Goal: Task Accomplishment & Management: Manage account settings

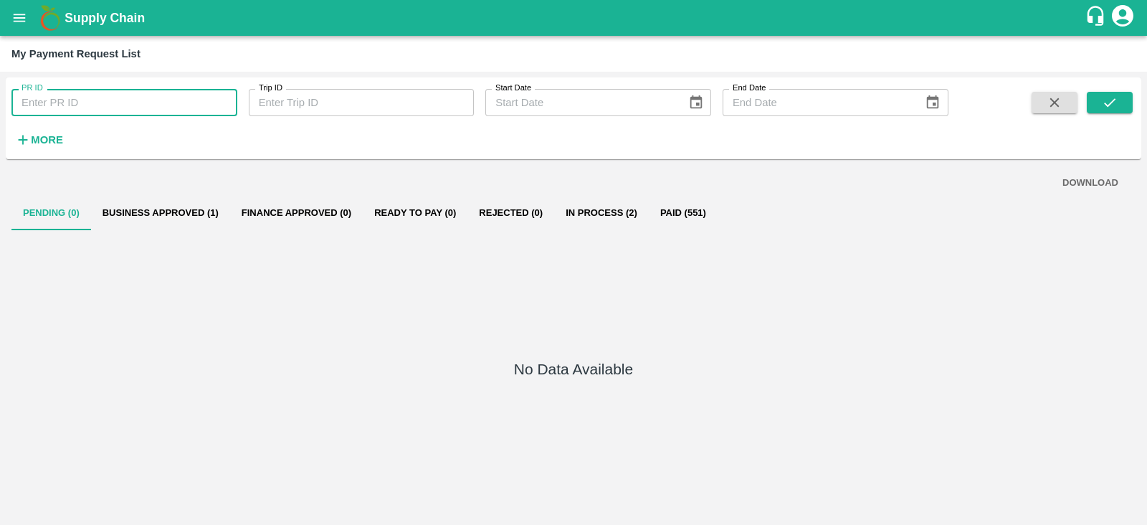
click at [79, 95] on input "PR ID" at bounding box center [124, 102] width 226 height 27
type input "605943"
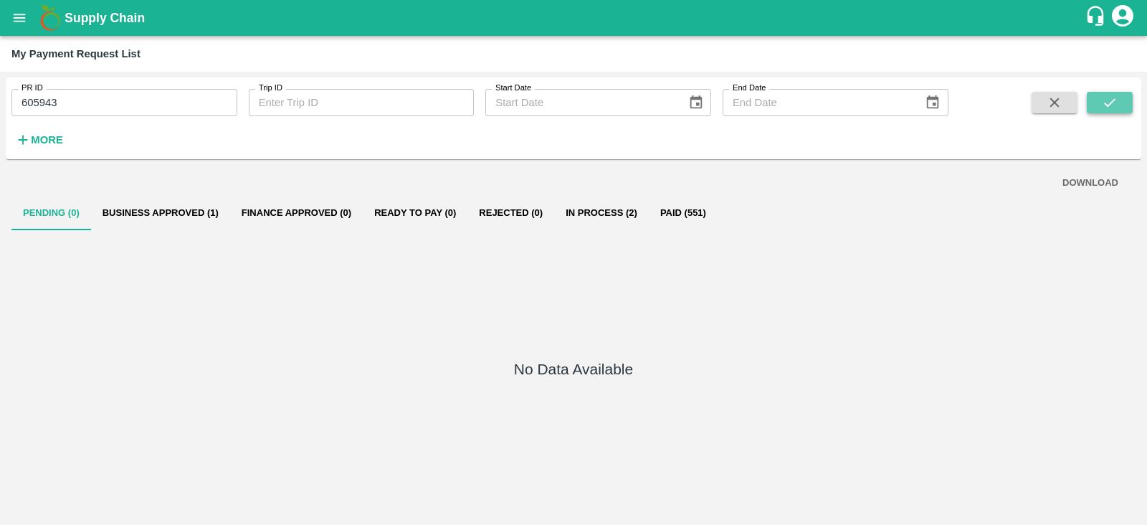
click at [1111, 105] on icon "submit" at bounding box center [1110, 103] width 16 height 16
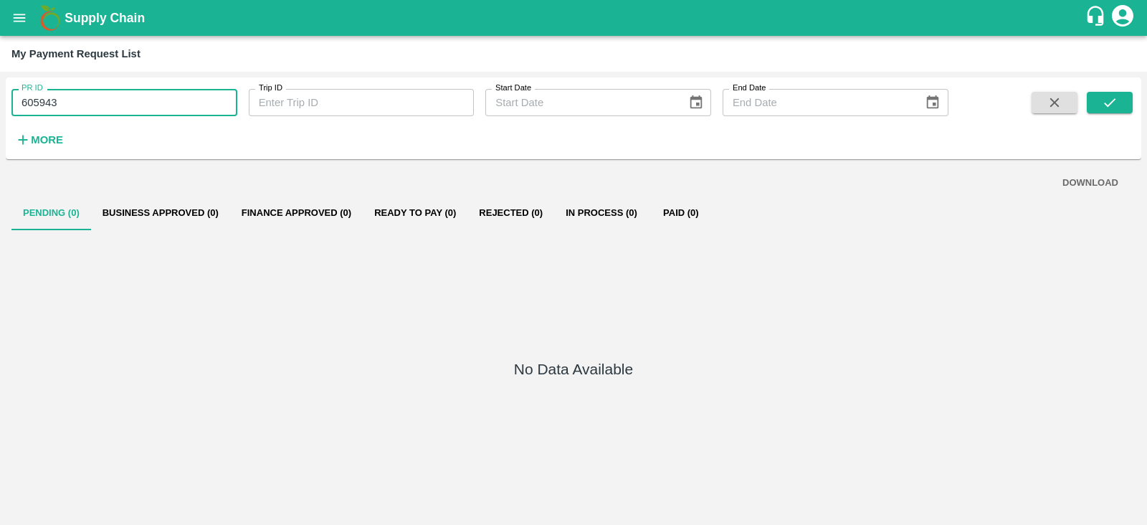
click at [41, 98] on input "605943" at bounding box center [124, 102] width 226 height 27
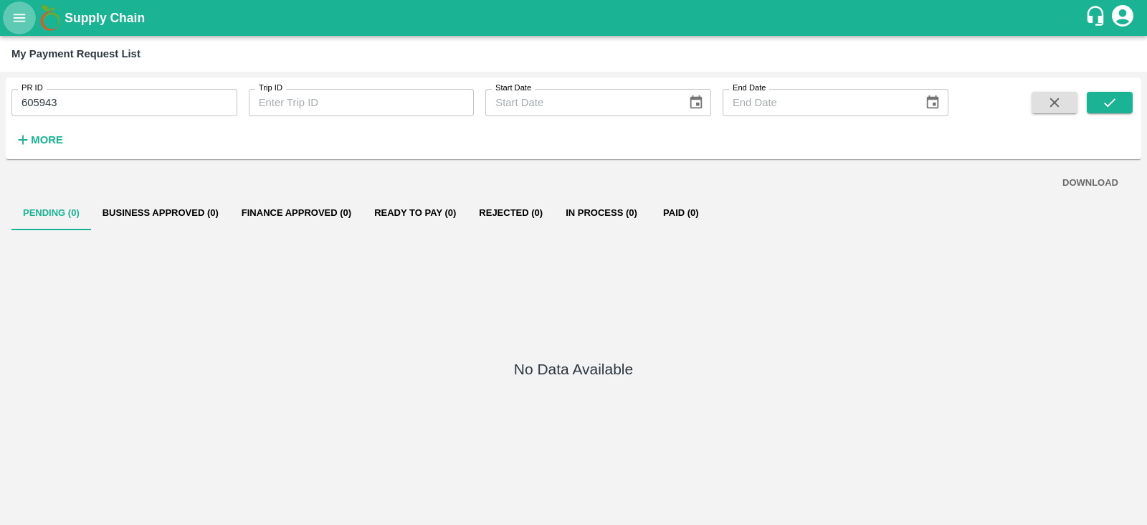
click at [17, 16] on icon "open drawer" at bounding box center [19, 18] width 16 height 16
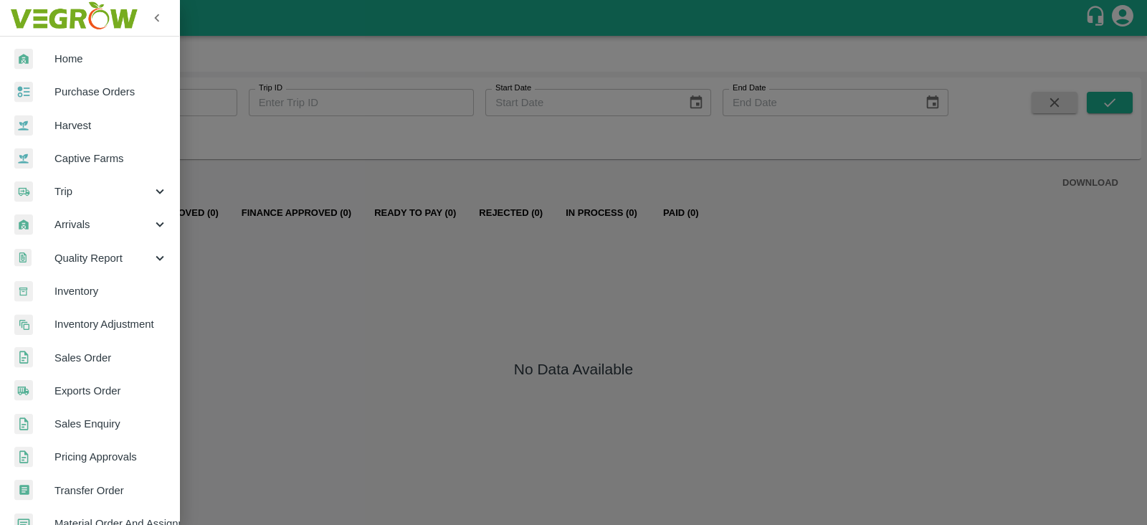
scroll to position [226, 0]
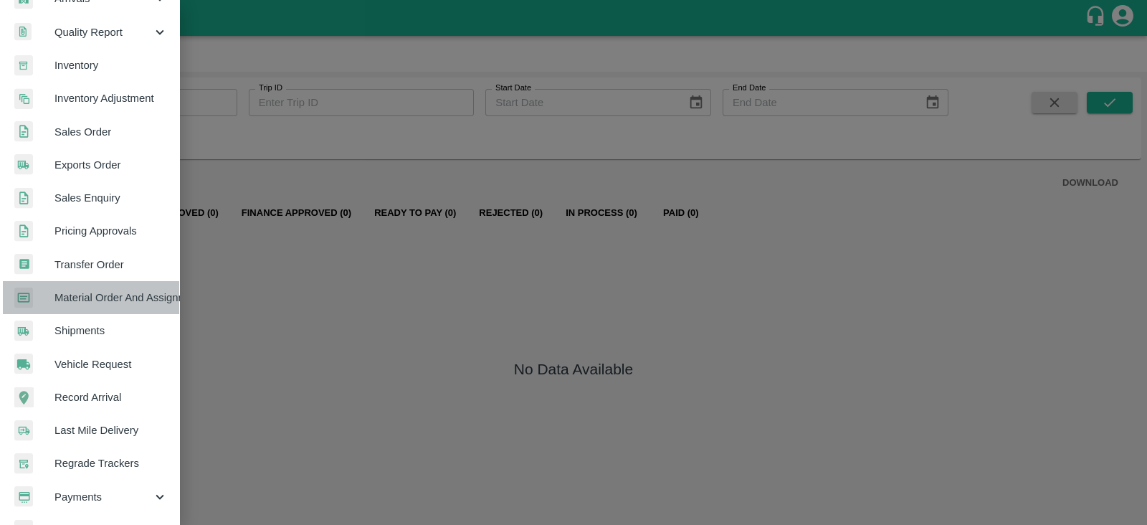
click at [134, 293] on span "Material Order And Assignment" at bounding box center [110, 298] width 113 height 16
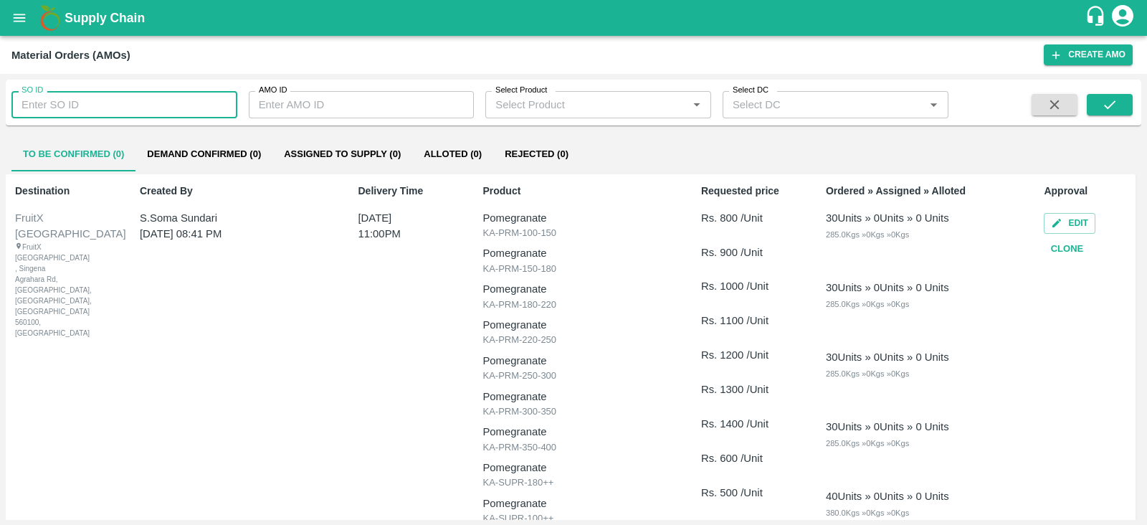
click at [123, 110] on input "SO ID" at bounding box center [124, 104] width 226 height 27
paste input "605943"
click at [123, 110] on input "605943" at bounding box center [124, 104] width 226 height 27
type input "605943"
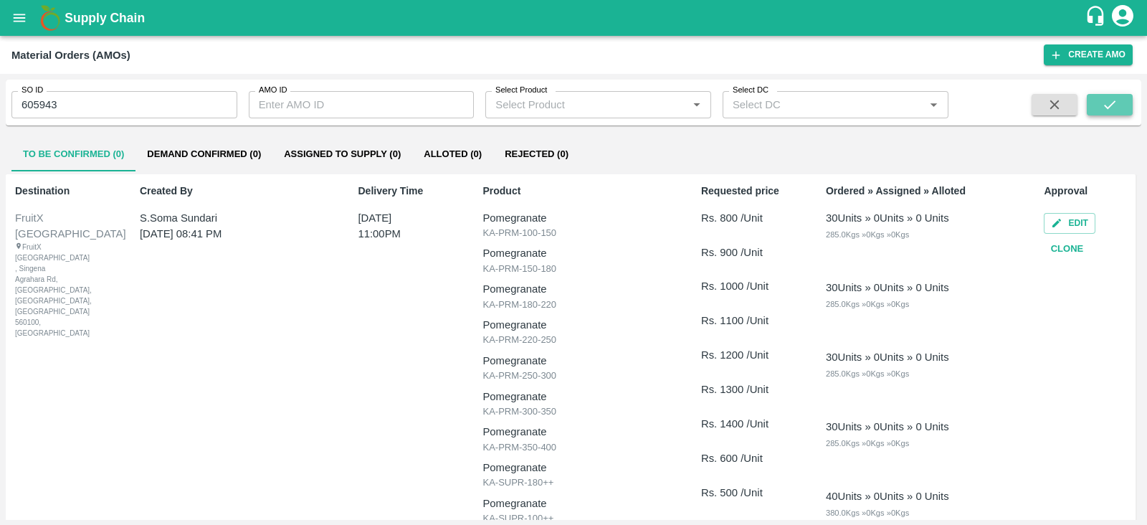
click at [1126, 110] on button "submit" at bounding box center [1110, 105] width 46 height 22
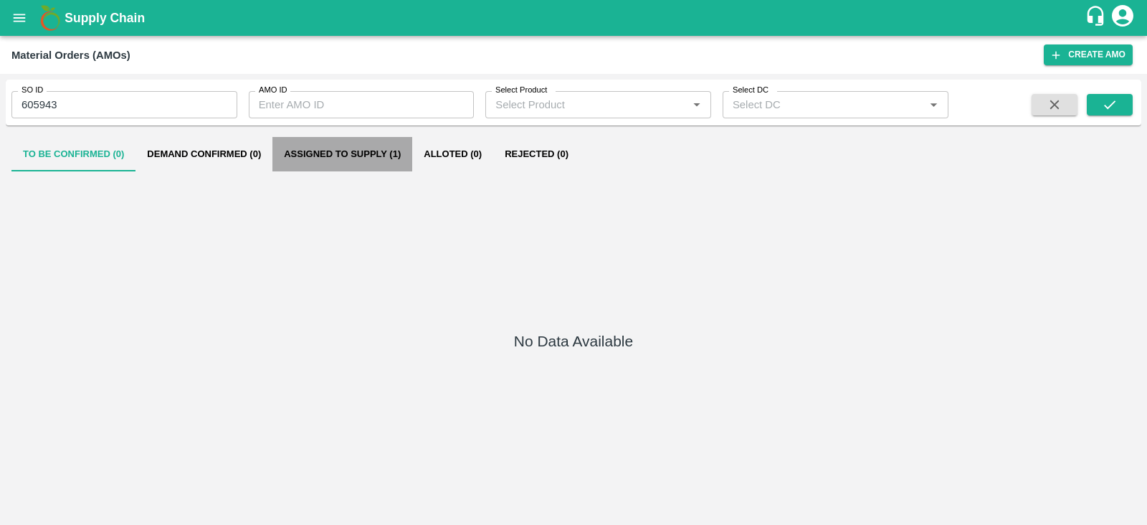
click at [373, 154] on button "Assigned to Supply (1)" at bounding box center [342, 154] width 140 height 34
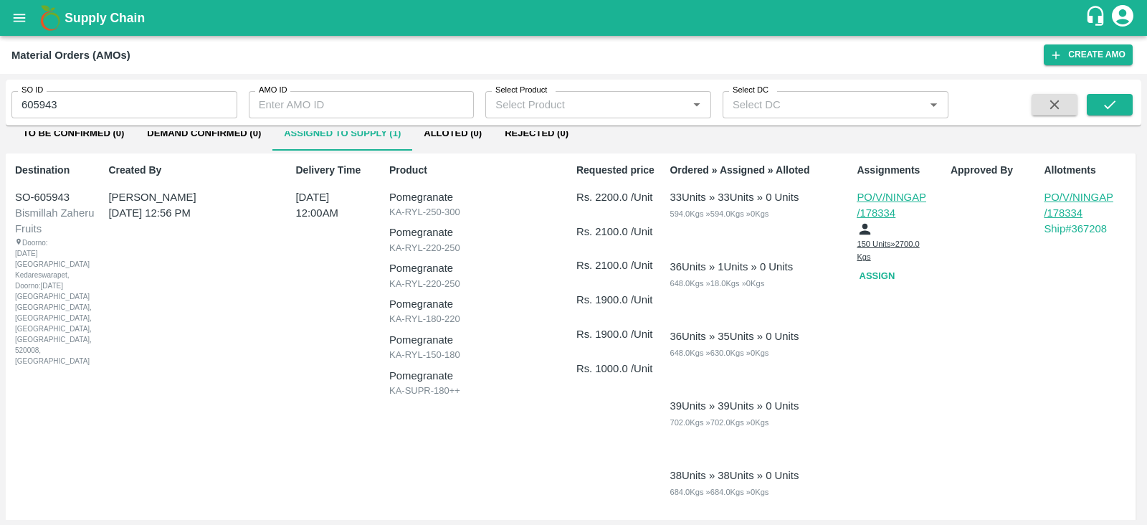
scroll to position [21, 0]
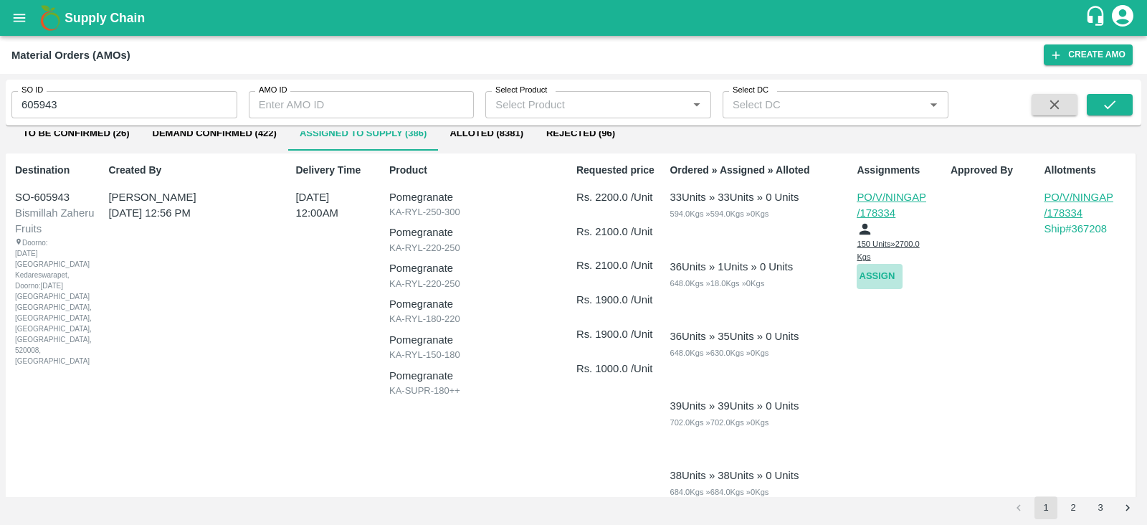
click at [879, 272] on button "Assign" at bounding box center [880, 276] width 46 height 25
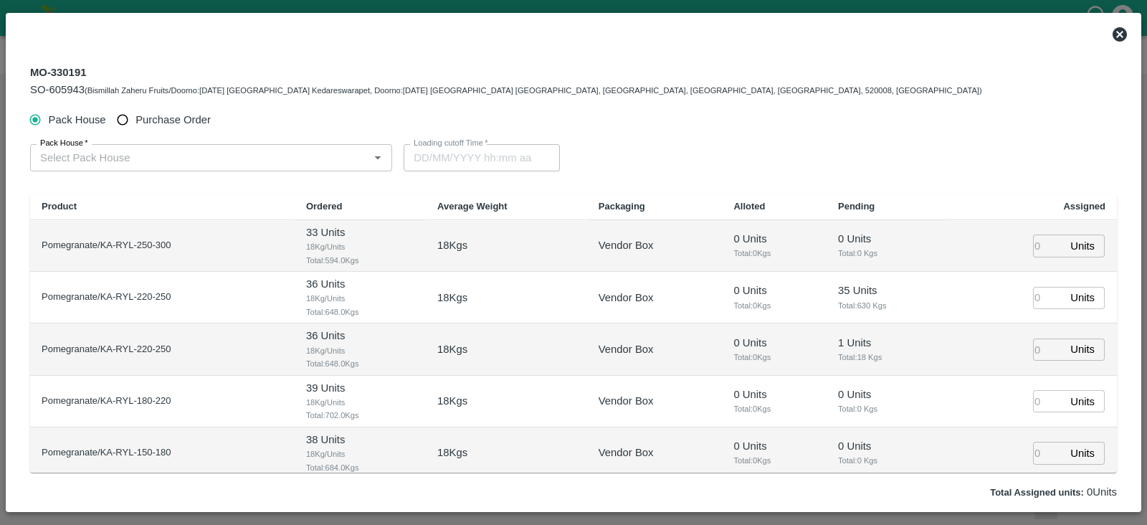
click at [190, 115] on span "Purchase Order" at bounding box center [173, 120] width 75 height 16
click at [136, 115] on input "Purchase Order" at bounding box center [123, 120] width 27 height 27
radio input "true"
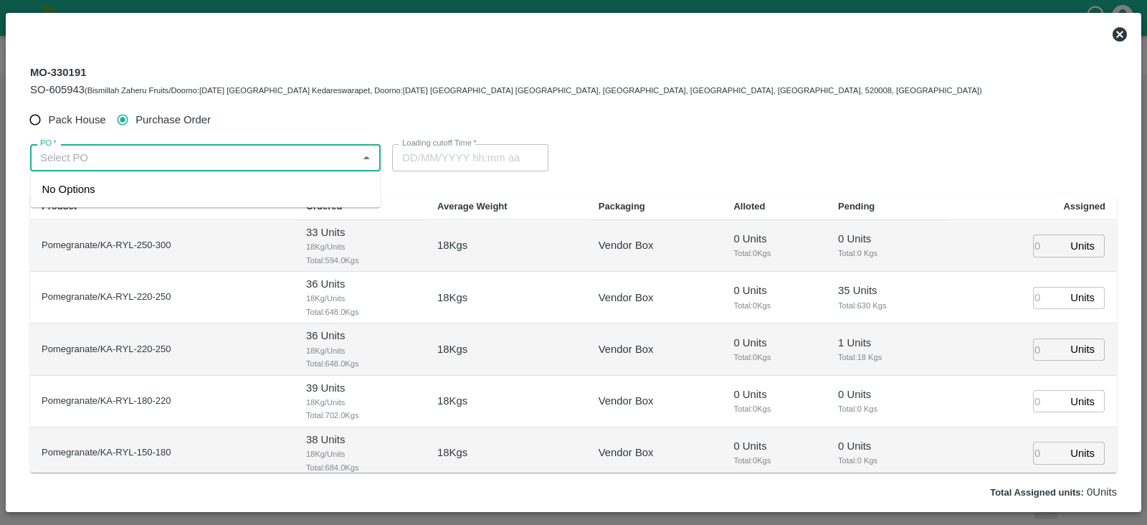
click at [232, 158] on input "PO   *" at bounding box center [193, 157] width 318 height 19
click at [232, 179] on div "PO-178840(Ningappa Kallappa Madabhavi -8805072781)" at bounding box center [206, 189] width 350 height 24
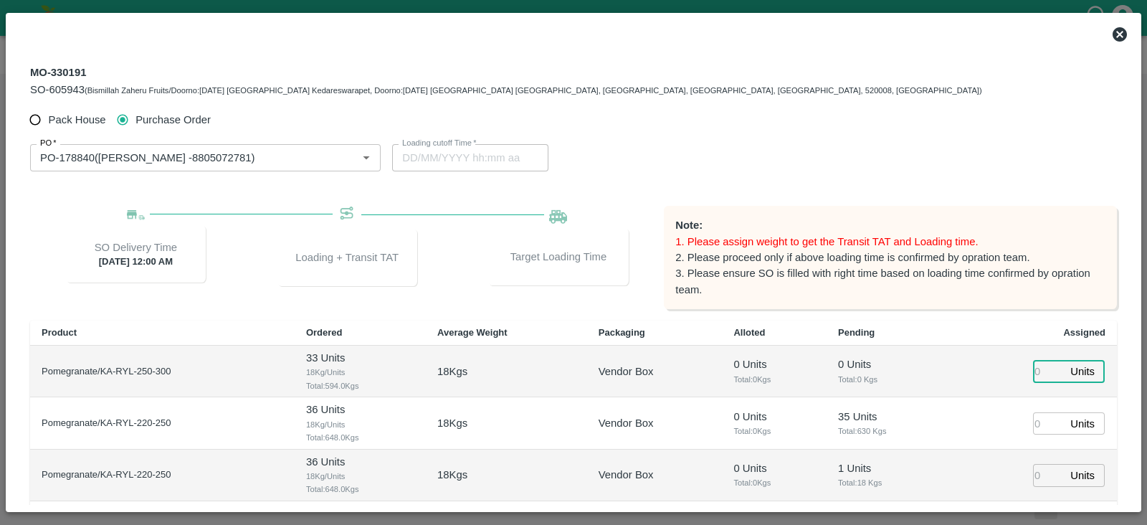
click at [1035, 369] on input "number" at bounding box center [1049, 372] width 32 height 22
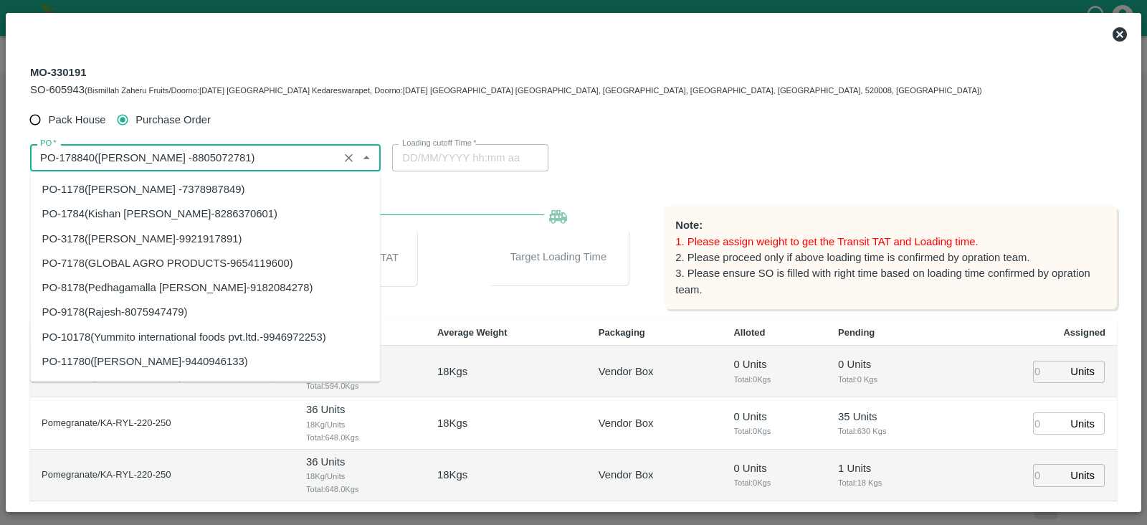
click at [289, 152] on input "PO   *" at bounding box center [184, 157] width 300 height 19
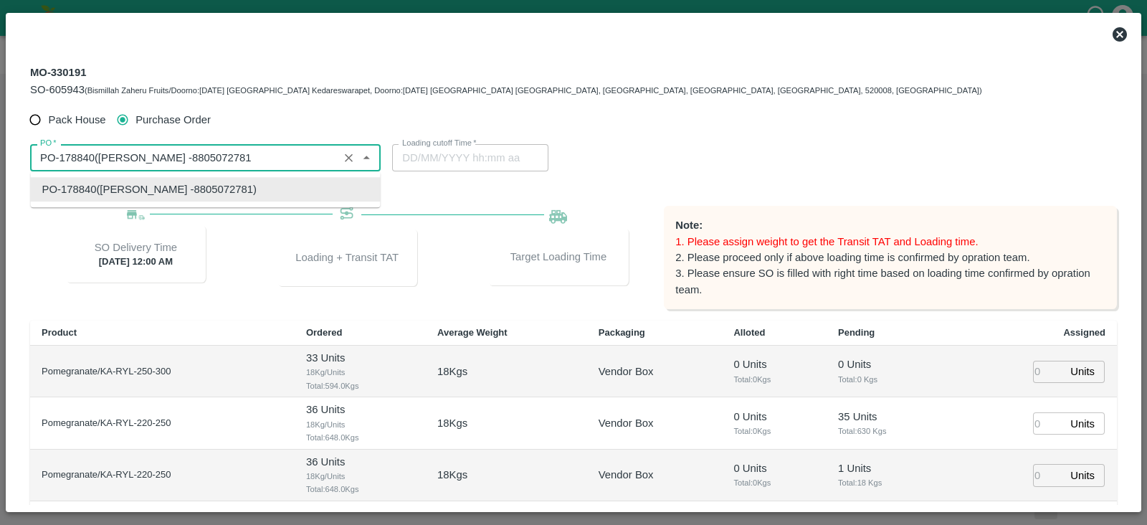
scroll to position [0, 0]
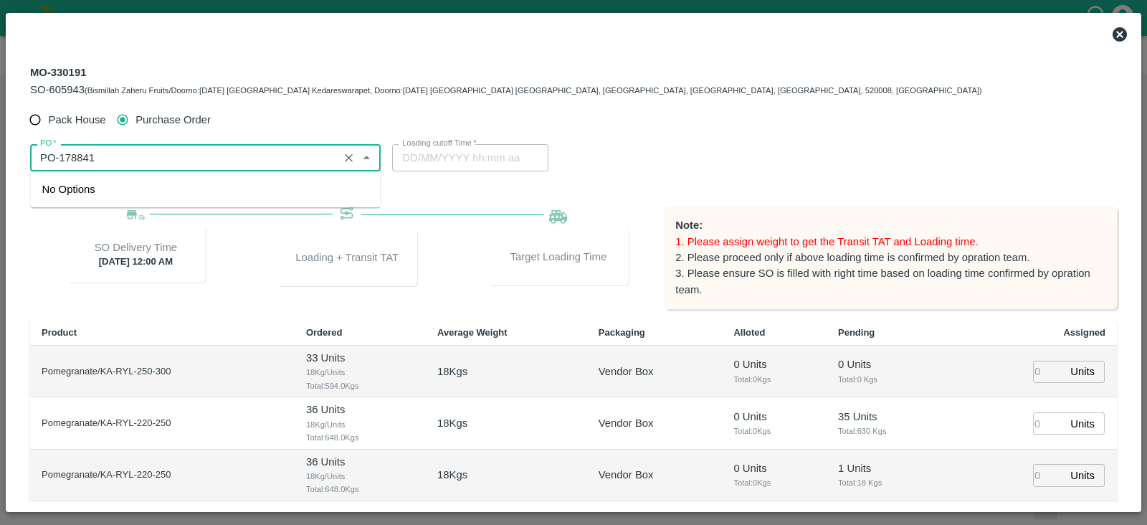
click at [181, 162] on input "PO   *" at bounding box center [184, 157] width 300 height 19
type input "PO-178840(Ningappa Kallappa Madabhavi -8805072781)"
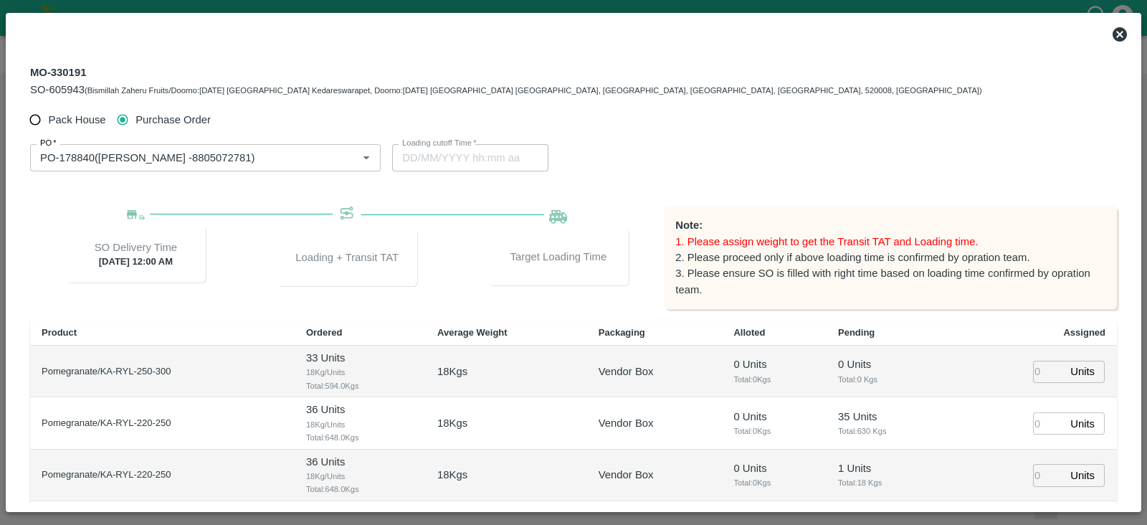
click at [141, 119] on span "Purchase Order" at bounding box center [173, 120] width 75 height 16
click at [136, 119] on input "Purchase Order" at bounding box center [123, 120] width 27 height 27
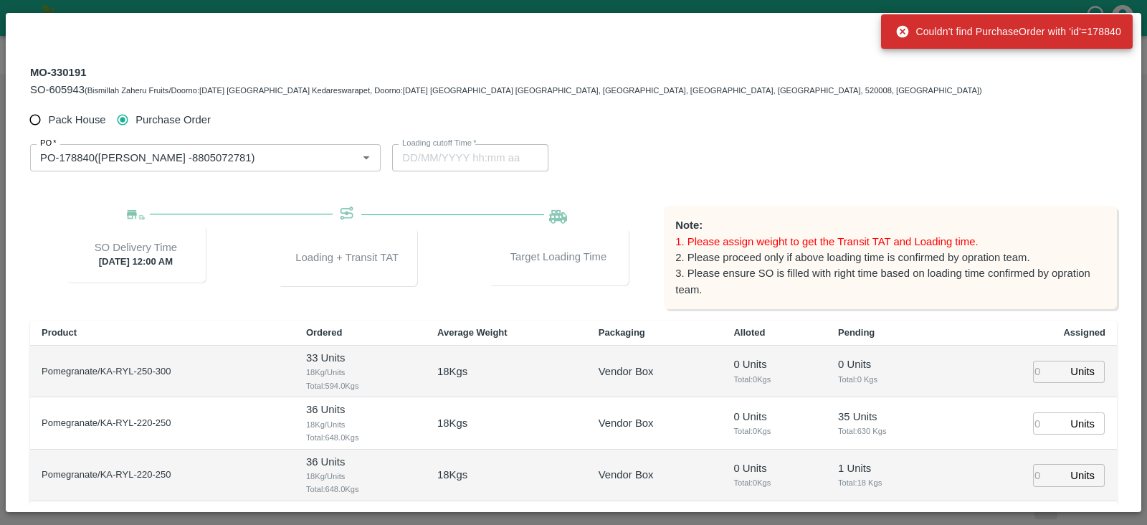
click at [141, 119] on span "Purchase Order" at bounding box center [173, 120] width 75 height 16
click at [136, 119] on input "Purchase Order" at bounding box center [123, 120] width 27 height 27
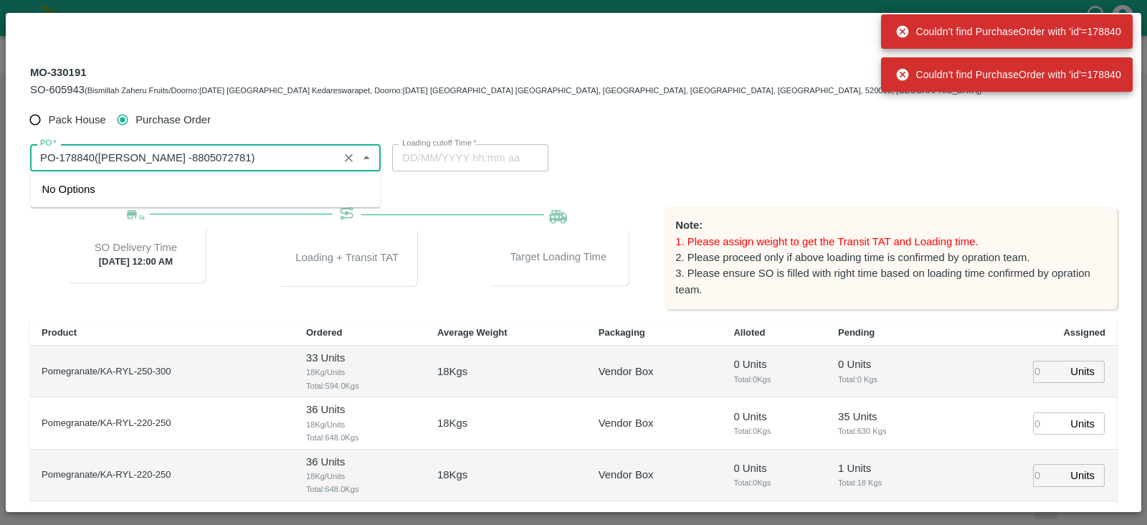
click at [228, 157] on input "PO   *" at bounding box center [184, 157] width 300 height 19
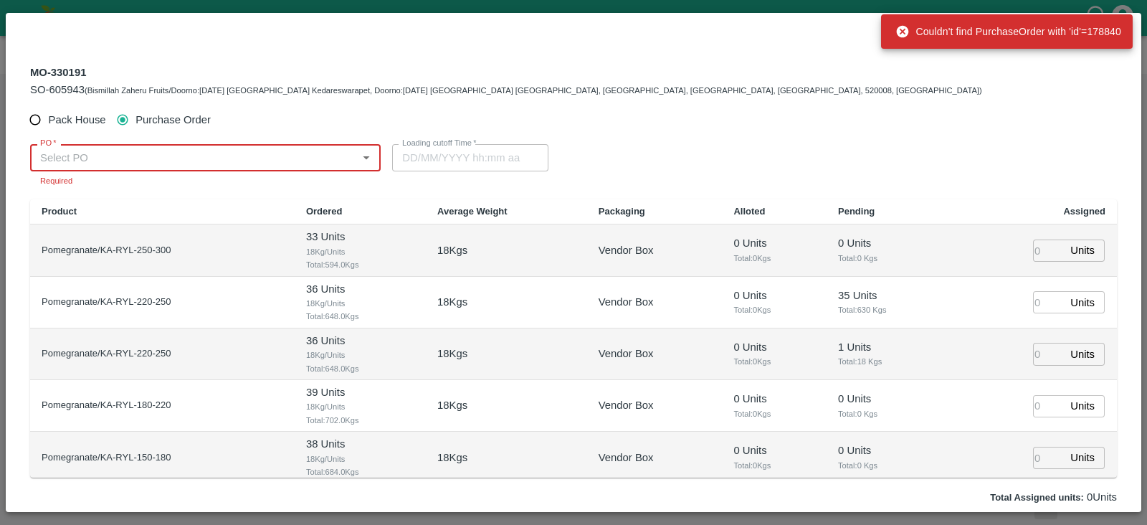
click at [228, 157] on input "PO   *" at bounding box center [193, 157] width 318 height 19
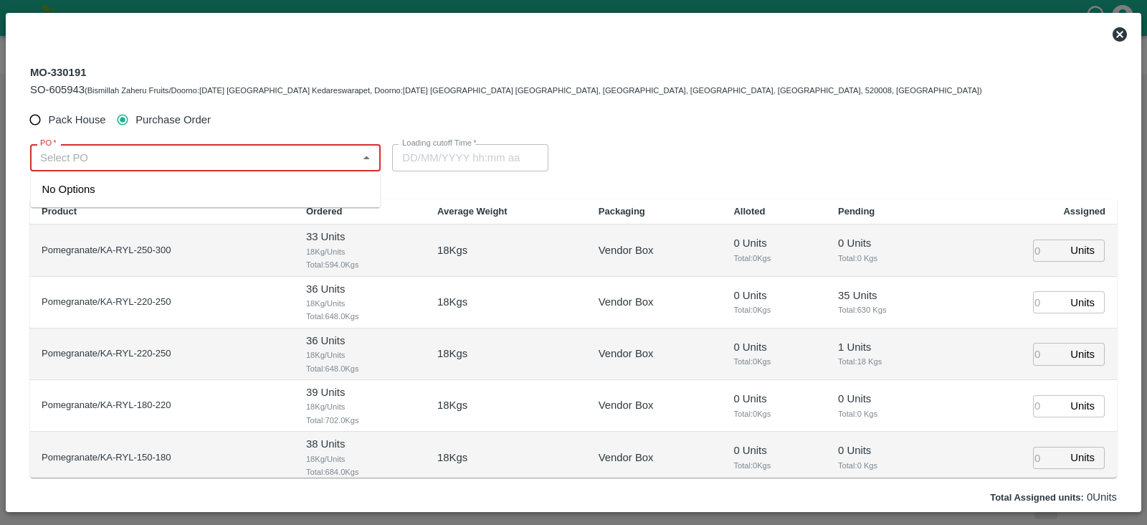
click at [161, 153] on input "PO   *" at bounding box center [193, 157] width 318 height 19
click at [163, 190] on div "PO-178841(Ningappa Kallappa Madabhavi -8805072781)" at bounding box center [149, 189] width 215 height 16
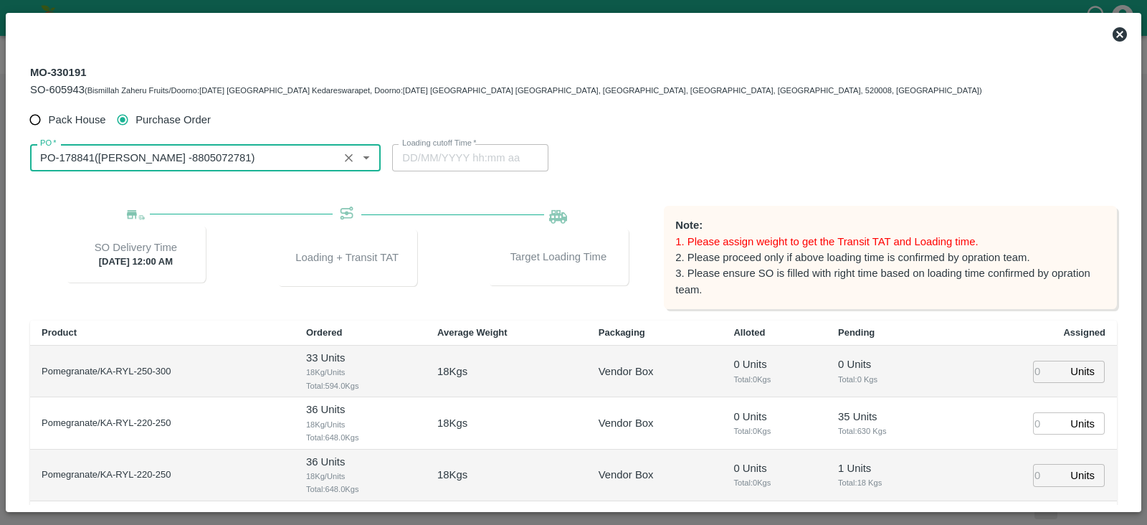
type input "PO-178841(Ningappa Kallappa Madabhavi -8805072781)"
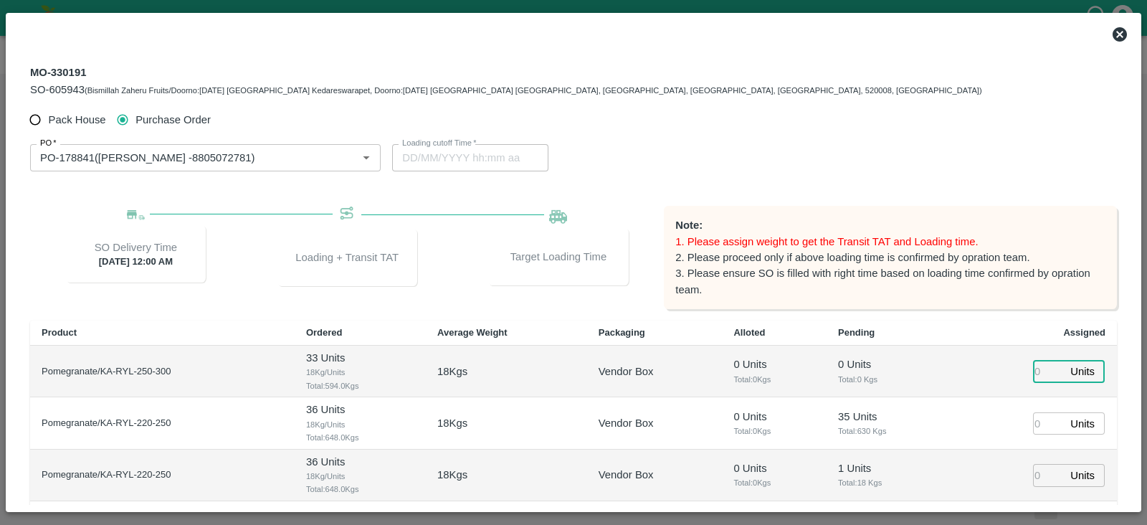
click at [1037, 364] on input "number" at bounding box center [1049, 372] width 32 height 22
type input "27"
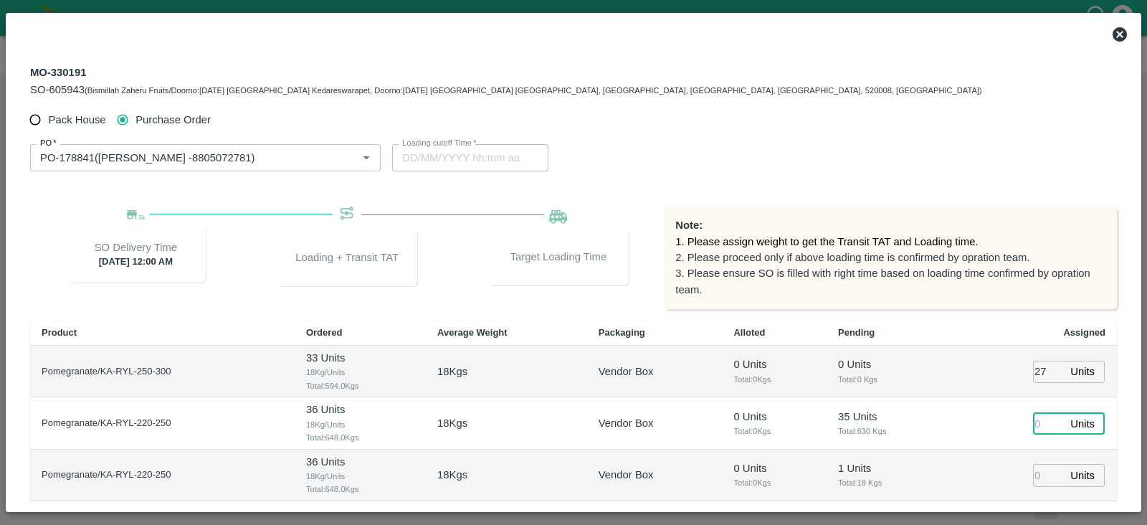
type input "30/09/2025 09:36 PM"
type input "14"
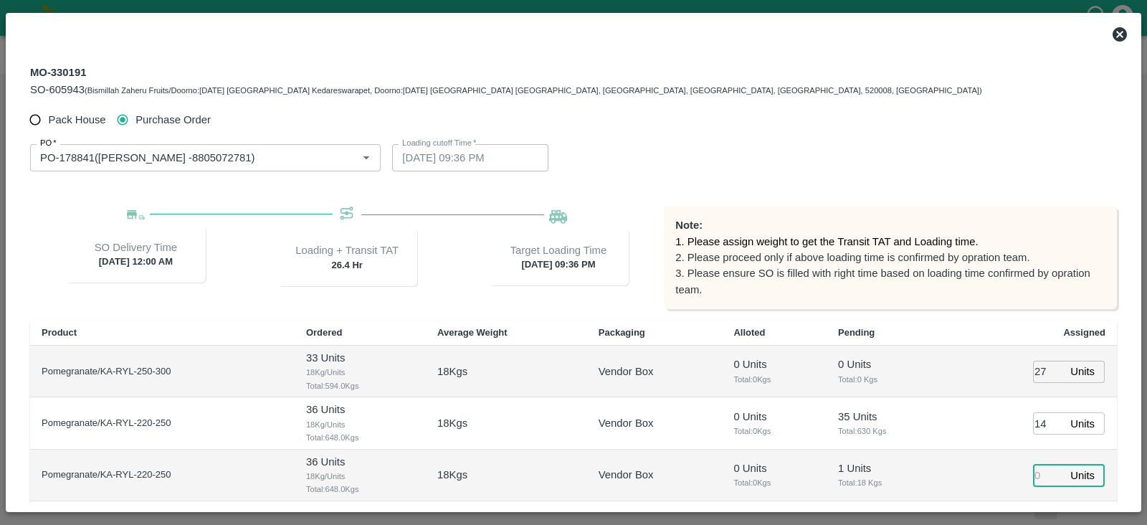
scroll to position [185, 0]
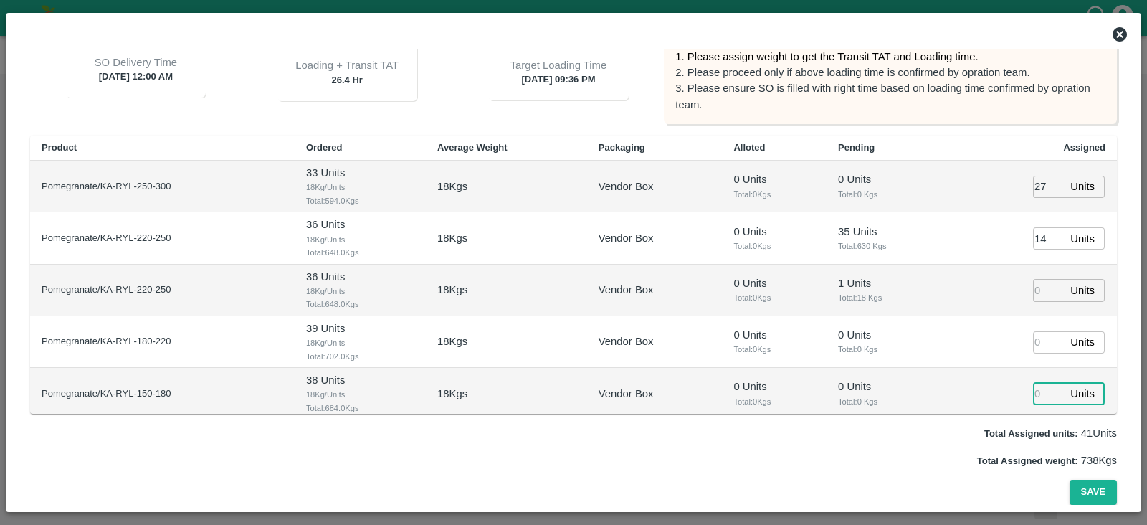
click at [1037, 388] on input "number" at bounding box center [1049, 394] width 32 height 22
type input "3"
click at [1038, 342] on input "number" at bounding box center [1049, 342] width 32 height 22
click at [1038, 342] on input "6" at bounding box center [1049, 342] width 32 height 22
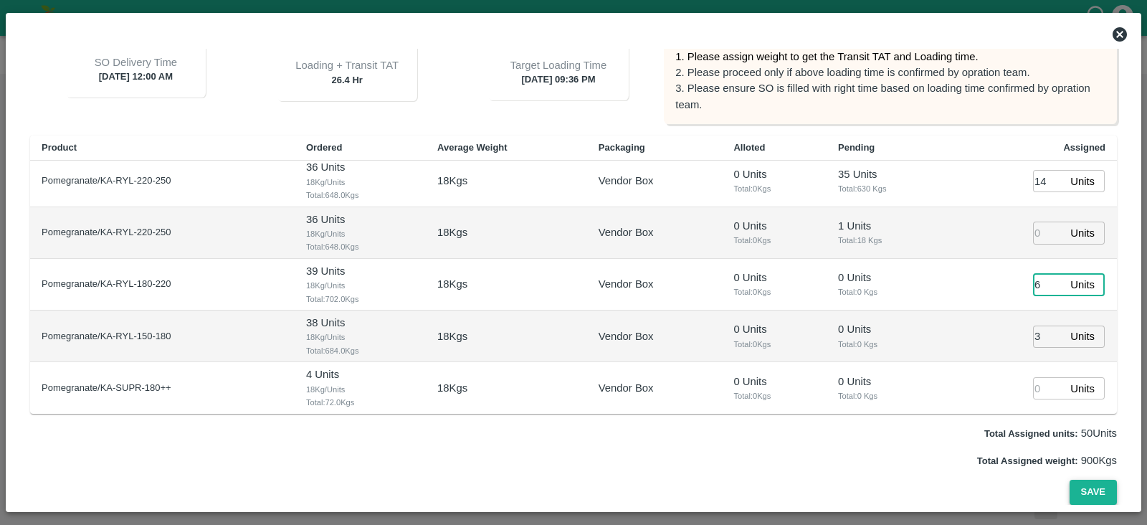
type input "6"
click at [1088, 486] on button "Save" at bounding box center [1093, 492] width 47 height 25
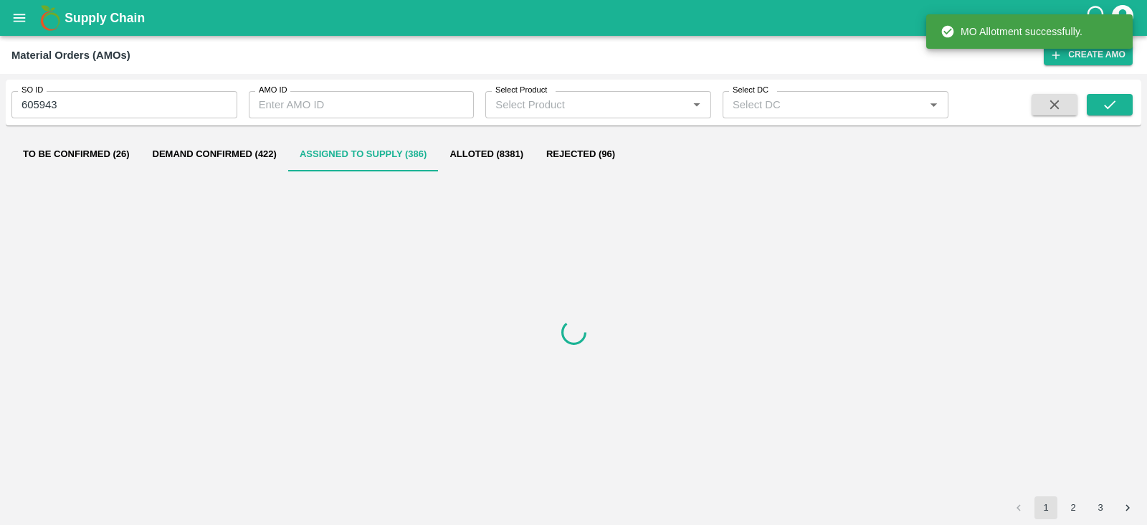
scroll to position [0, 0]
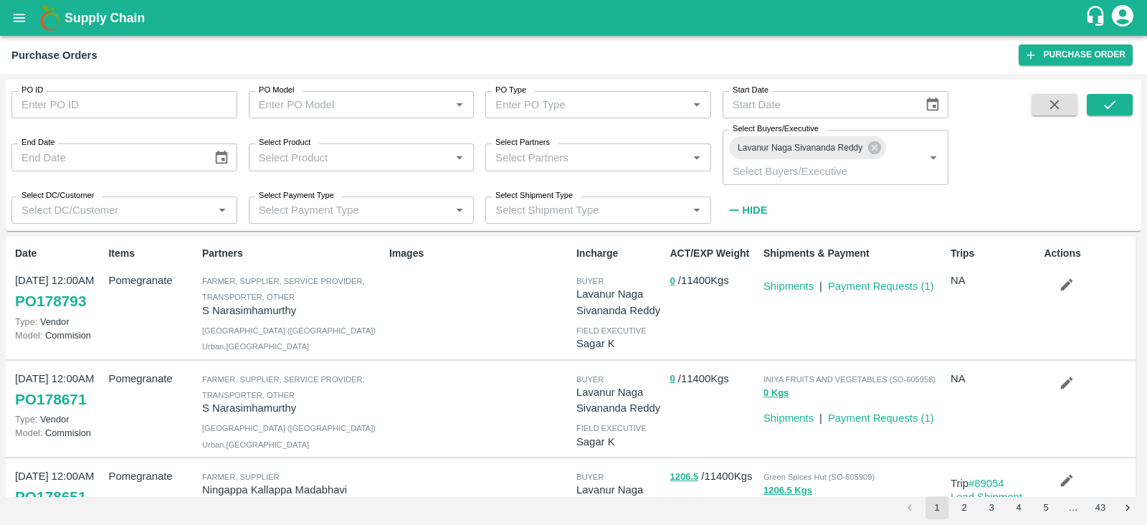
click at [1101, 91] on div "PO ID PO ID PO Model PO Model   * PO Type PO Type   * Start Date Start Date End…" at bounding box center [574, 155] width 1136 height 140
click at [1113, 98] on icon "submit" at bounding box center [1110, 105] width 16 height 16
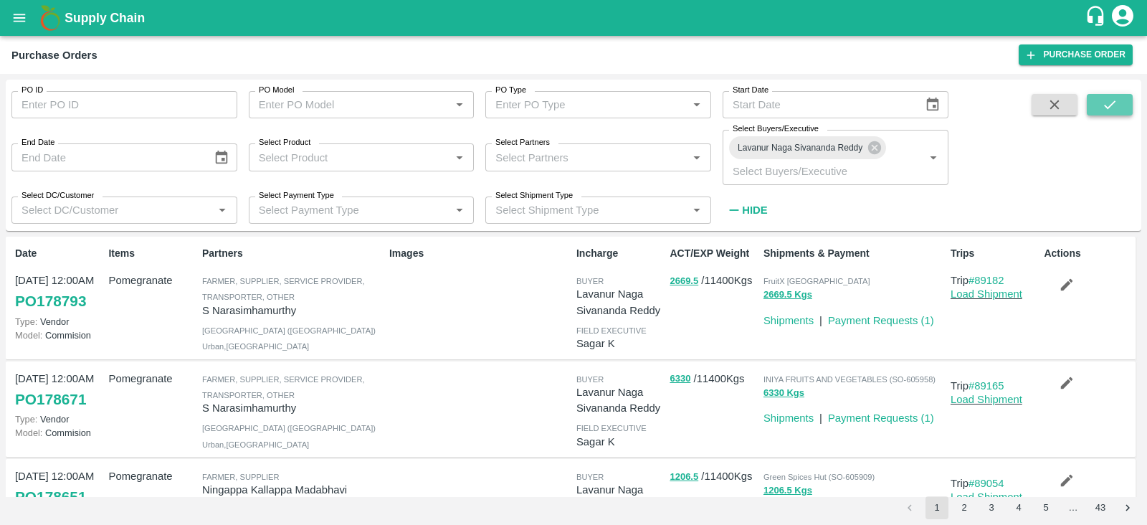
click at [1113, 98] on icon "submit" at bounding box center [1110, 105] width 16 height 16
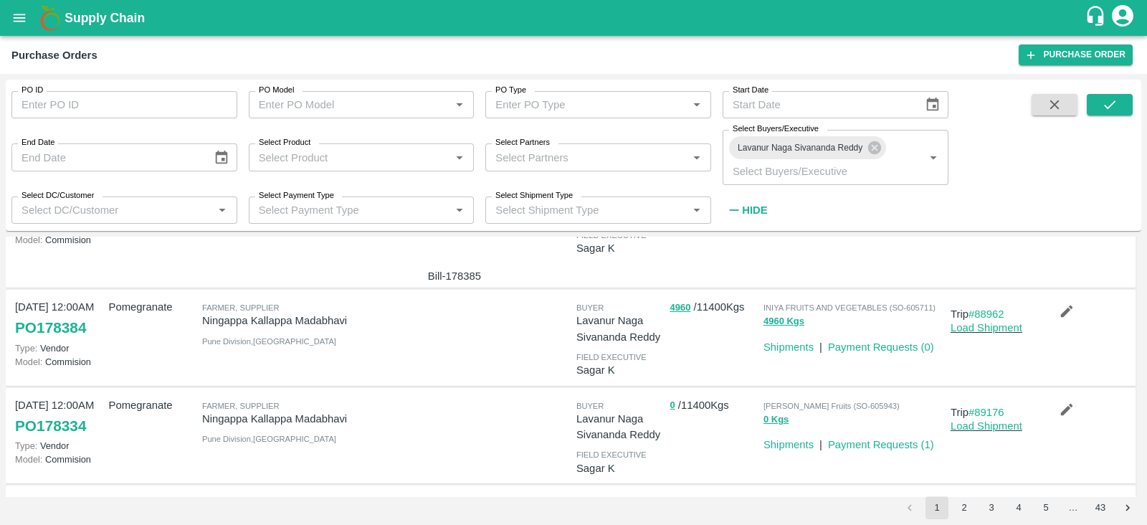
scroll to position [485, 0]
click at [1065, 408] on icon "button" at bounding box center [1067, 411] width 12 height 12
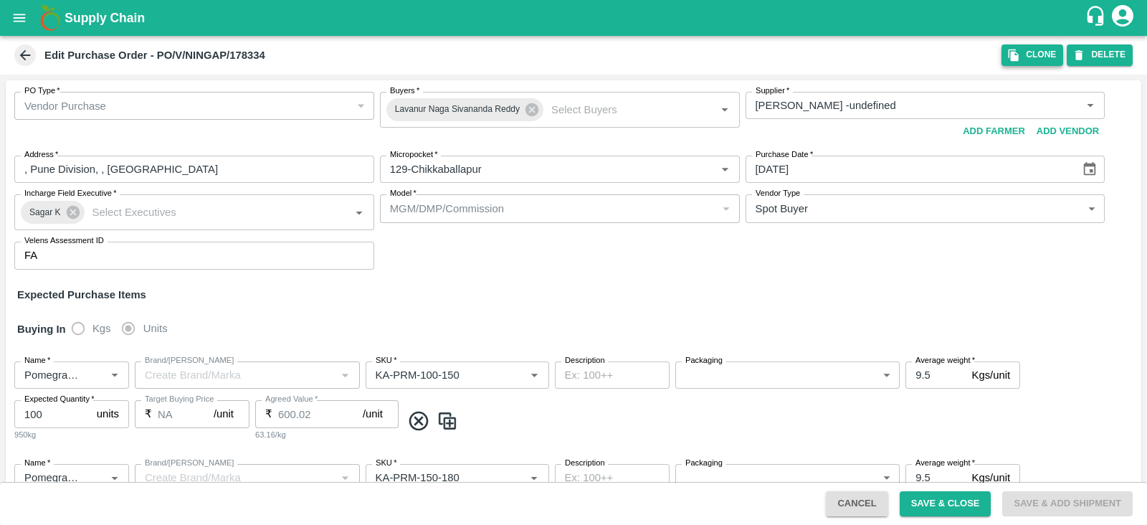
type input "[PERSON_NAME] -undefined"
type input "129-Chikkaballapur"
type input "Pomegranate"
type input "KA-PRM-100-150"
type input "NA"
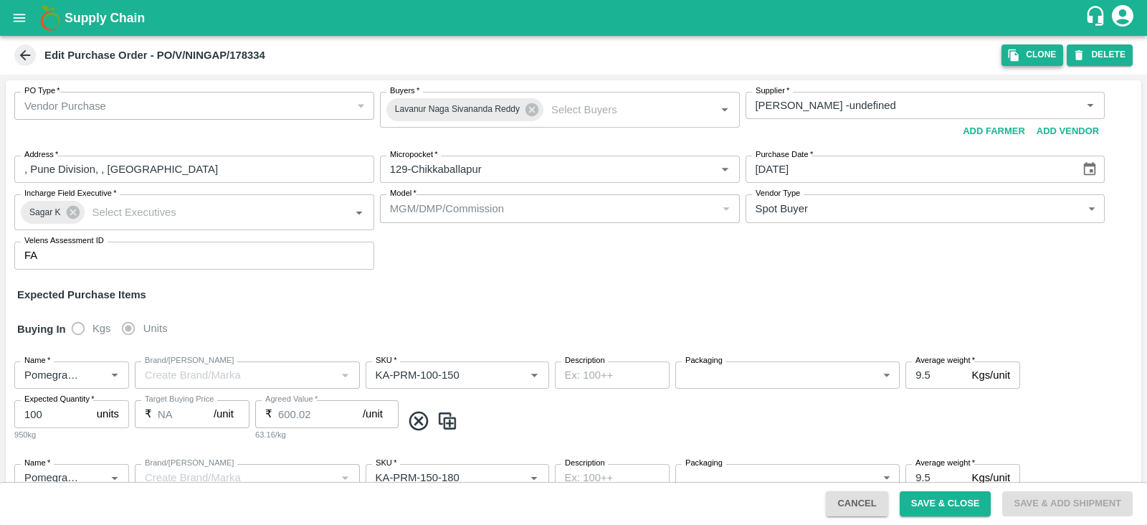
type input "Pomegranate"
type input "KA-PRM-150-180"
type input "NA"
type input "Pomegranate"
type input "KA-PRM-180-220"
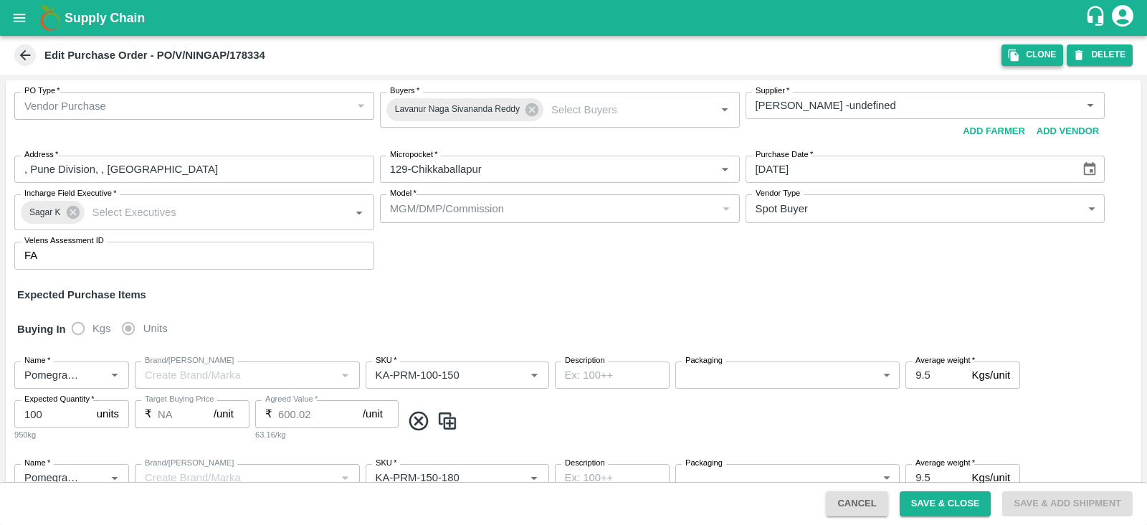
type input "NA"
type input "Pomegranate"
type input "KA-PRM-220-250"
type input "NA"
type input "Pomegranate"
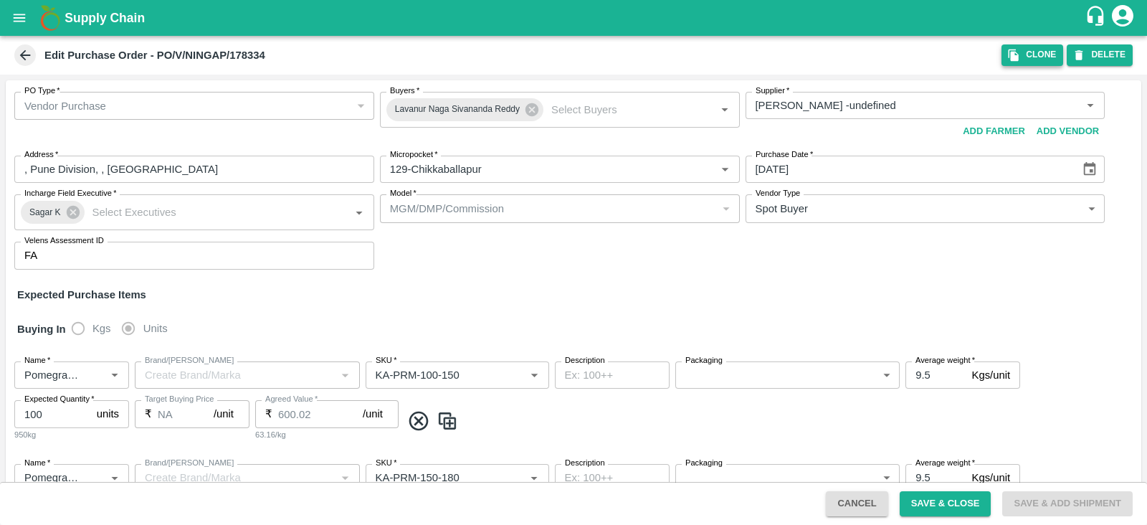
type input "KA-PRM-250-300"
type input "NA"
type input "Pomegranate"
type input "KA-PRM-300-350"
type input "NA"
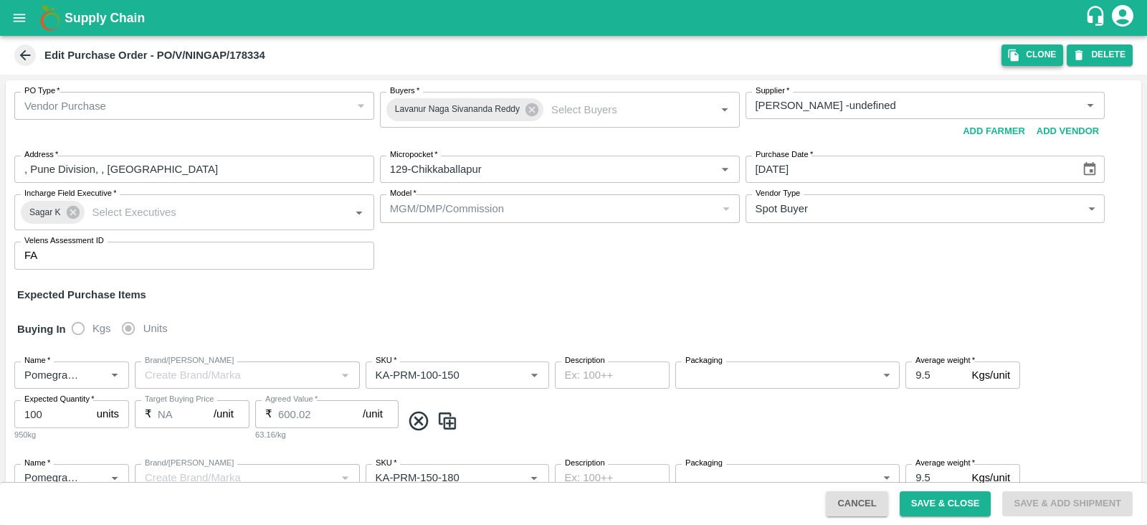
type input "Pomegranate"
type input "KA-SUPR-180++"
type input "NA"
type input "Pomegranate"
type input "KA-SUPR-100++"
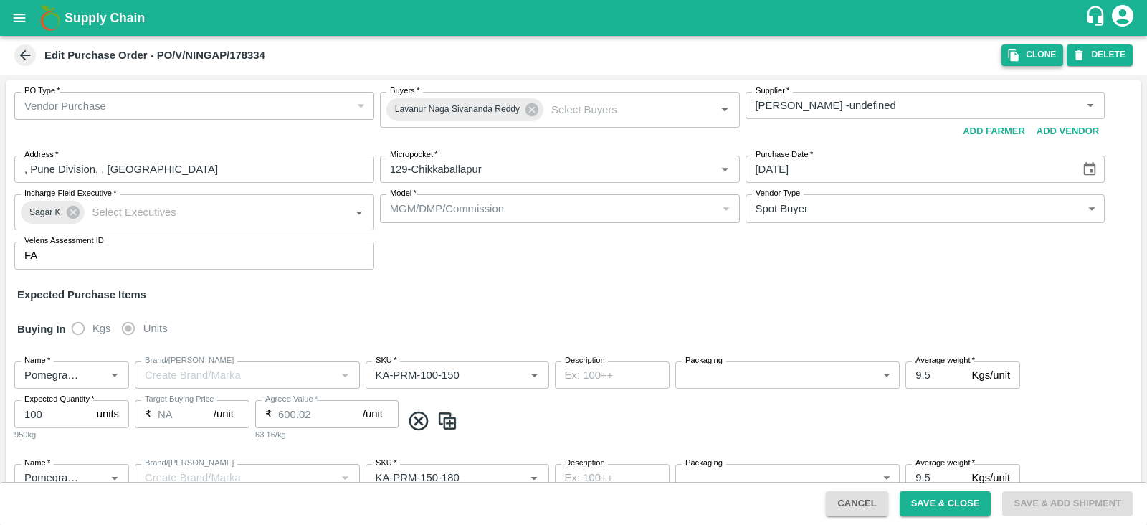
type input "NA"
type input "Pomegranate"
type input "KA-Loose A"
type input "NA"
type input "Pomegranate"
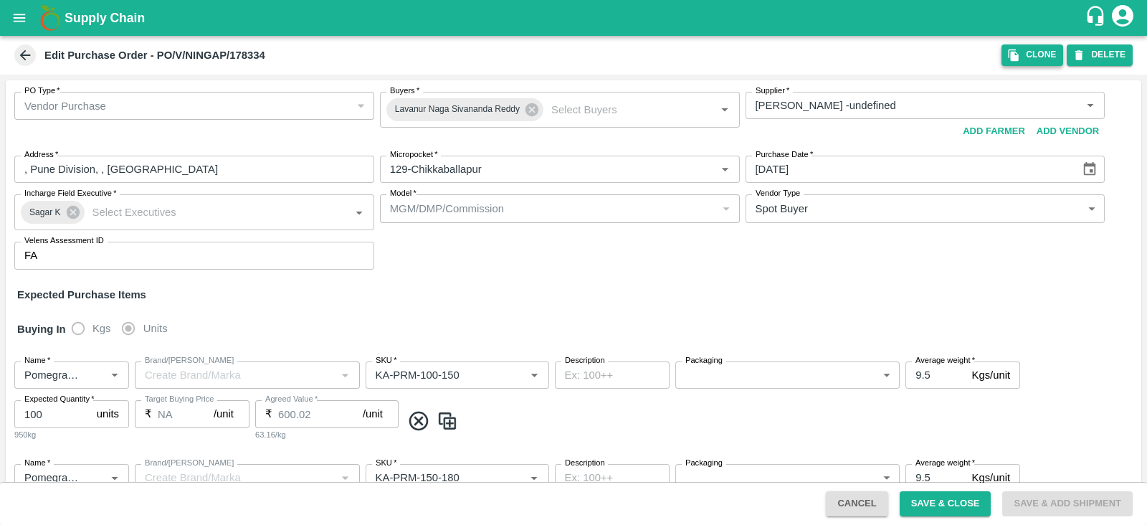
type input "KA-Green"
type input "NA"
type input "Pomegranate"
type input "KA-Loose B"
type input "NA"
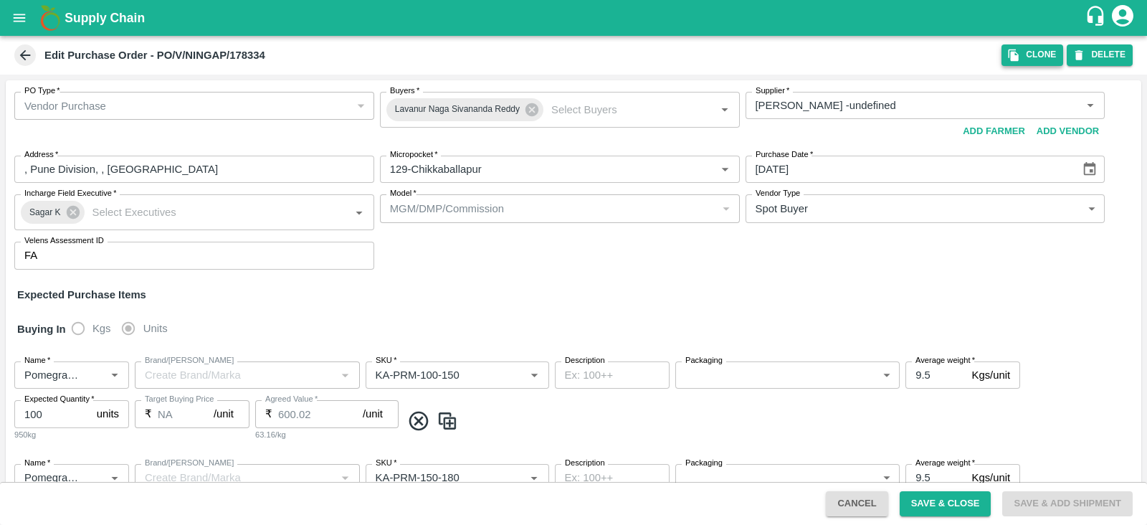
type input "Pomegranate"
type input "KA-PRM-350-400"
type input "NA"
click at [1030, 58] on button "Clone" at bounding box center [1033, 54] width 62 height 21
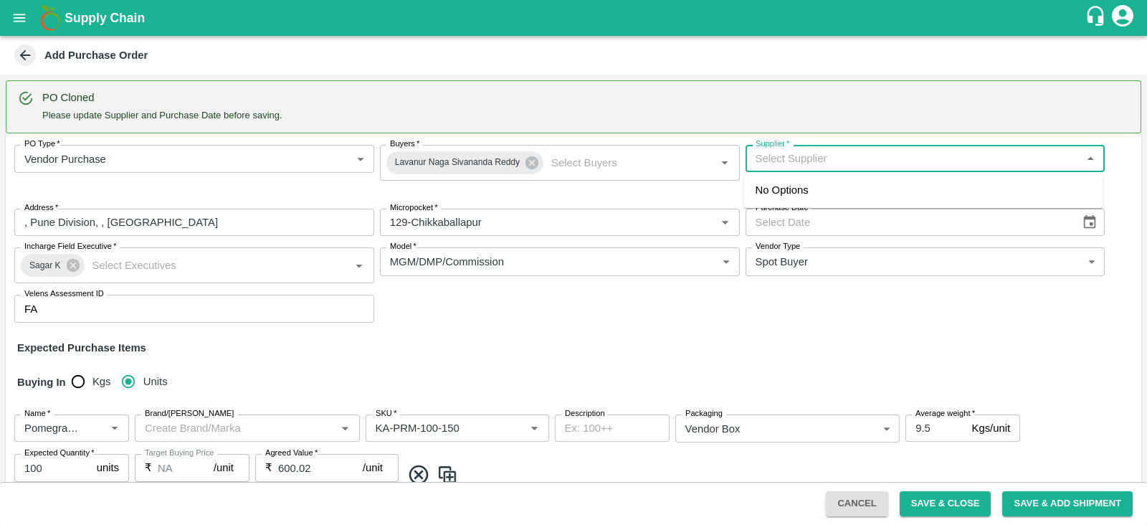
click at [870, 165] on input "Supplier   *" at bounding box center [914, 158] width 328 height 19
click at [860, 198] on div "[PERSON_NAME] -, Pune Division-8805072781(Farmer, Supplier)" at bounding box center [912, 190] width 313 height 16
type input "[PERSON_NAME] -, Pune Division-8805072781(Farmer, Supplier)"
click at [1082, 217] on icon "Choose date" at bounding box center [1090, 222] width 16 height 16
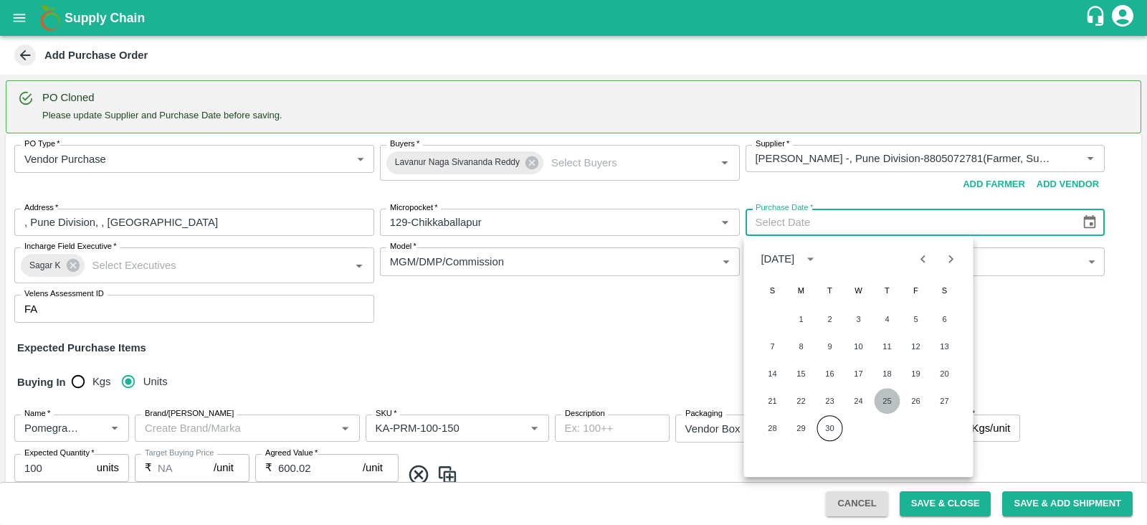
click at [891, 402] on button "25" at bounding box center [888, 401] width 26 height 26
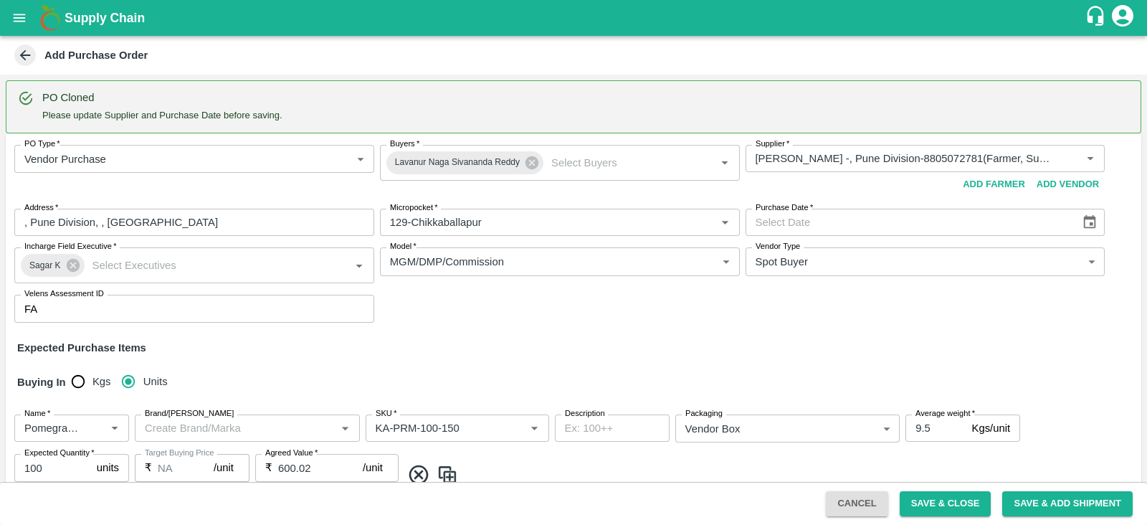
type input "[DATE]"
click at [946, 503] on button "Save & Close" at bounding box center [946, 503] width 92 height 25
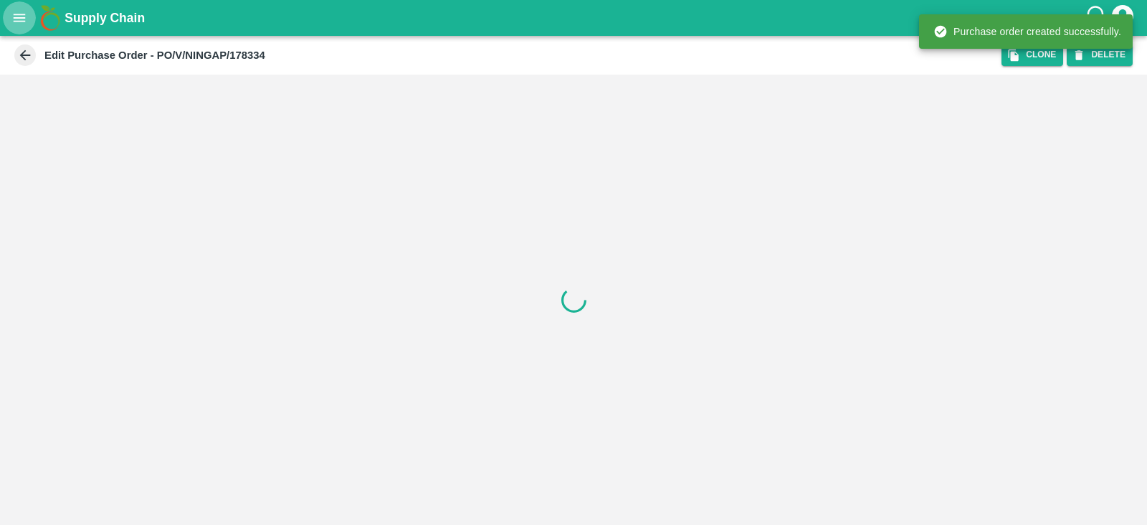
click at [15, 22] on icon "open drawer" at bounding box center [19, 18] width 16 height 16
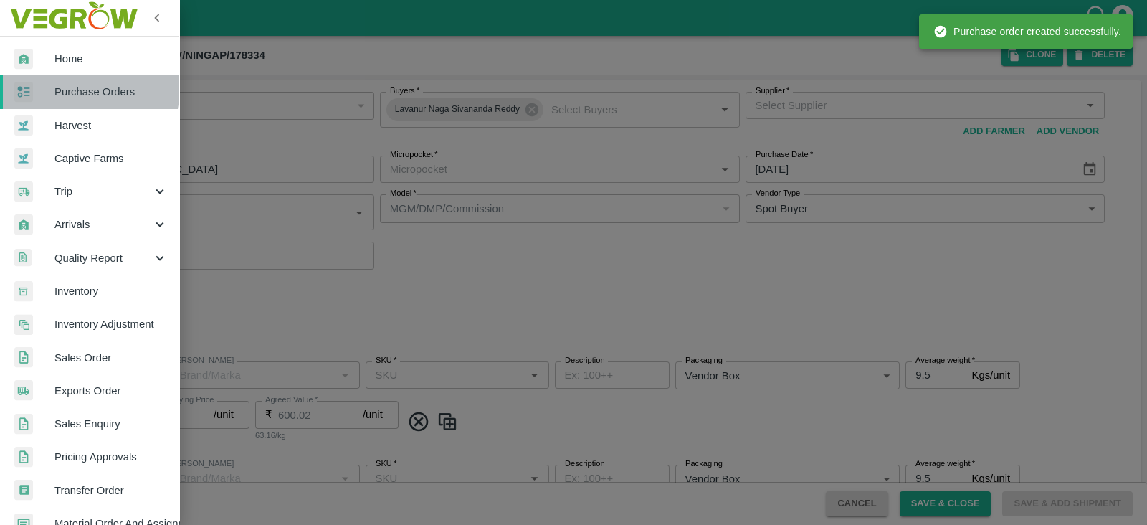
click at [67, 87] on span "Purchase Orders" at bounding box center [110, 92] width 113 height 16
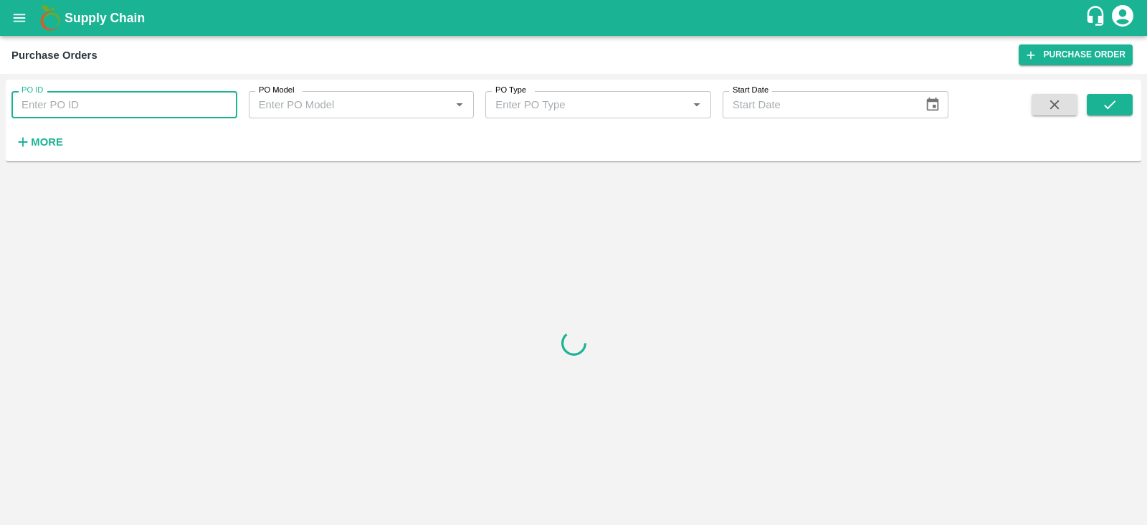
click at [86, 104] on input "PO ID" at bounding box center [124, 104] width 226 height 27
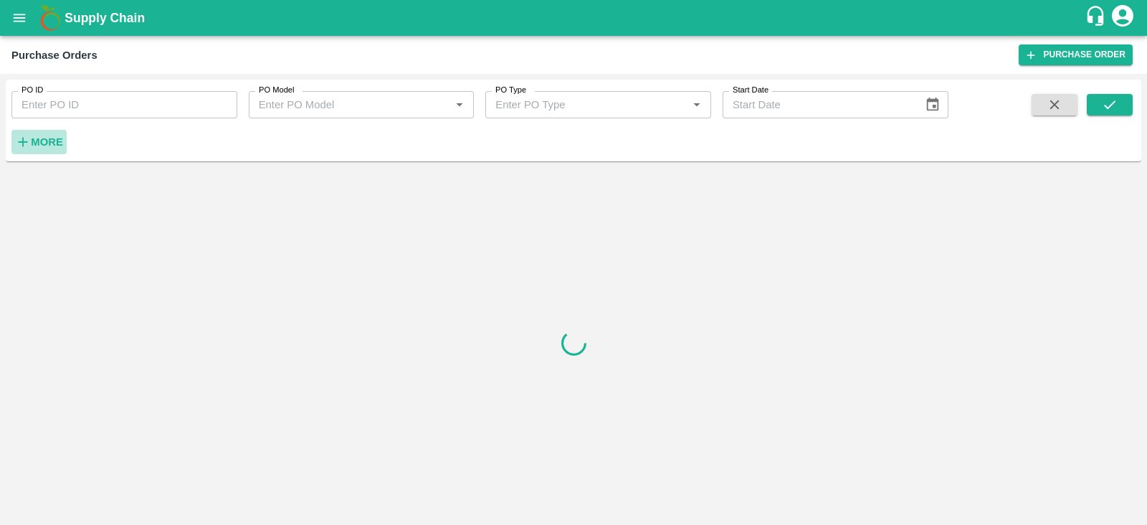
click at [48, 144] on strong "More" at bounding box center [47, 141] width 32 height 11
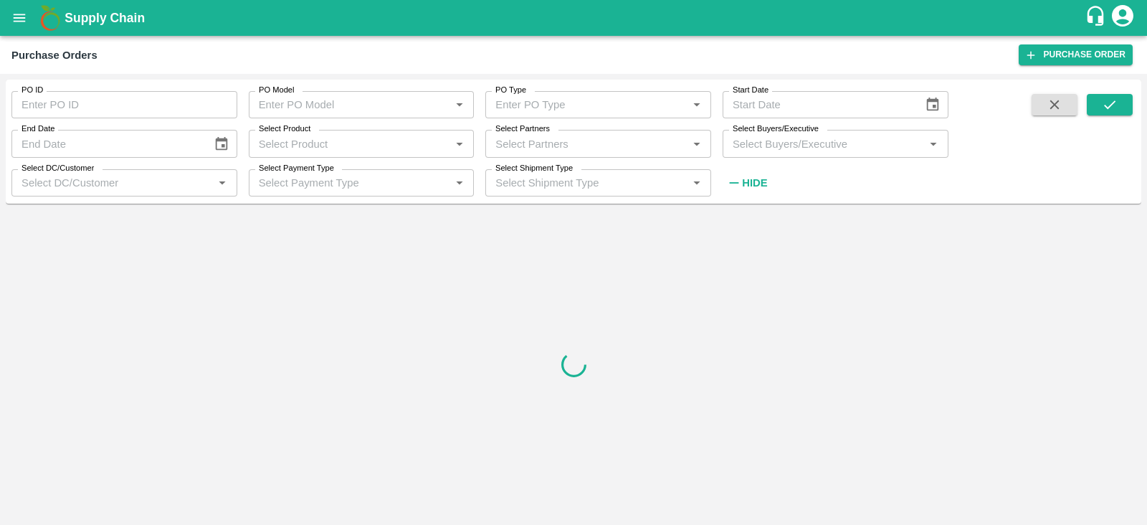
click at [791, 138] on input "Select Buyers/Executive" at bounding box center [824, 143] width 194 height 19
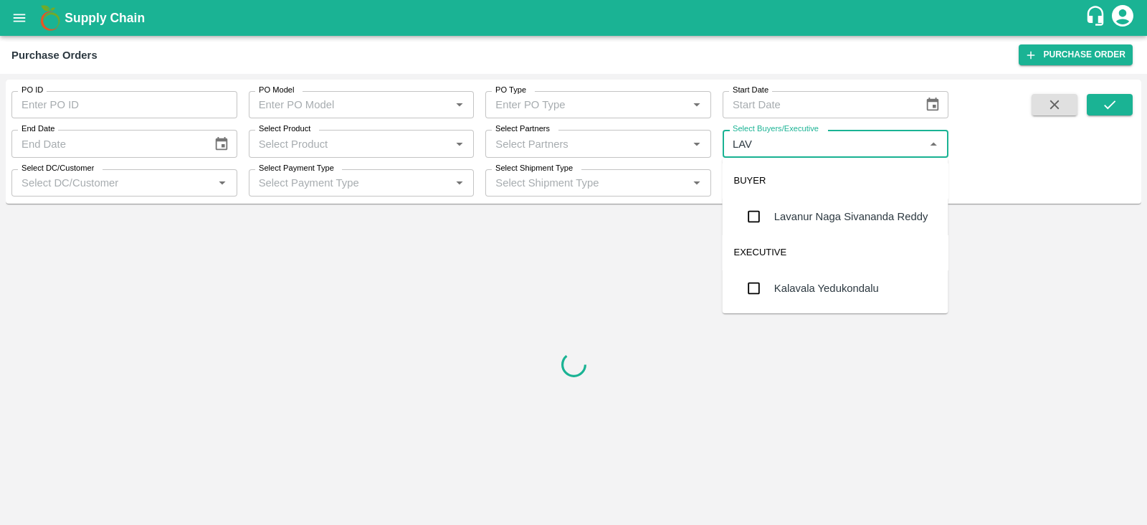
type input "LAVA"
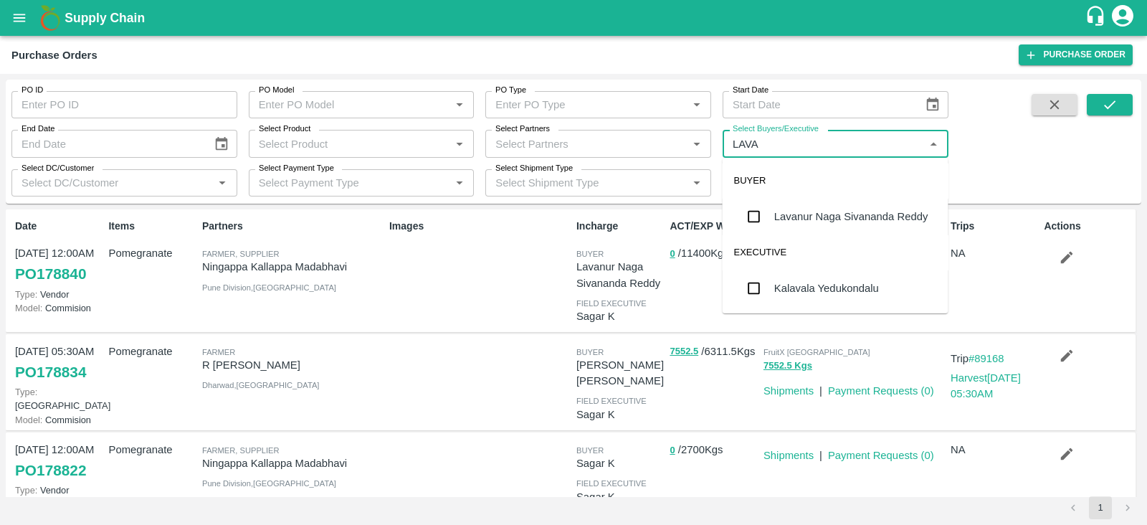
click at [782, 216] on div "Lavanur Naga Sivananda Reddy" at bounding box center [851, 217] width 154 height 16
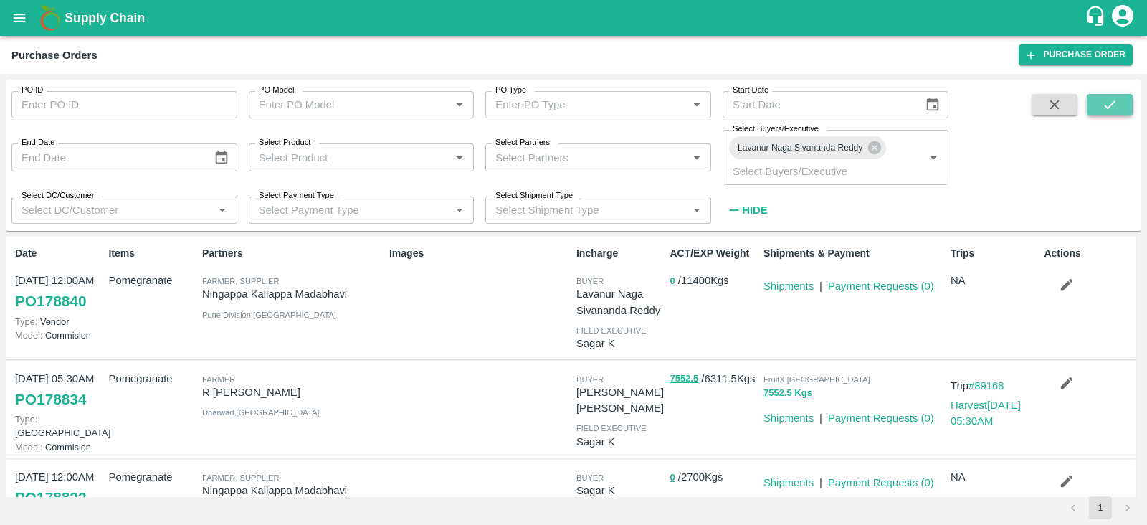
click at [1108, 105] on icon "submit" at bounding box center [1110, 105] width 16 height 16
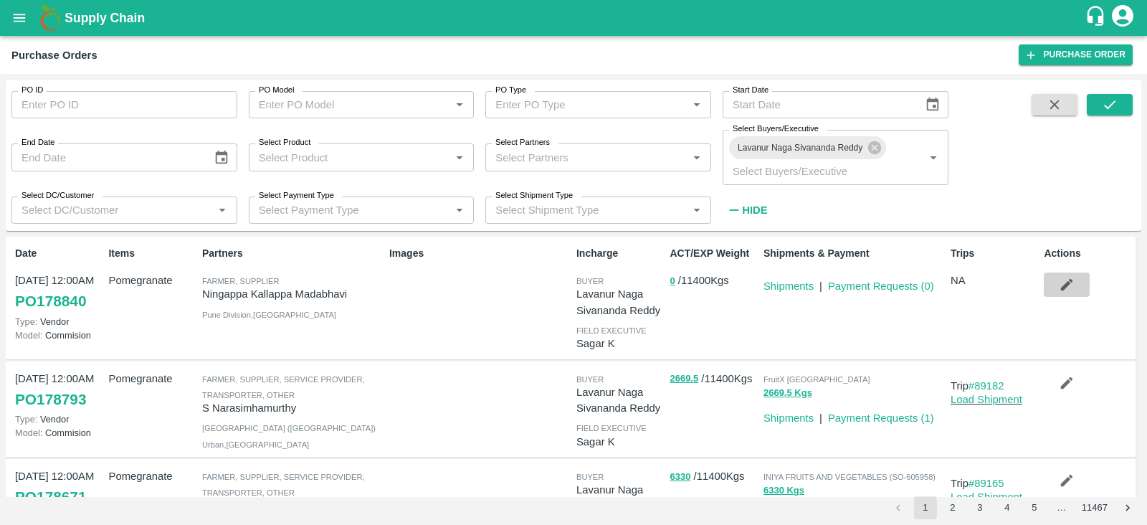
click at [1055, 285] on button "button" at bounding box center [1067, 284] width 46 height 24
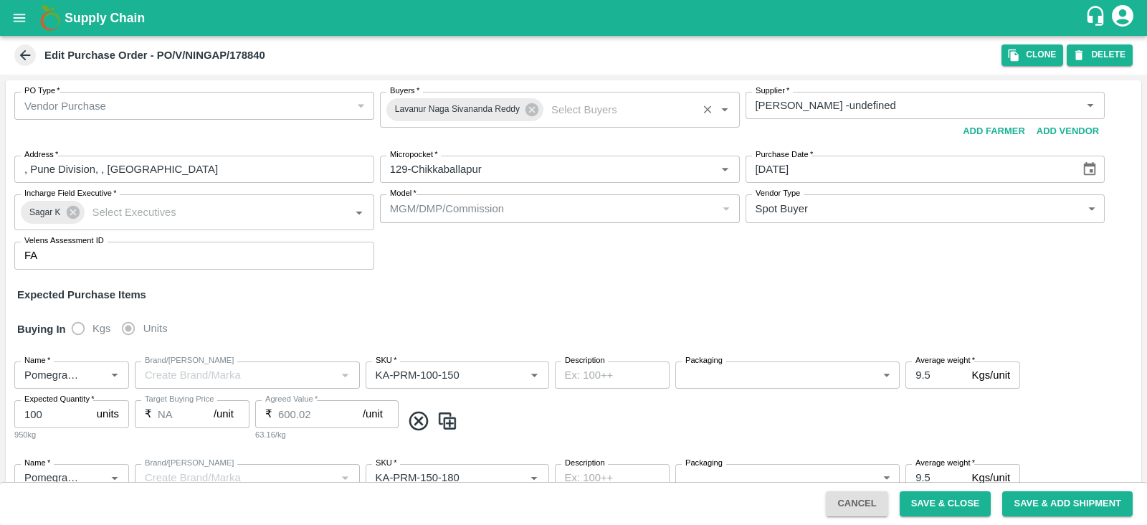
type input "[PERSON_NAME] -undefined"
type input "129-Chikkaballapur"
type input "Pomegranate"
type input "KA-PRM-100-150"
type input "NA"
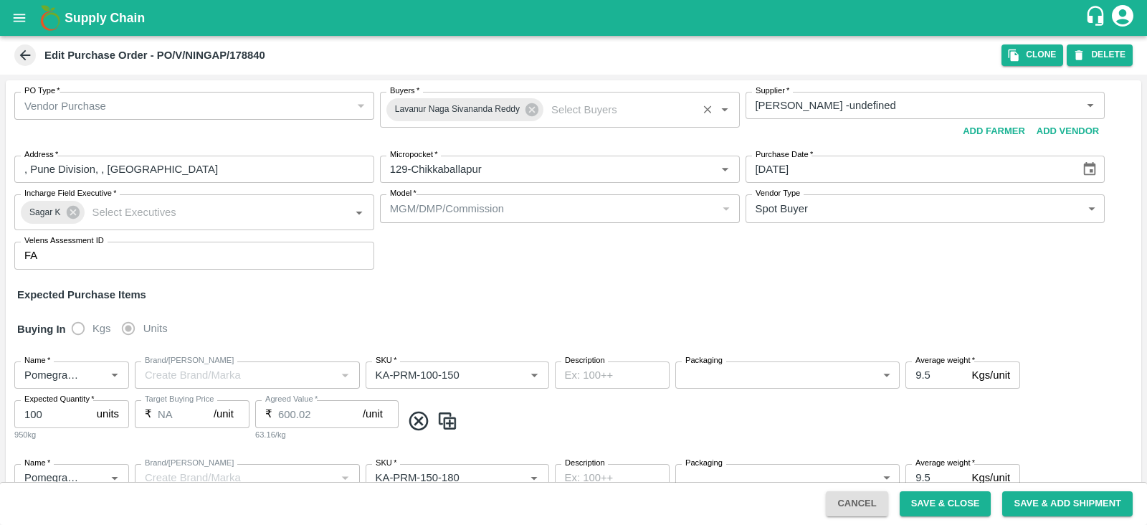
type input "Pomegranate"
type input "KA-PRM-150-180"
type input "NA"
type input "Pomegranate"
type input "KA-PRM-180-220"
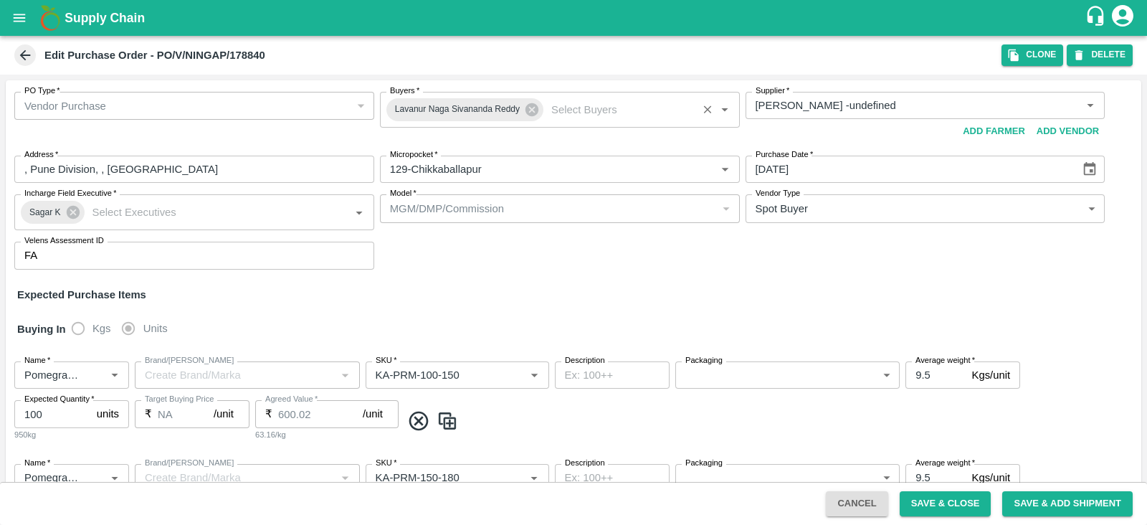
type input "NA"
type input "Pomegranate"
type input "KA-PRM-220-250"
type input "NA"
type input "Pomegranate"
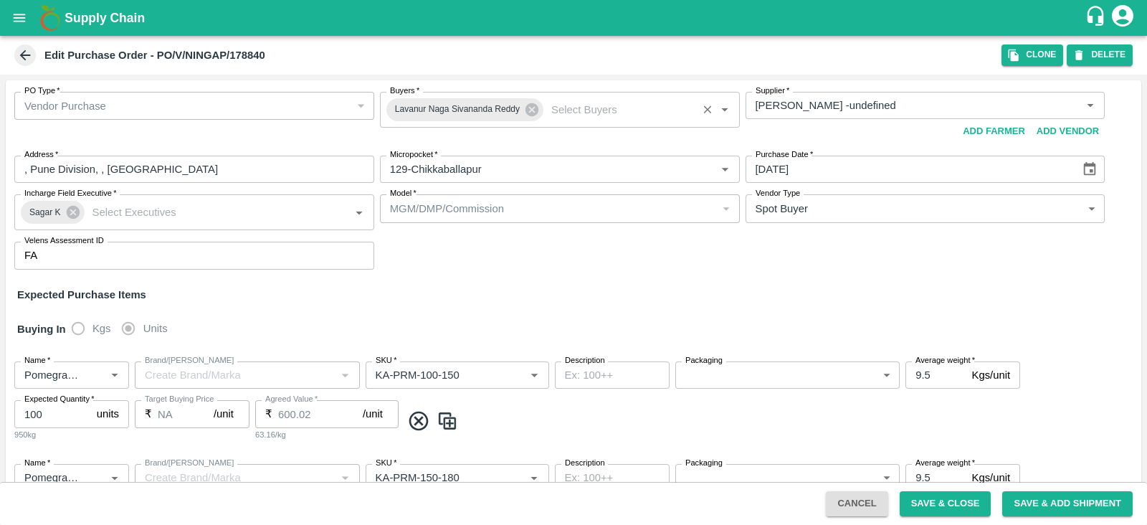
type input "KA-PRM-250-300"
type input "NA"
type input "Pomegranate"
type input "KA-PRM-300-350"
type input "NA"
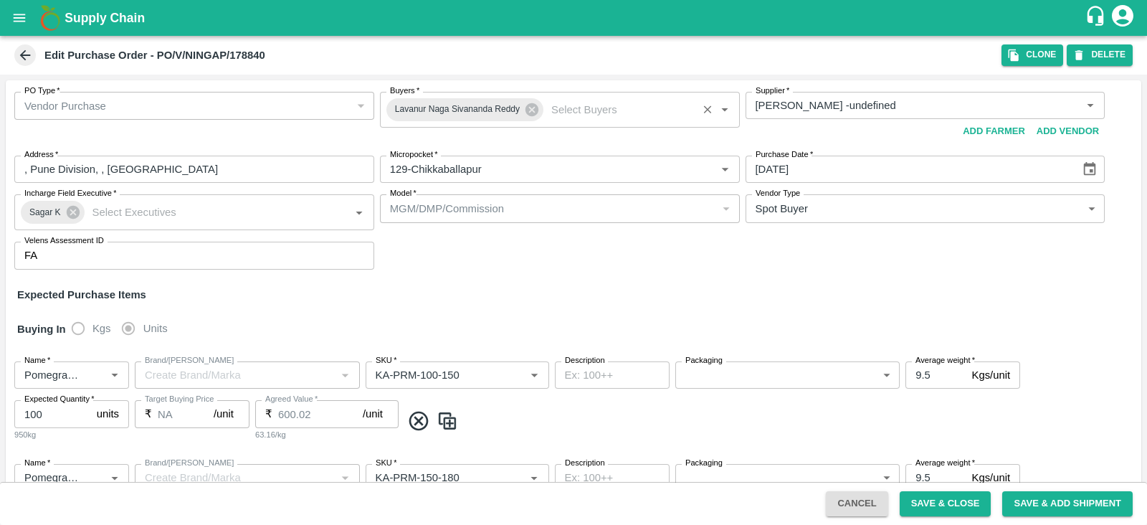
type input "Pomegranate"
type input "KA-SUPR-180++"
type input "NA"
type input "Pomegranate"
type input "KA-SUPR-100++"
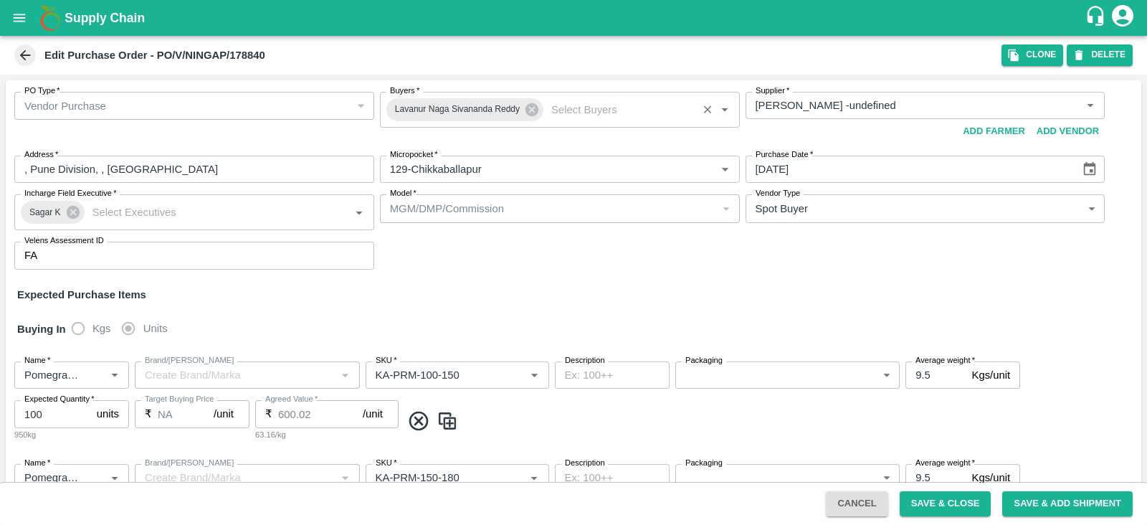
type input "NA"
type input "Pomegranate"
type input "KA-Loose A"
type input "NA"
type input "Pomegranate"
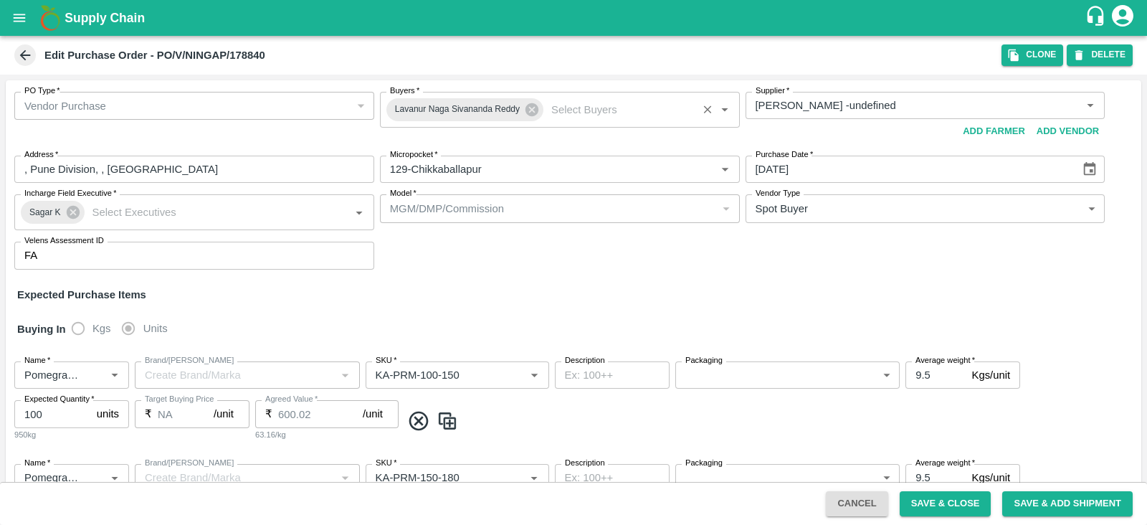
type input "KA-Green"
type input "NA"
type input "Pomegranate"
type input "KA-Loose B"
type input "NA"
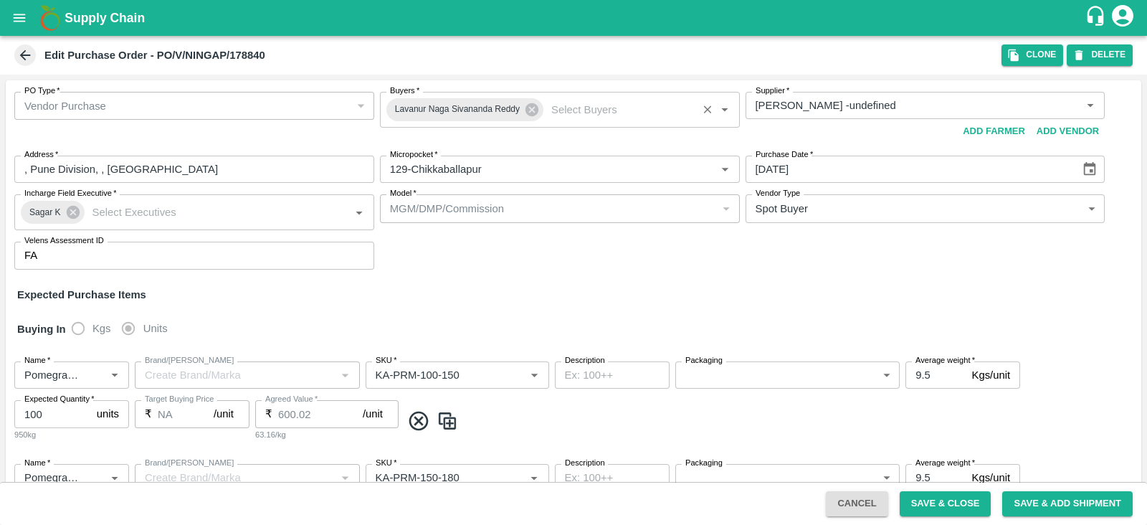
type input "Pomegranate"
type input "KA-PRM-350-400"
type input "NA"
click at [1013, 65] on button "Clone" at bounding box center [1033, 54] width 62 height 21
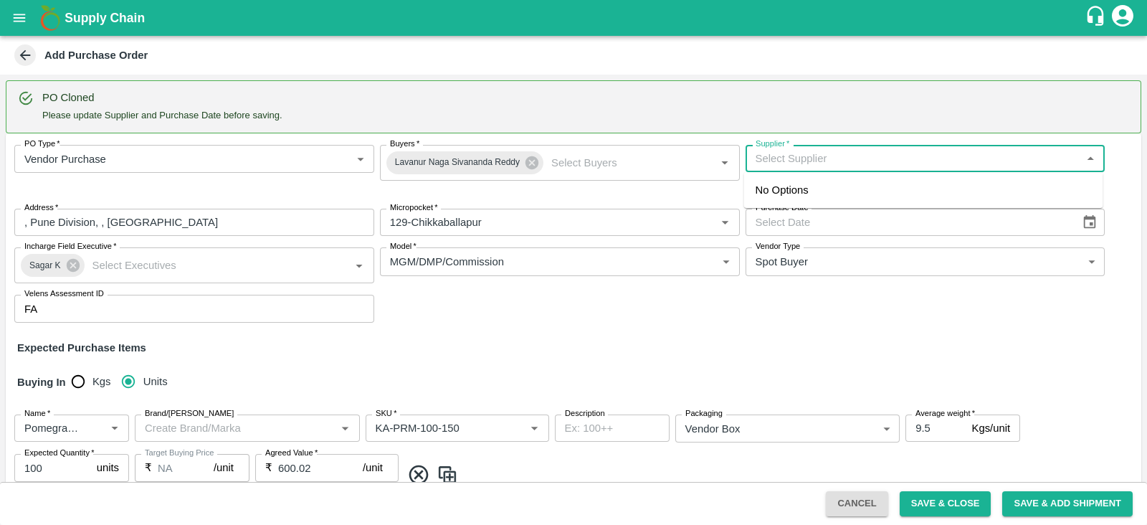
click at [898, 164] on input "Supplier   *" at bounding box center [914, 158] width 328 height 19
click at [889, 186] on div "[PERSON_NAME] -, Pune Division-8805072781(Farmer, Supplier)" at bounding box center [912, 190] width 313 height 16
type input "[PERSON_NAME] -, Pune Division-8805072781(Farmer, Supplier)"
click at [1094, 225] on icon "Choose date" at bounding box center [1090, 222] width 16 height 16
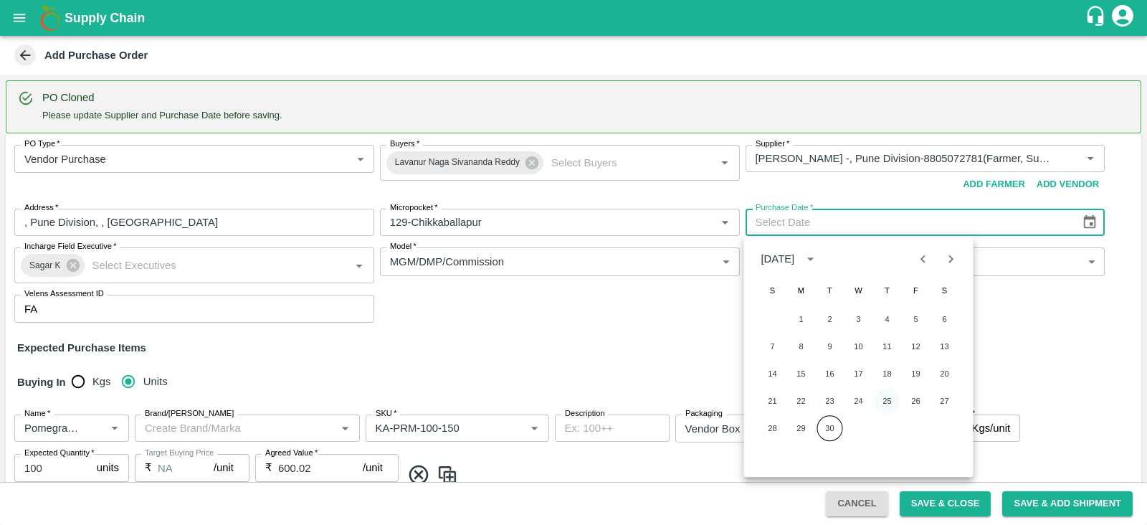
click at [883, 397] on button "25" at bounding box center [888, 401] width 26 height 26
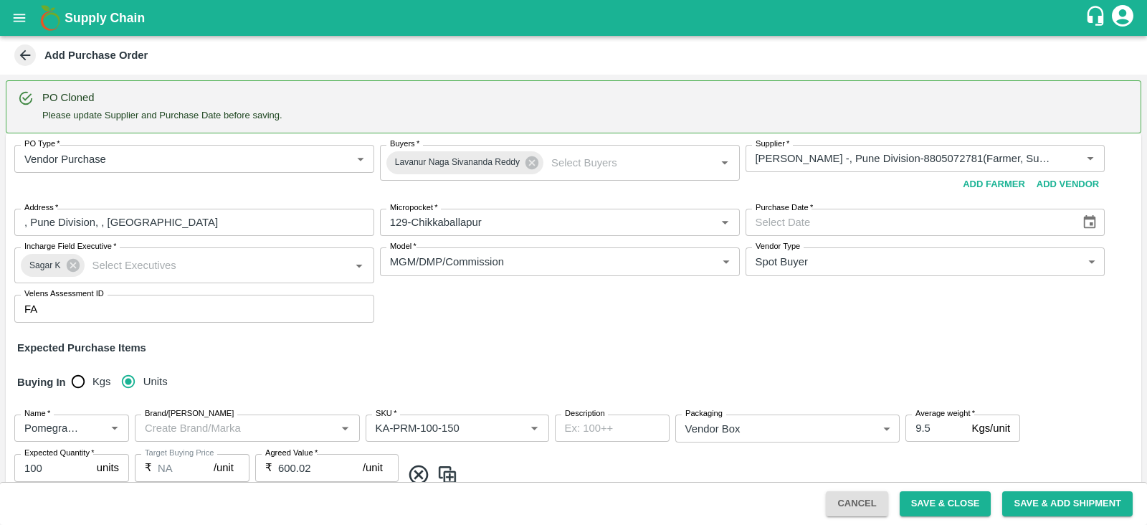
type input "[DATE]"
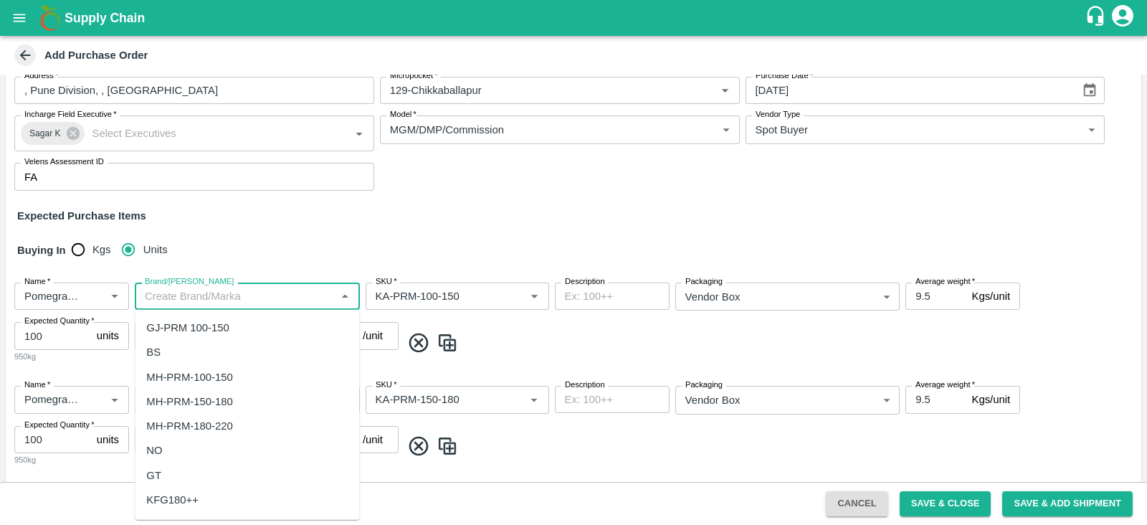
click at [212, 301] on input "Brand/[PERSON_NAME]" at bounding box center [235, 296] width 193 height 19
click at [192, 441] on div "AA" at bounding box center [247, 453] width 224 height 24
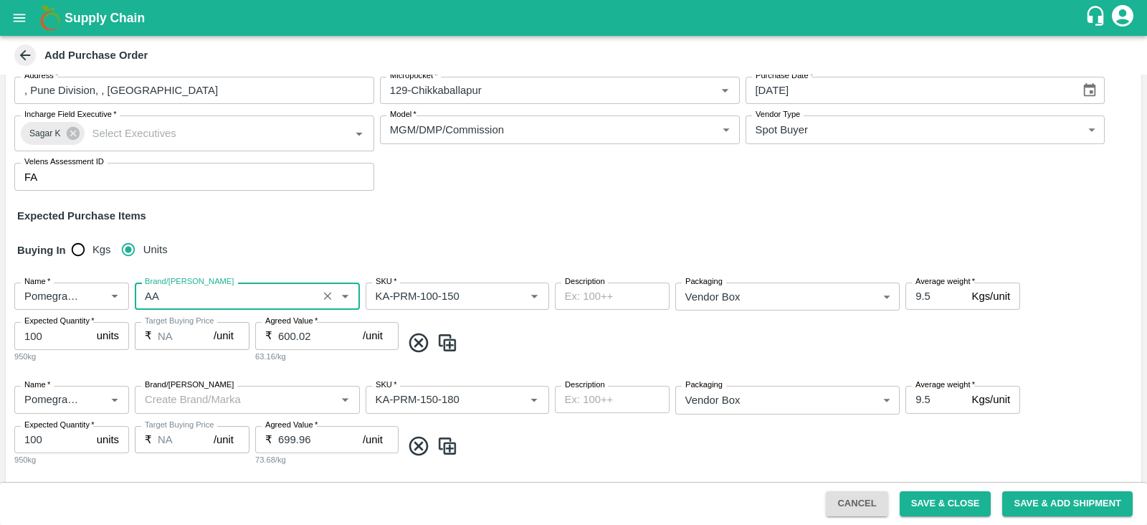
type input "AA"
click at [182, 396] on input "Brand/[PERSON_NAME]" at bounding box center [235, 399] width 193 height 19
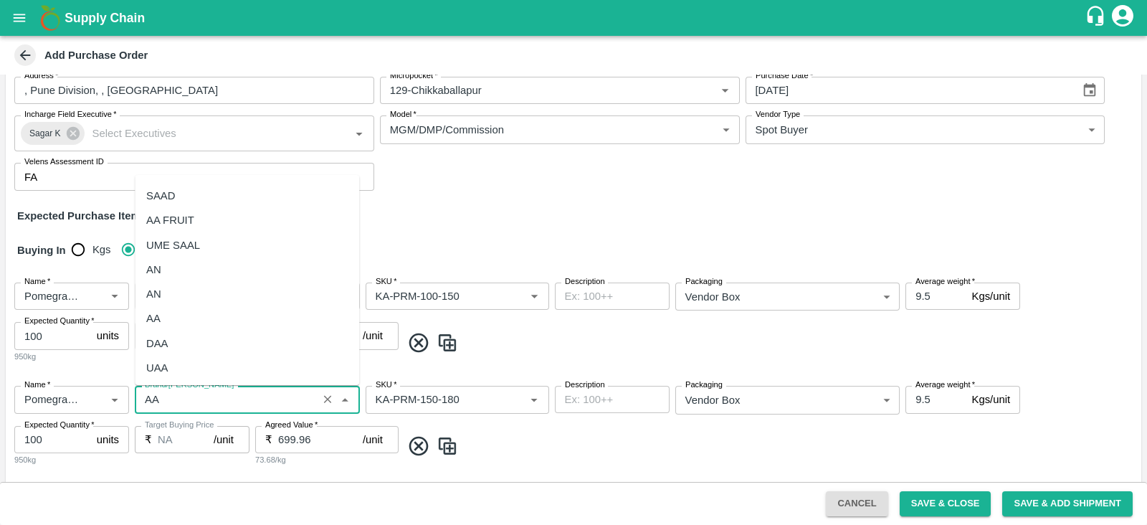
click at [176, 324] on div "AA" at bounding box center [247, 318] width 224 height 24
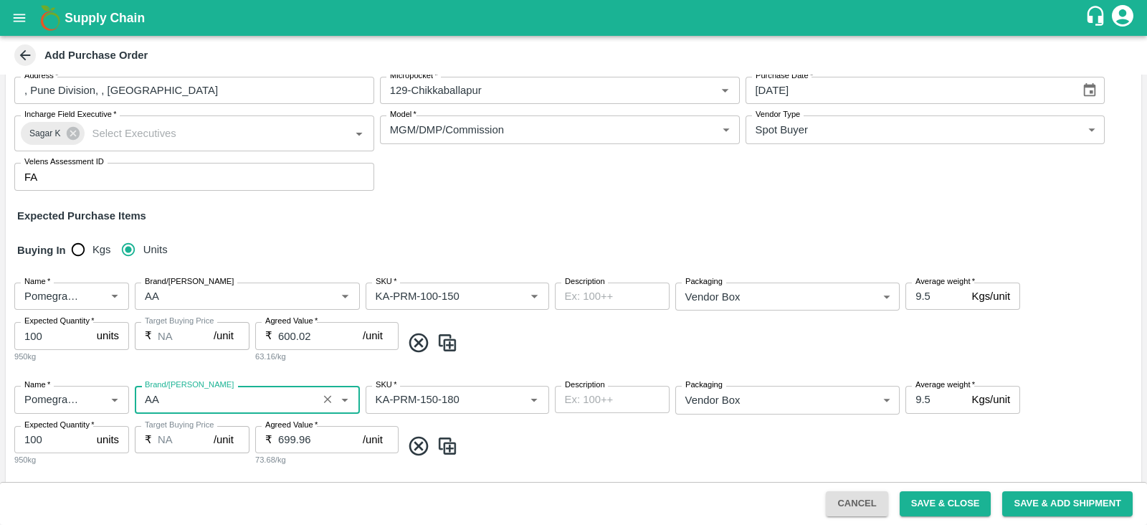
scroll to position [329, 0]
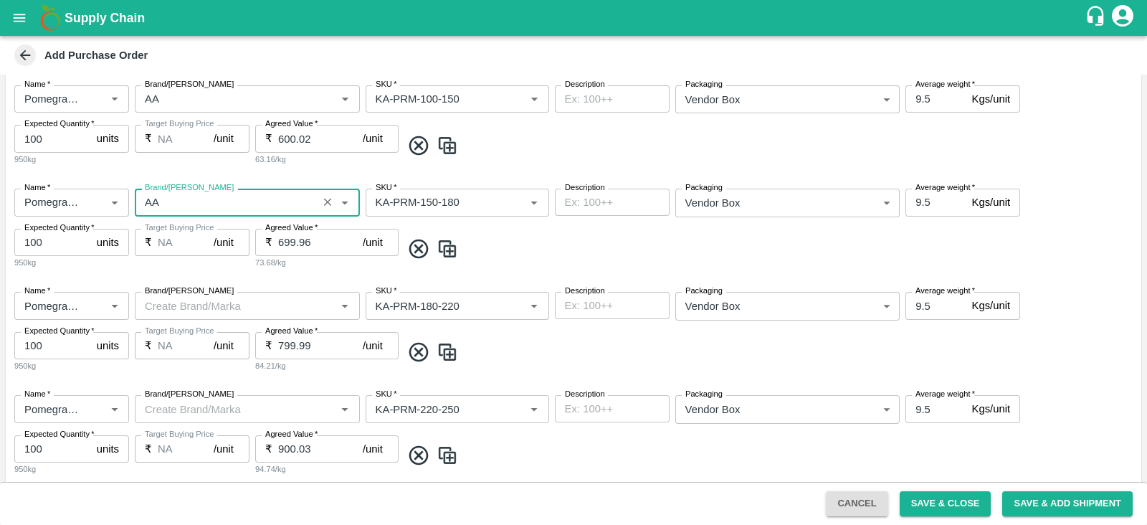
type input "AA"
click at [176, 310] on input "Brand/[PERSON_NAME]" at bounding box center [235, 305] width 193 height 19
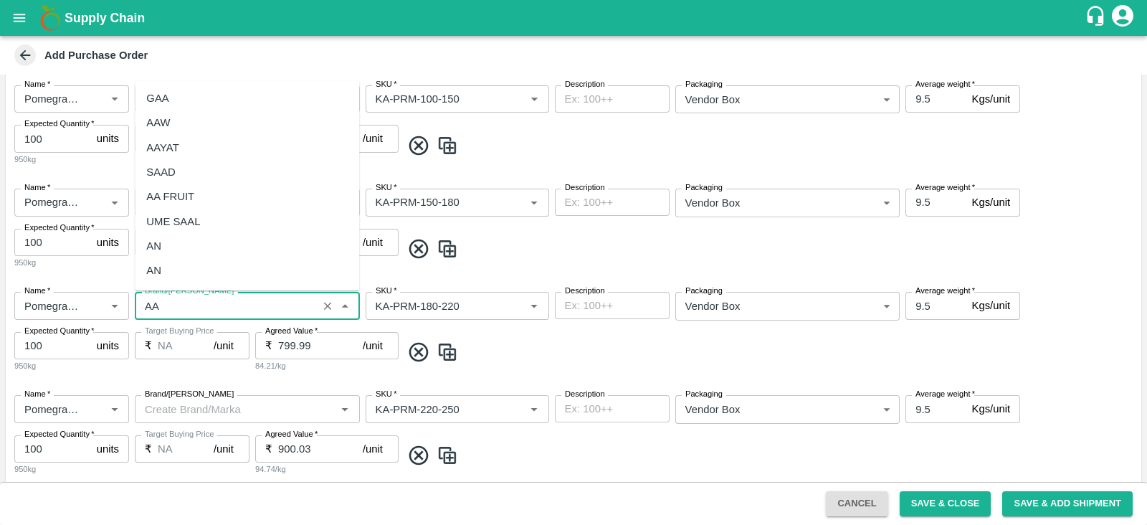
scroll to position [71, 0]
click at [163, 221] on div "AA" at bounding box center [247, 224] width 224 height 24
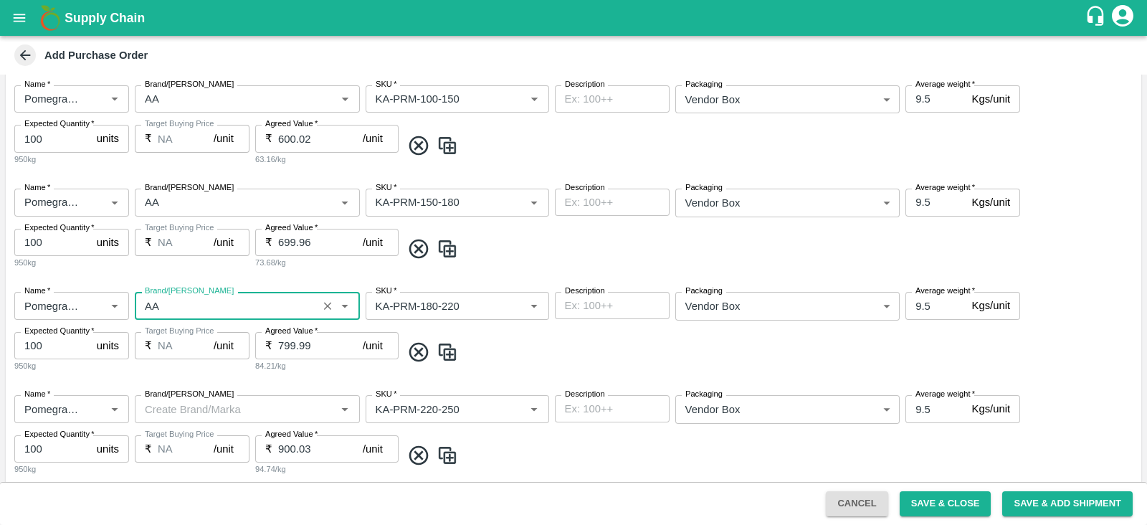
scroll to position [495, 0]
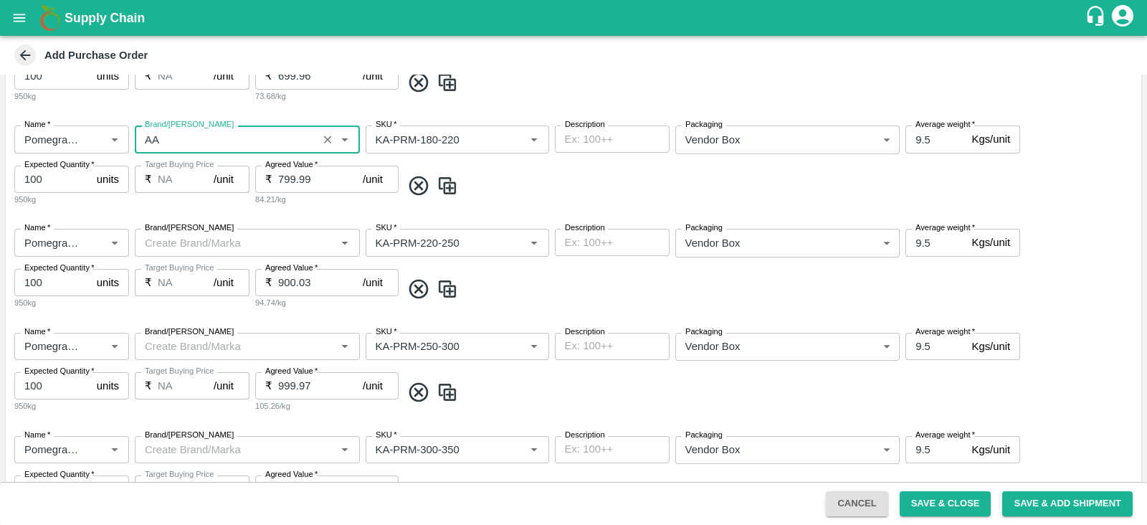
click at [161, 251] on div "Brand/[PERSON_NAME]" at bounding box center [247, 242] width 225 height 27
type input "AA"
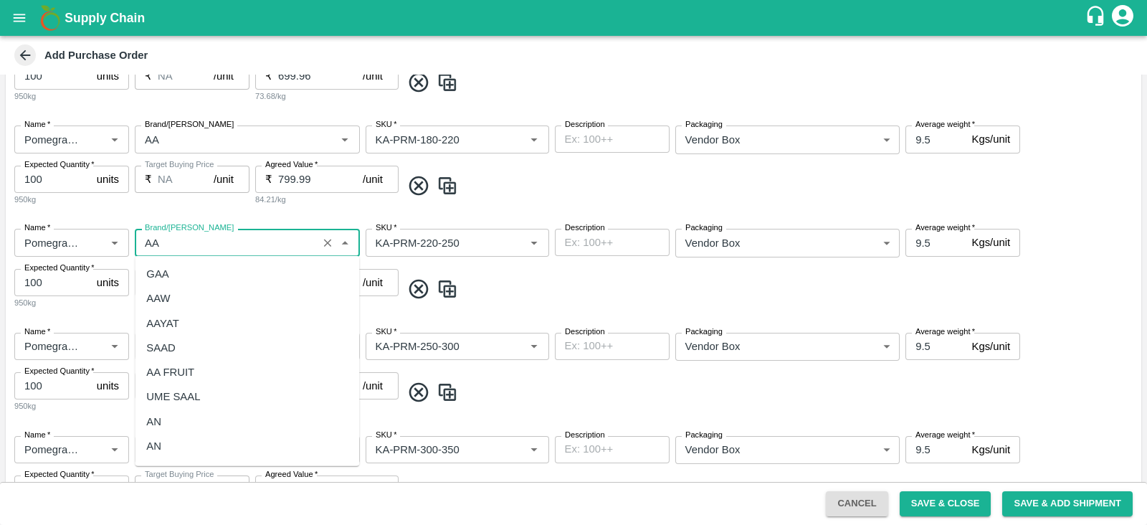
scroll to position [71, 0]
click at [167, 402] on div "AA" at bounding box center [247, 399] width 224 height 24
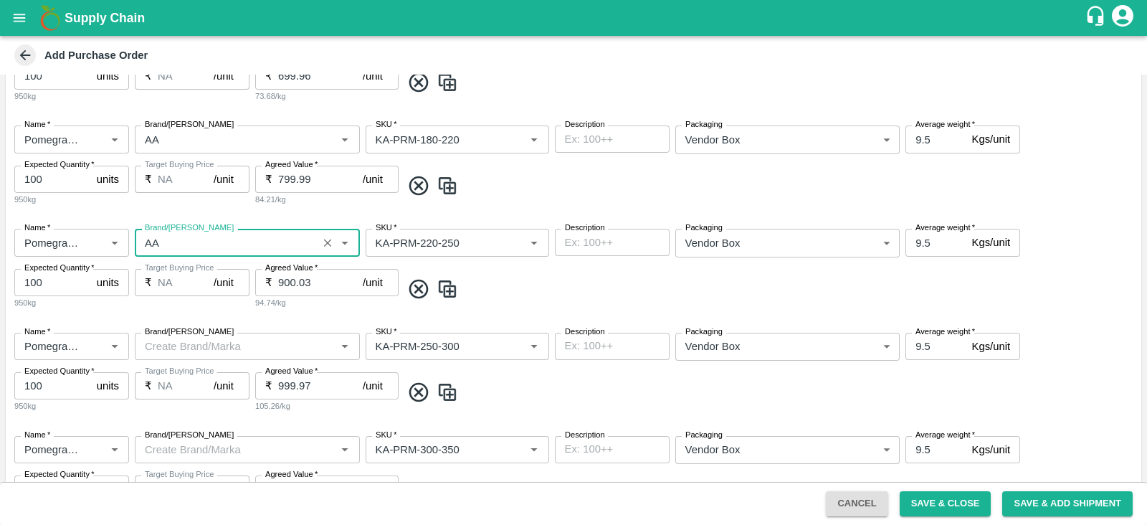
type input "AA"
click at [170, 338] on input "Brand/[PERSON_NAME]" at bounding box center [235, 346] width 193 height 19
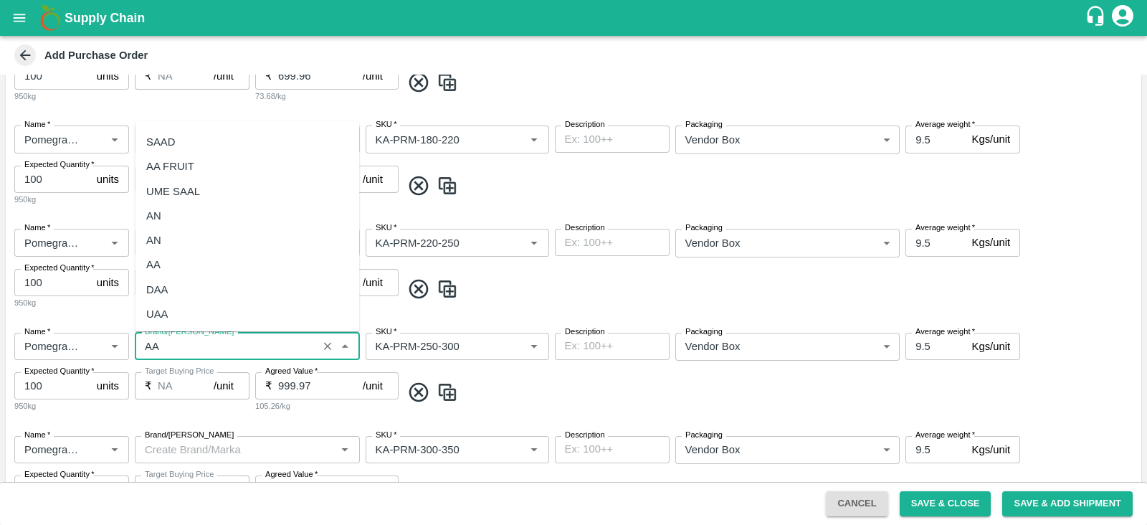
click at [172, 255] on div "AA" at bounding box center [247, 264] width 224 height 24
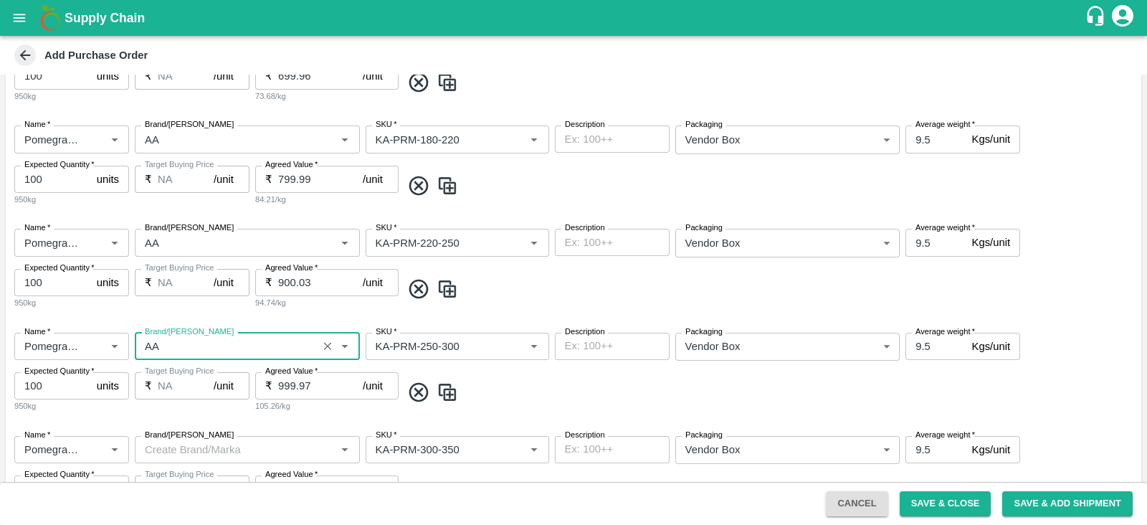
scroll to position [664, 0]
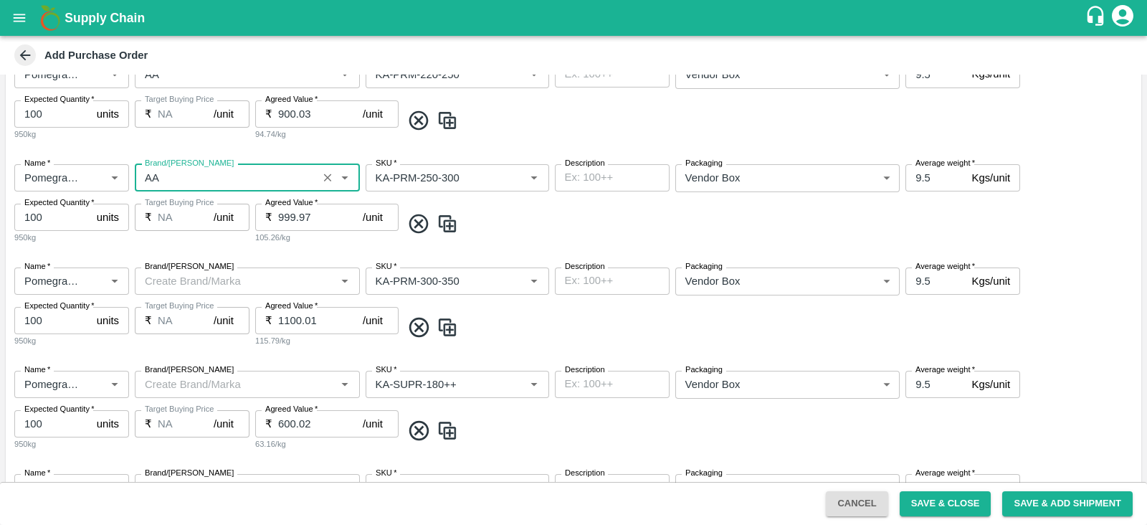
type input "AA"
click at [172, 275] on input "Brand/[PERSON_NAME]" at bounding box center [235, 281] width 193 height 19
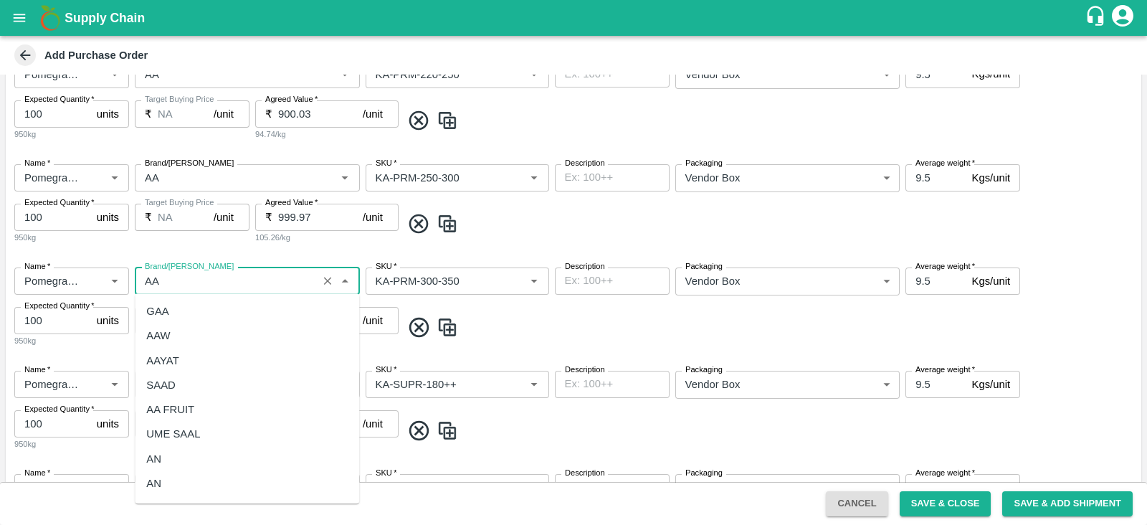
scroll to position [71, 0]
click at [167, 428] on div "AA" at bounding box center [247, 436] width 224 height 24
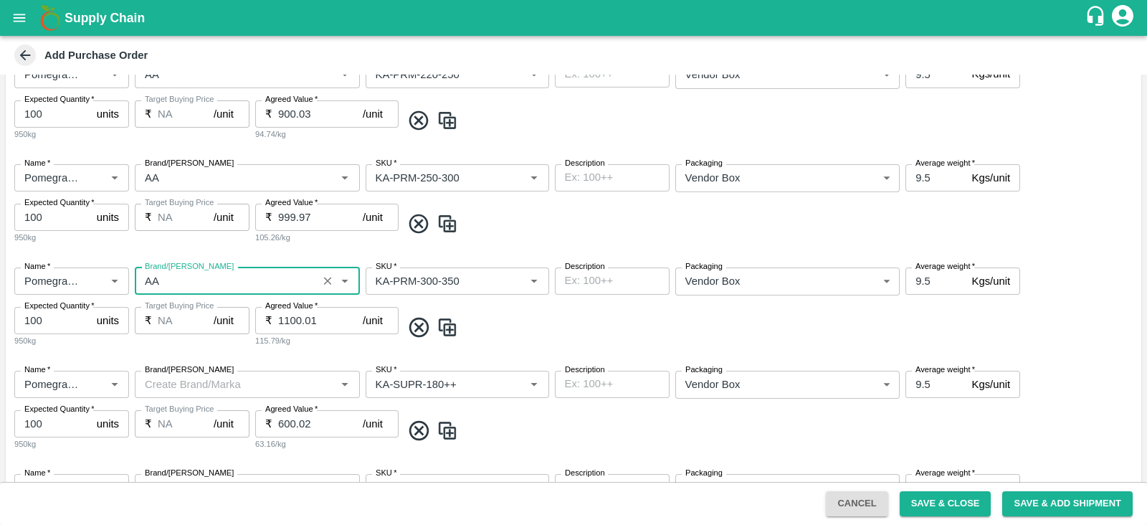
type input "AA"
click at [166, 389] on input "Brand/[PERSON_NAME]" at bounding box center [235, 384] width 193 height 19
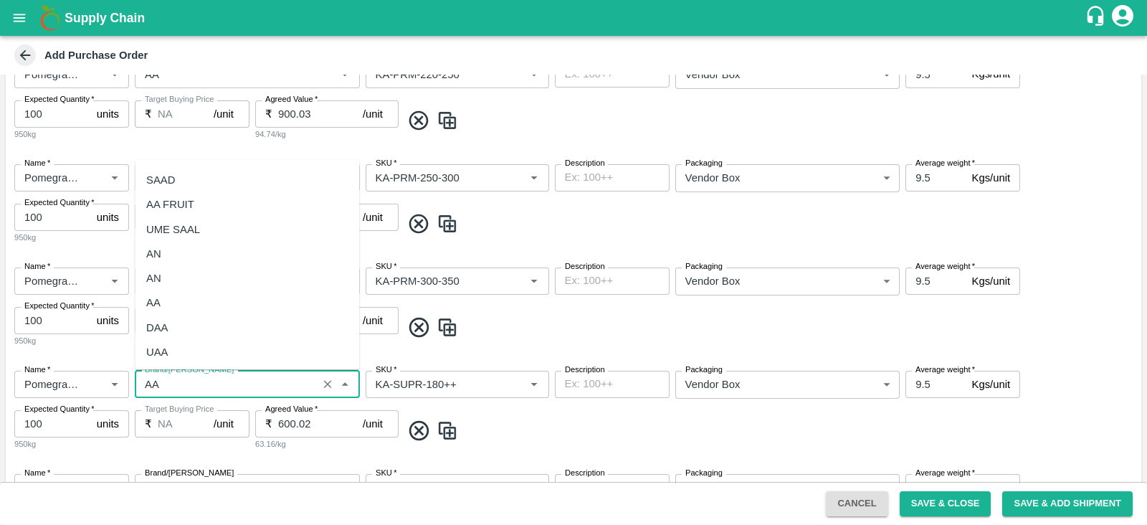
click at [158, 303] on div "AA" at bounding box center [153, 303] width 14 height 16
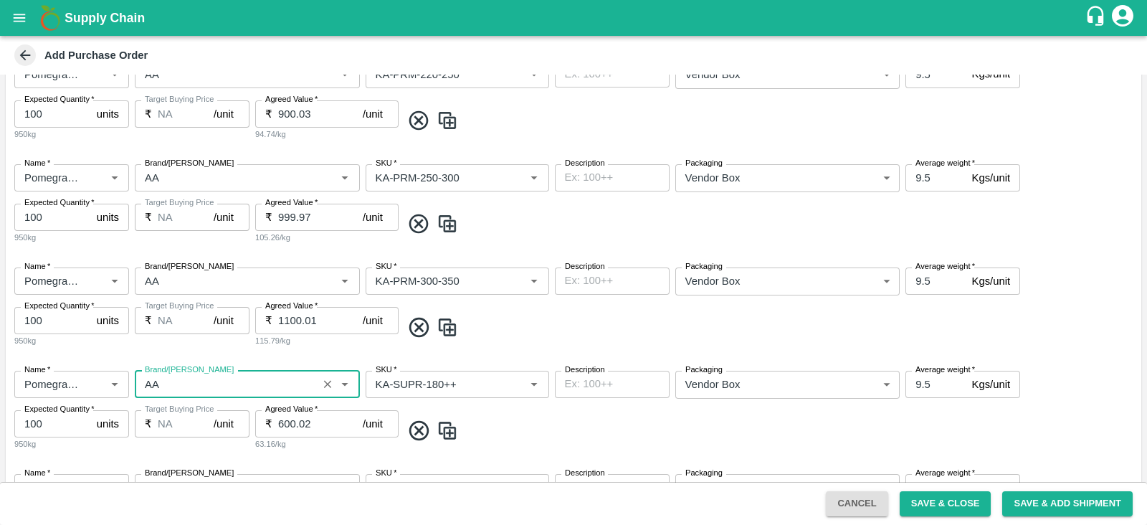
scroll to position [858, 0]
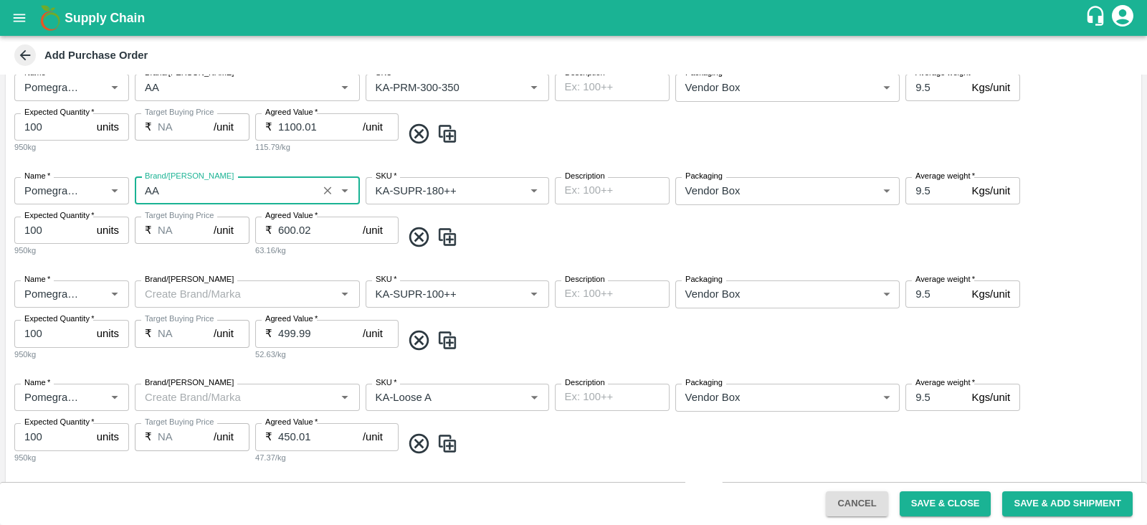
click at [158, 303] on div "Brand/[PERSON_NAME]" at bounding box center [247, 293] width 225 height 27
type input "AA"
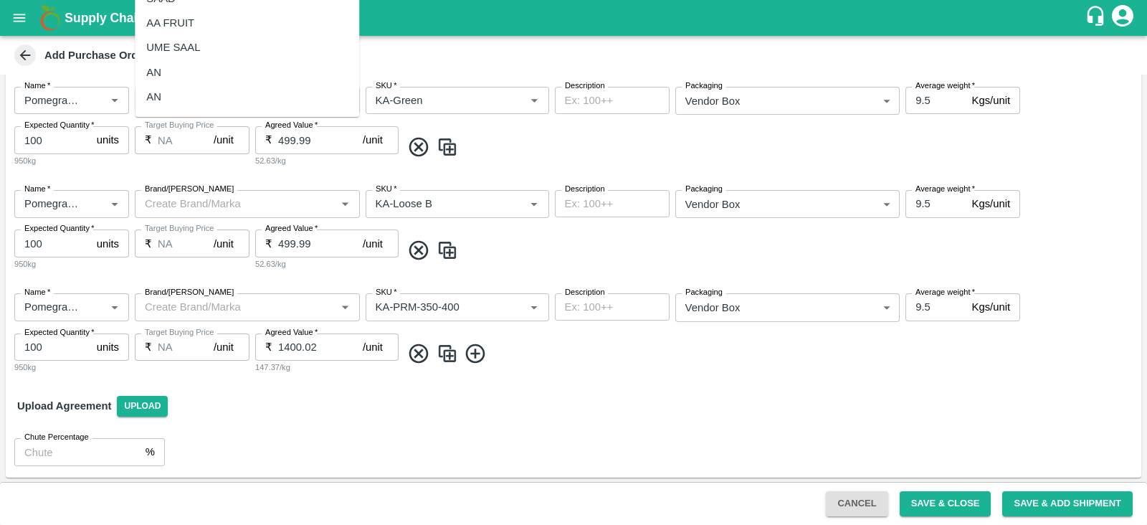
scroll to position [71, 0]
click at [168, 54] on div "AA" at bounding box center [247, 50] width 224 height 24
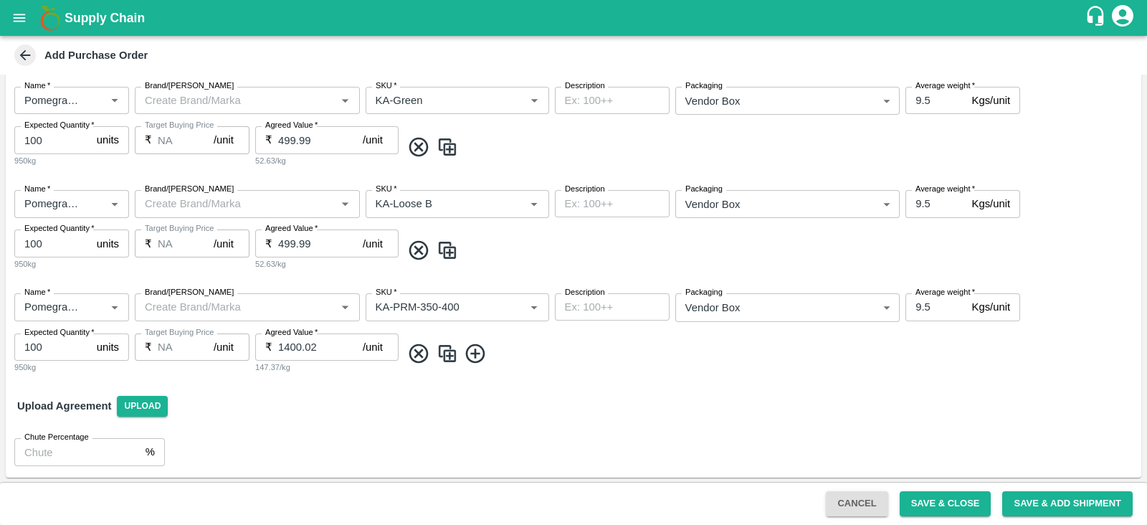
type input "AA"
click at [186, 208] on input "Brand/[PERSON_NAME]" at bounding box center [235, 203] width 193 height 19
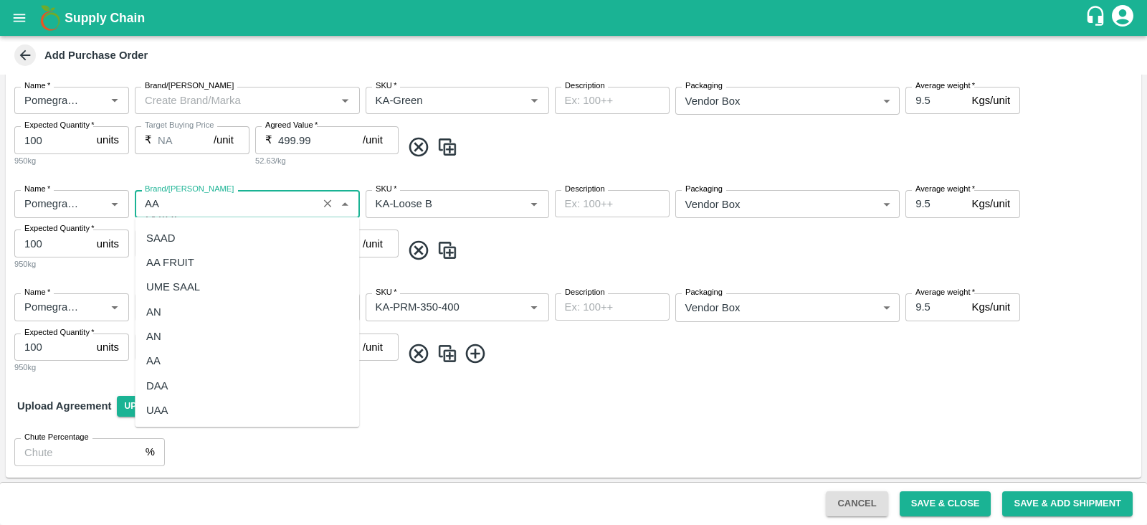
click at [176, 356] on div "AA" at bounding box center [247, 360] width 224 height 24
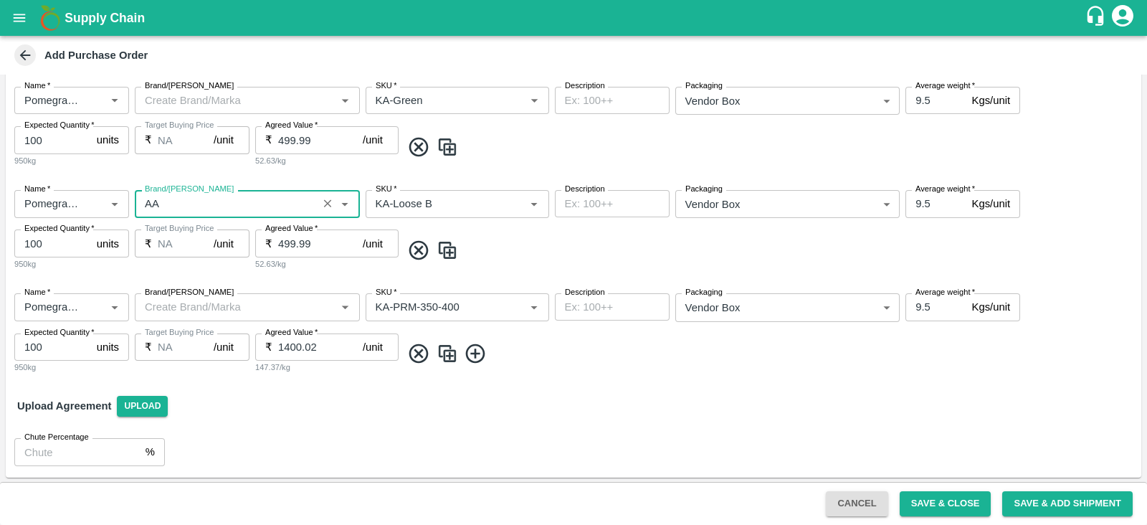
type input "AA"
click at [186, 298] on input "Brand/[PERSON_NAME]" at bounding box center [235, 307] width 193 height 19
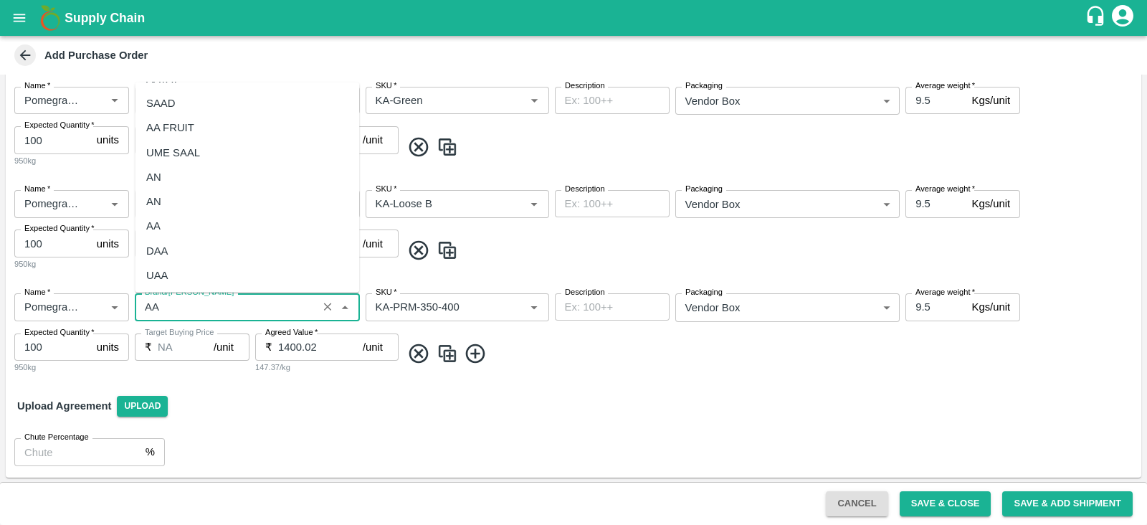
click at [172, 223] on div "AA" at bounding box center [247, 226] width 224 height 24
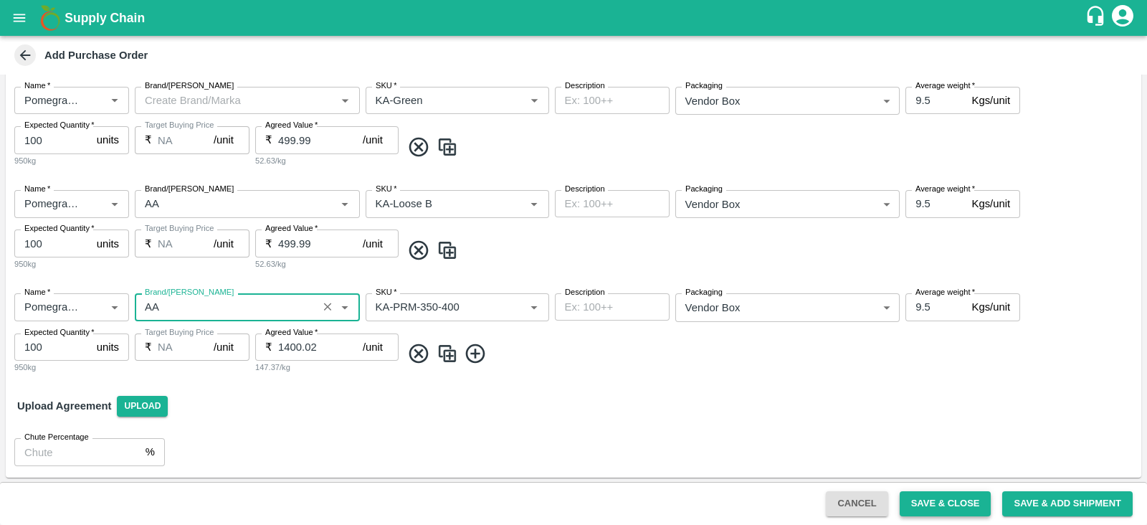
type input "AA"
click at [951, 500] on button "Save & Close" at bounding box center [946, 503] width 92 height 25
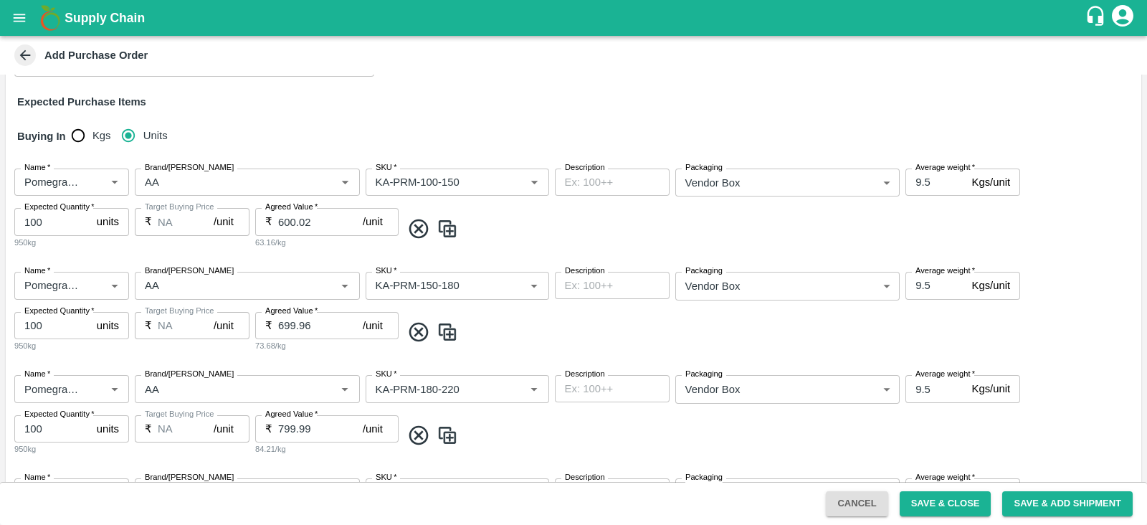
scroll to position [51, 0]
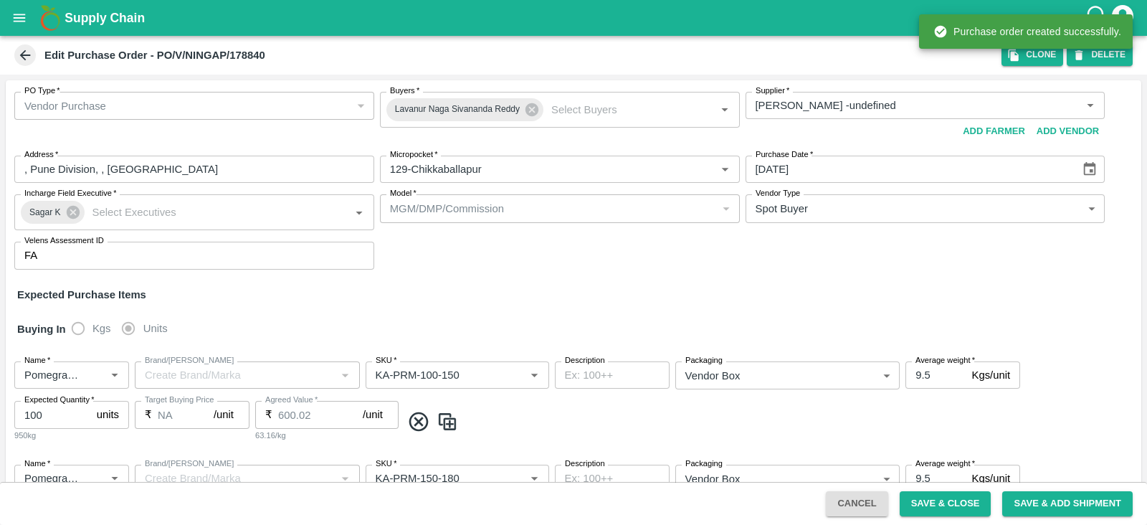
type input "[PERSON_NAME] -undefined"
type input "129-Chikkaballapur"
type input "Pomegranate"
type input "KA-PRM-100-150"
type input "NA"
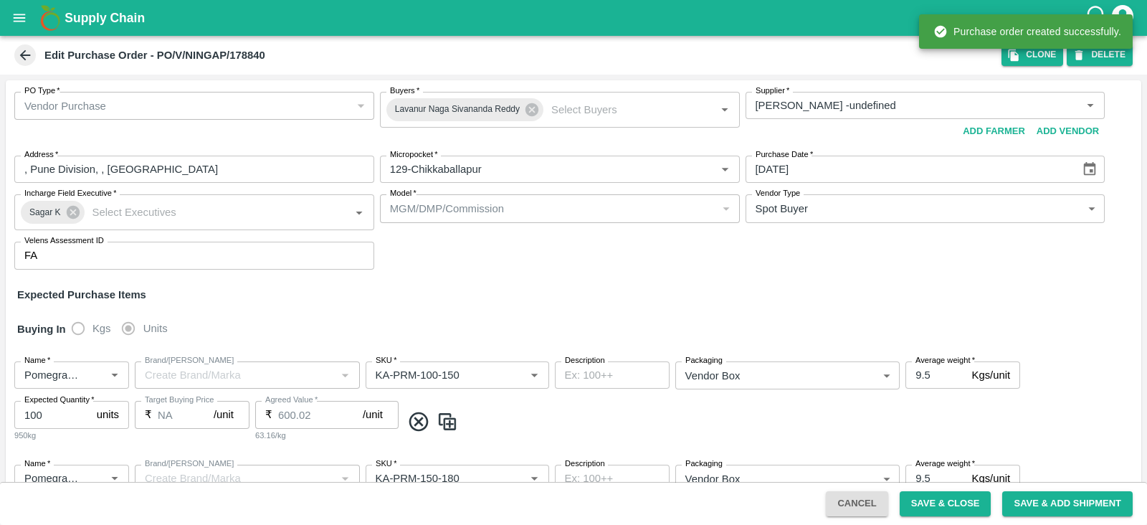
type input "Pomegranate"
type input "KA-PRM-150-180"
type input "NA"
type input "Pomegranate"
type input "KA-PRM-180-220"
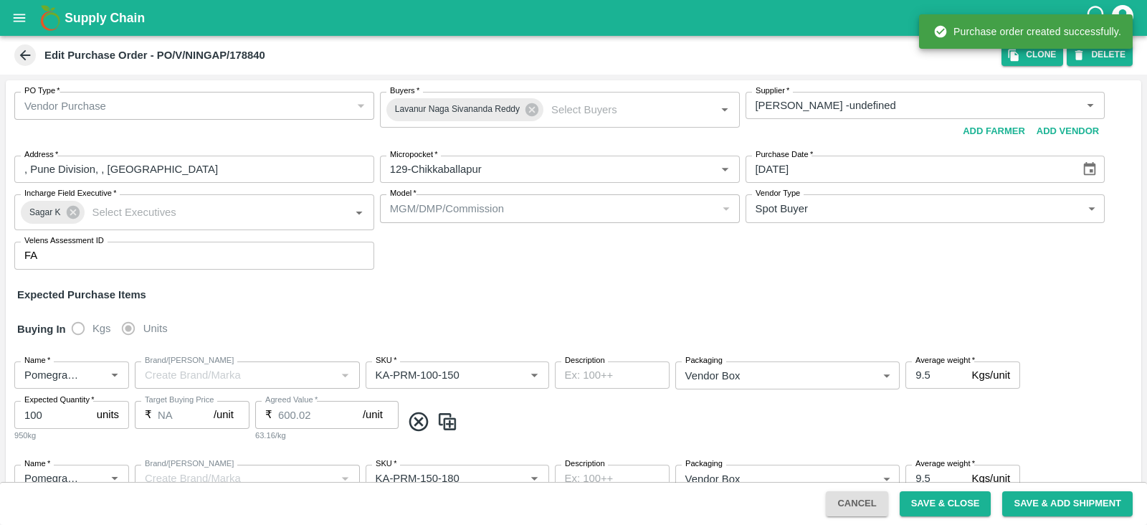
type input "NA"
type input "Pomegranate"
type input "KA-PRM-220-250"
type input "NA"
type input "Pomegranate"
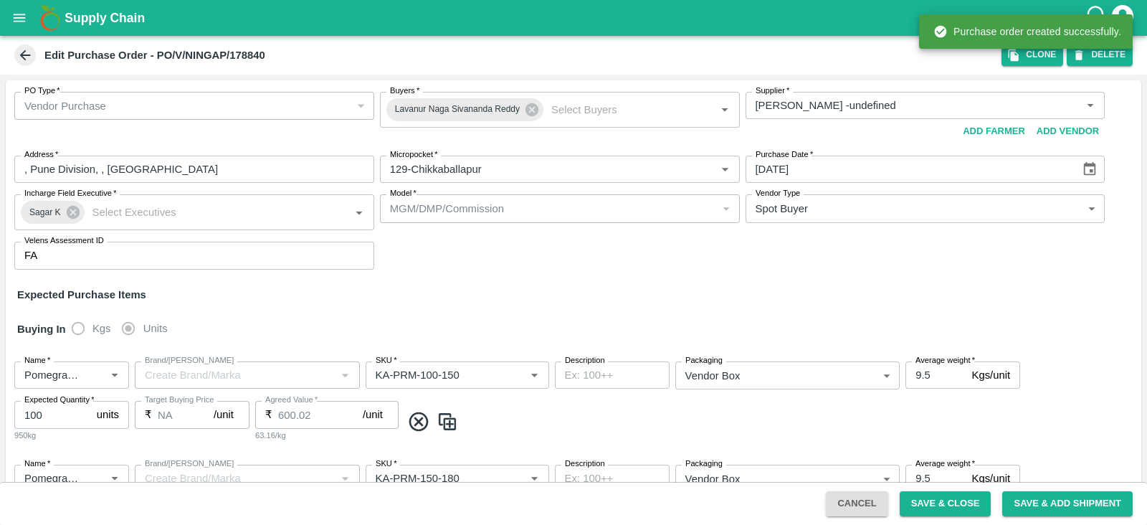
type input "KA-PRM-250-300"
type input "NA"
type input "Pomegranate"
type input "KA-PRM-300-350"
type input "NA"
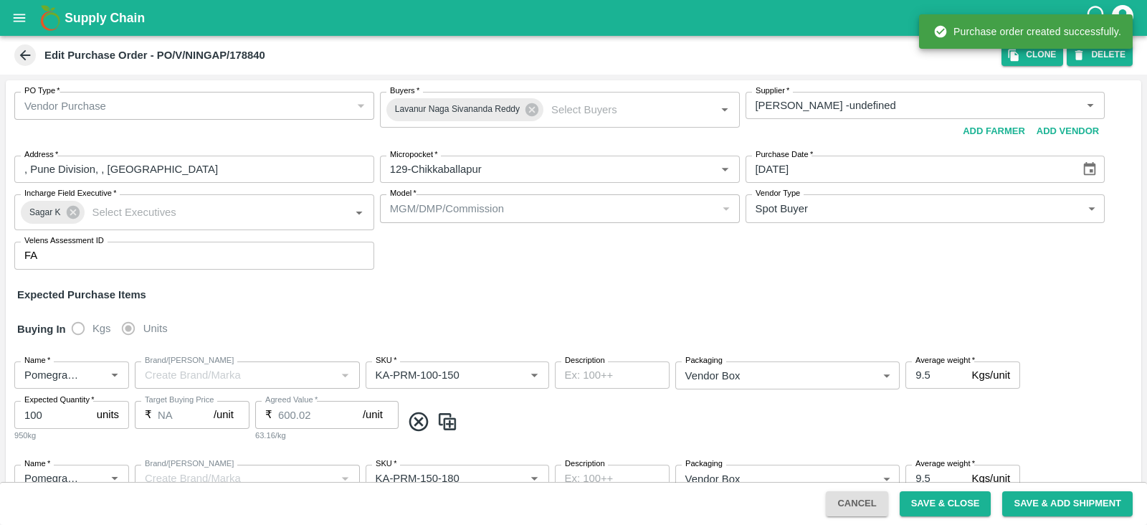
type input "Pomegranate"
type input "KA-SUPR-180++"
type input "NA"
type input "Pomegranate"
type input "KA-SUPR-100++"
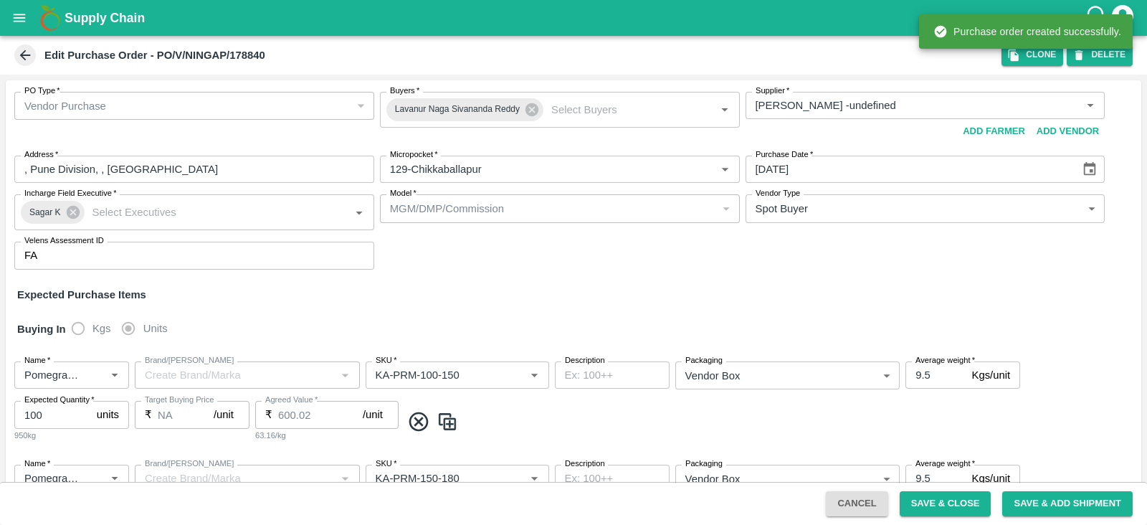
type input "NA"
type input "Pomegranate"
type input "KA-Loose A"
type input "NA"
type input "Pomegranate"
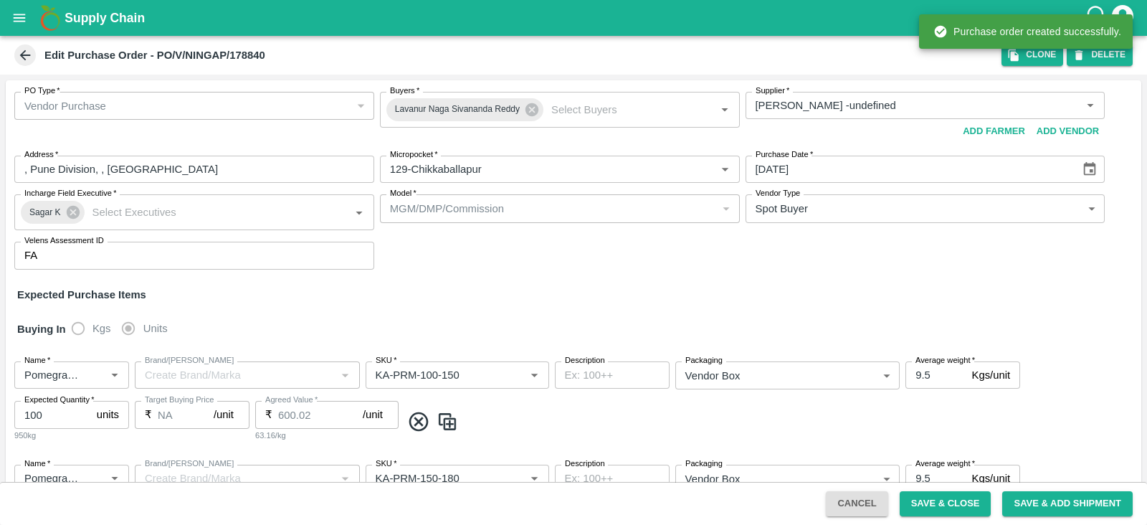
type input "KA-Green"
type input "NA"
type input "Pomegranate"
type input "KA-Loose B"
type input "NA"
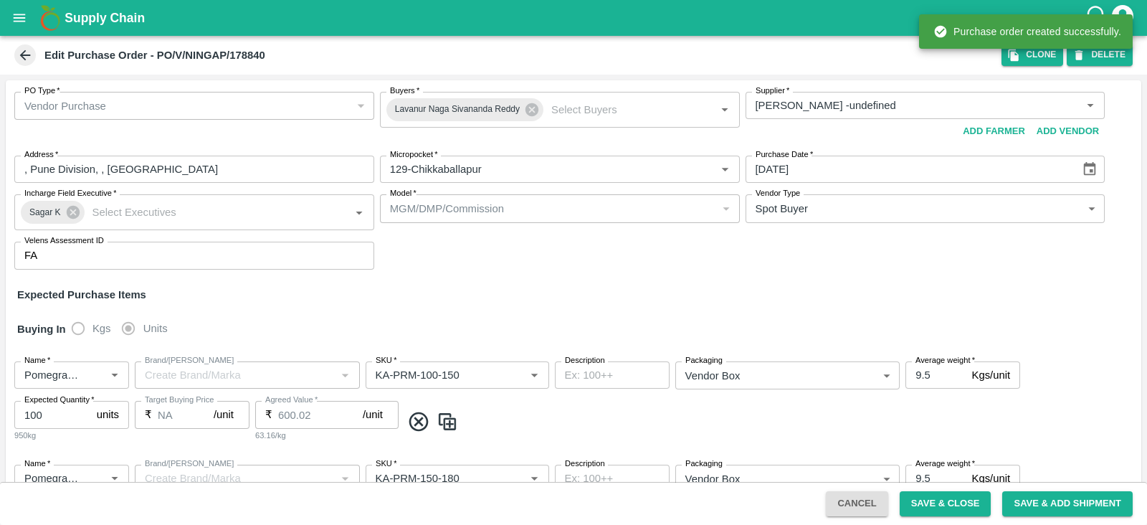
type input "Pomegranate"
type input "KA-PRM-350-400"
type input "NA"
click at [24, 16] on icon "open drawer" at bounding box center [19, 18] width 16 height 16
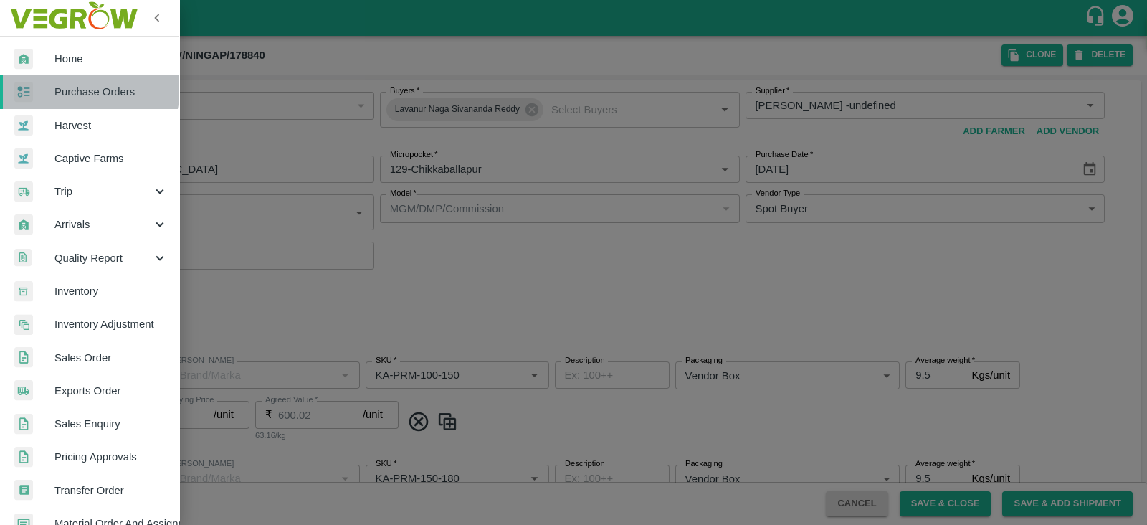
click at [82, 88] on span "Purchase Orders" at bounding box center [110, 92] width 113 height 16
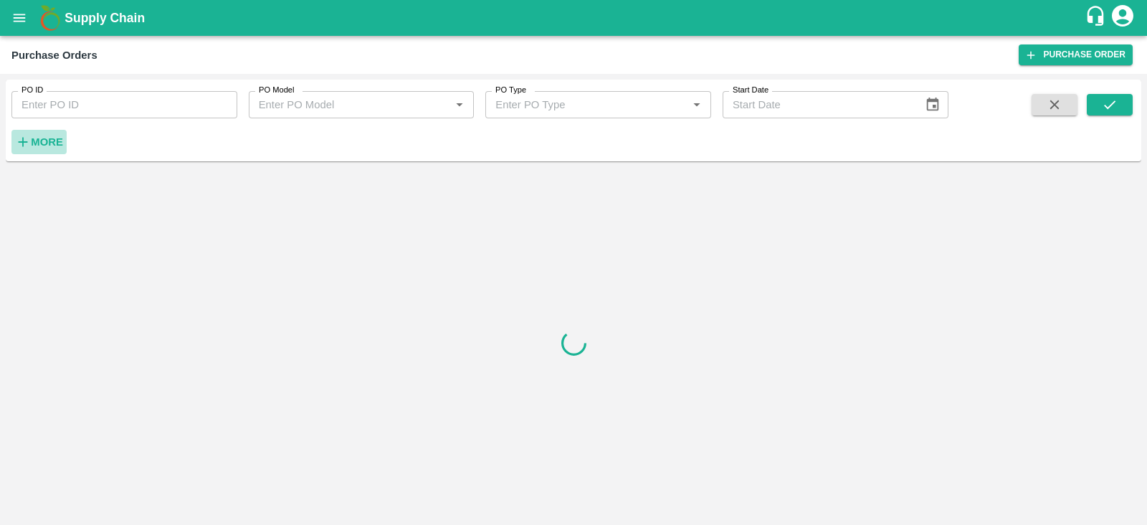
click at [39, 136] on strong "More" at bounding box center [47, 141] width 32 height 11
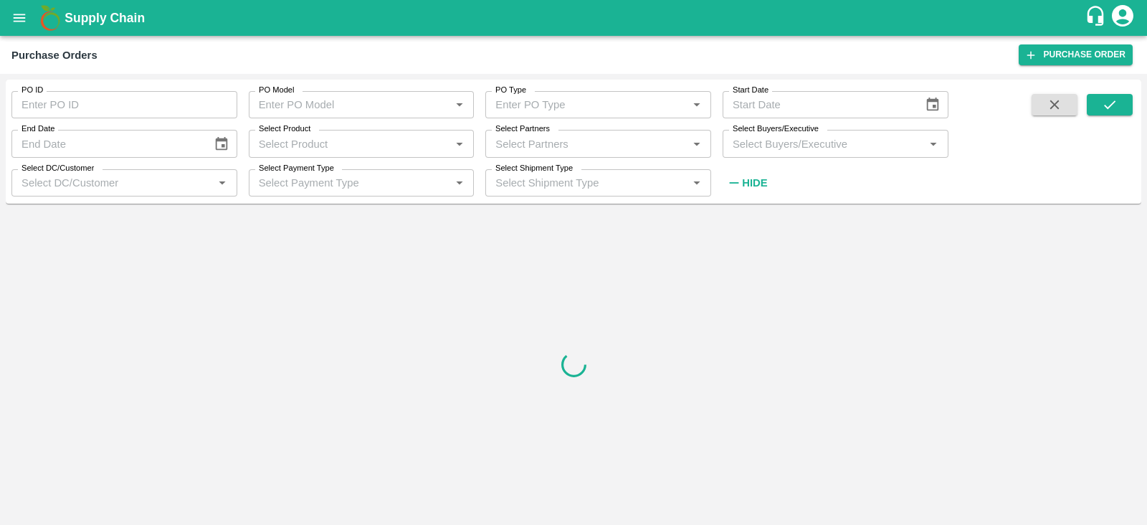
click at [749, 143] on input "Select Buyers/Executive" at bounding box center [824, 143] width 194 height 19
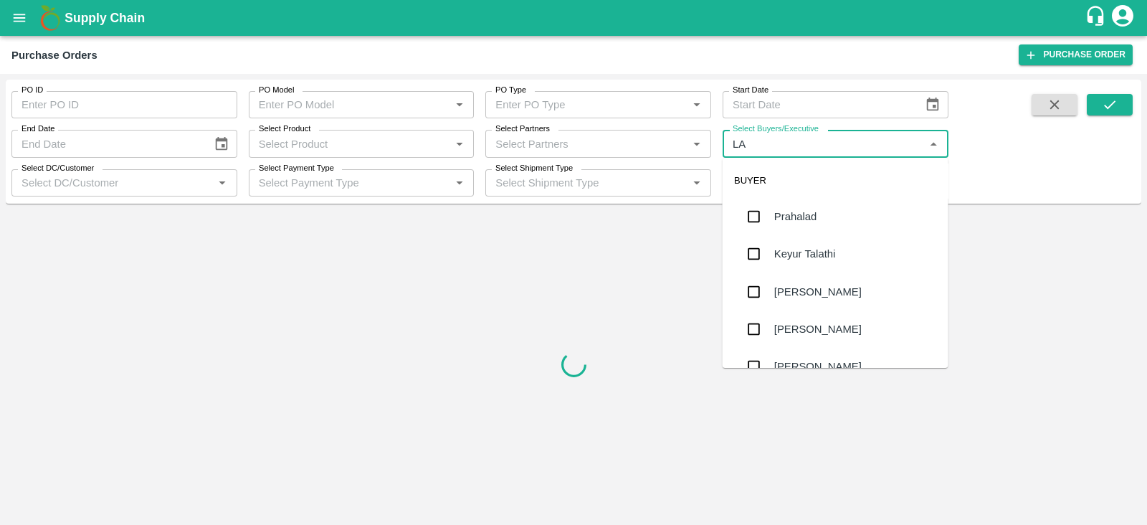
type input "LAV"
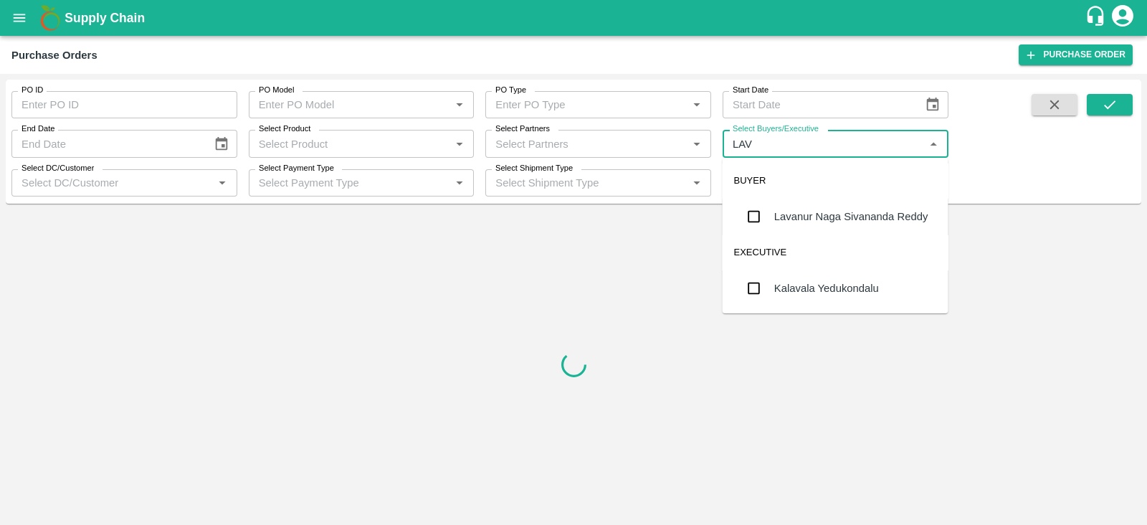
click at [805, 222] on div "Lavanur Naga Sivananda Reddy" at bounding box center [851, 217] width 154 height 16
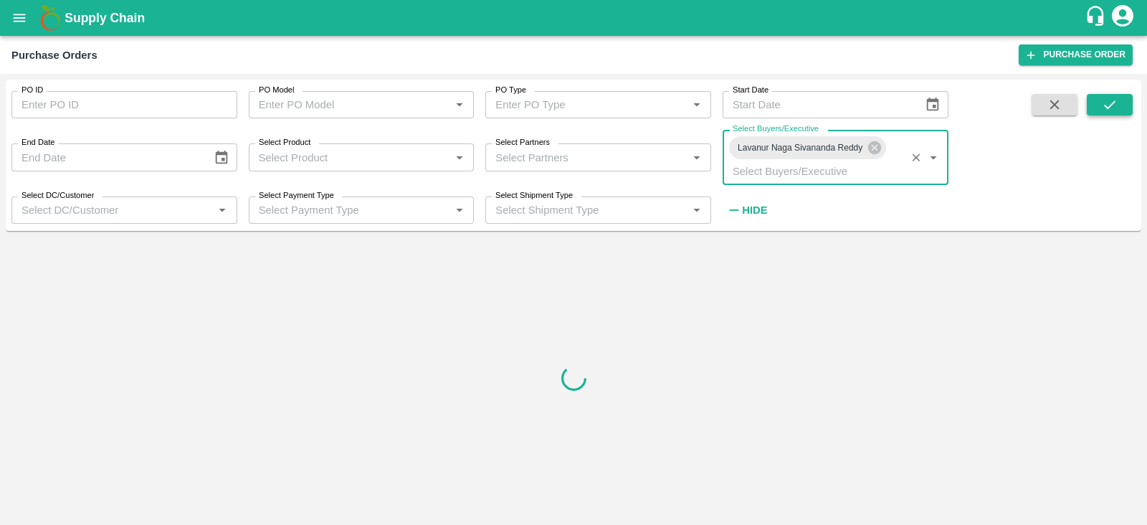
click at [1123, 105] on button "submit" at bounding box center [1110, 105] width 46 height 22
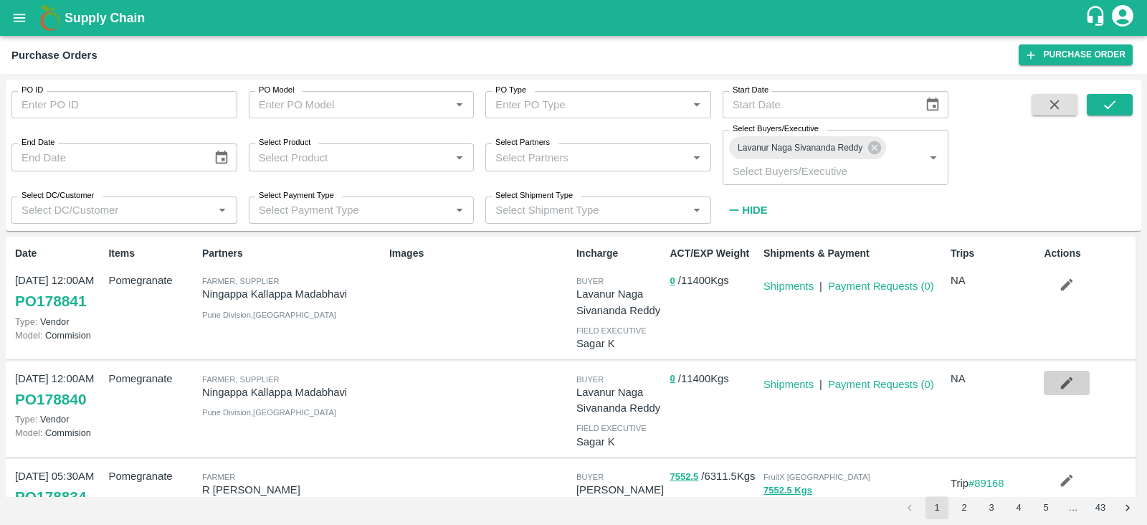
click at [1069, 386] on icon "button" at bounding box center [1067, 383] width 16 height 16
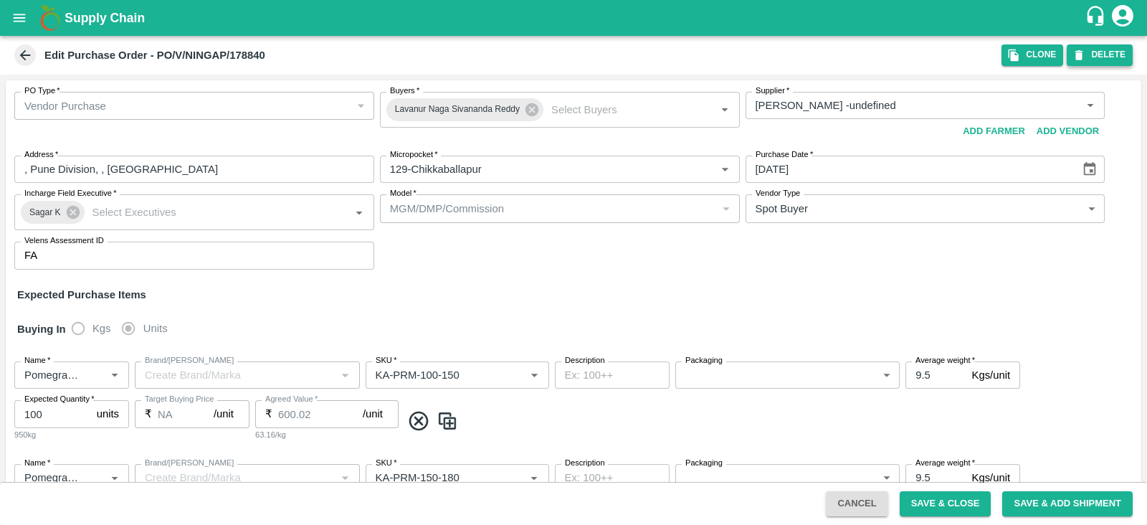
type input "[PERSON_NAME] -undefined"
type input "129-Chikkaballapur"
type input "Pomegranate"
type input "KA-PRM-100-150"
type input "NA"
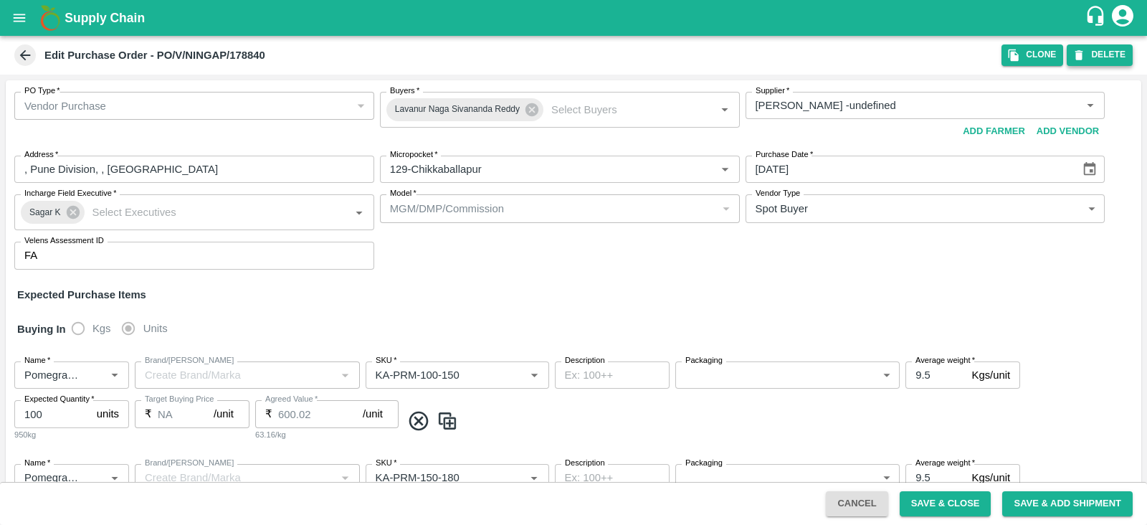
type input "Pomegranate"
type input "KA-PRM-150-180"
type input "NA"
type input "Pomegranate"
type input "KA-PRM-180-220"
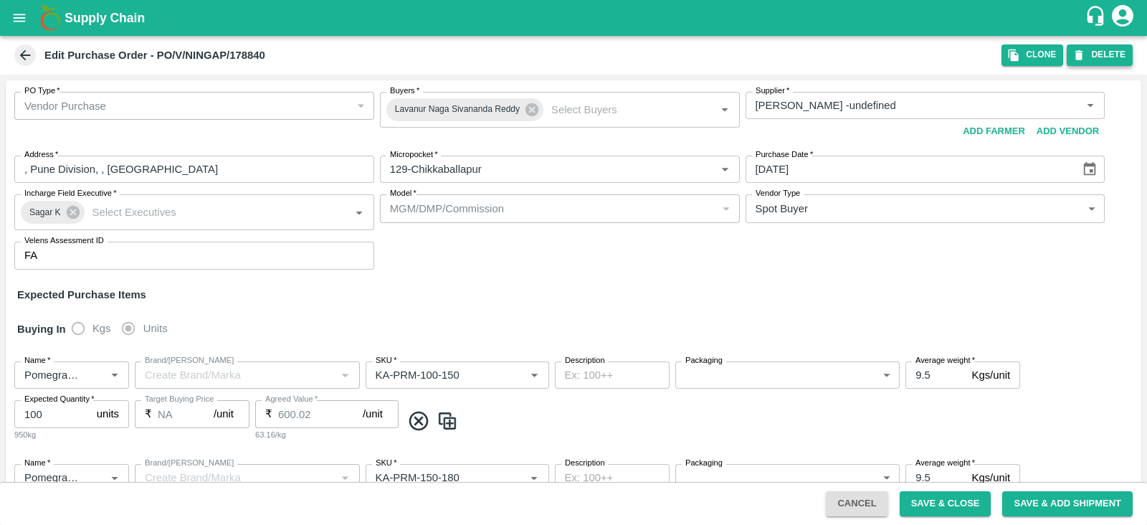
type input "NA"
type input "Pomegranate"
type input "KA-PRM-220-250"
type input "NA"
type input "Pomegranate"
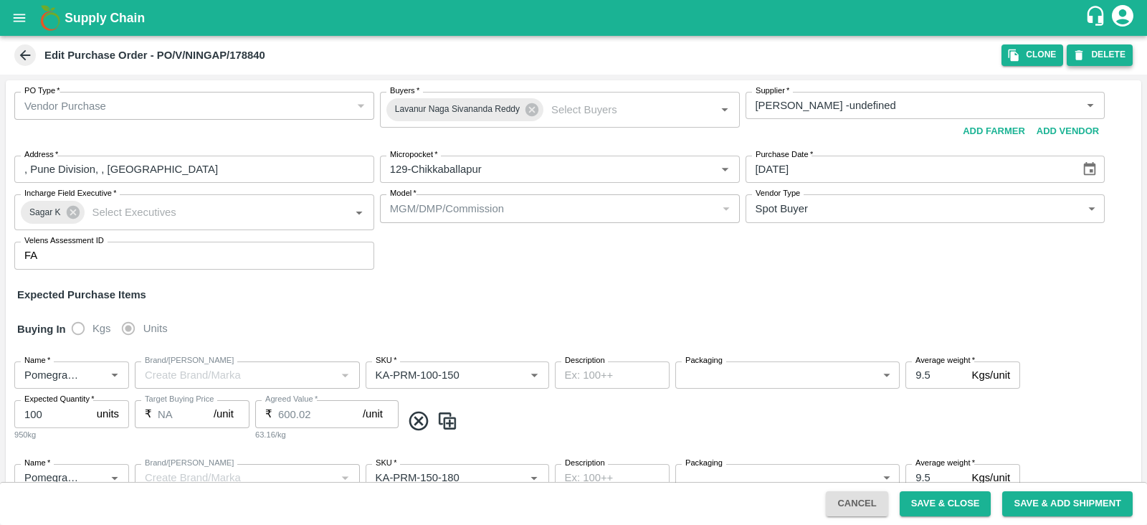
type input "KA-PRM-250-300"
type input "NA"
type input "Pomegranate"
type input "KA-PRM-300-350"
type input "NA"
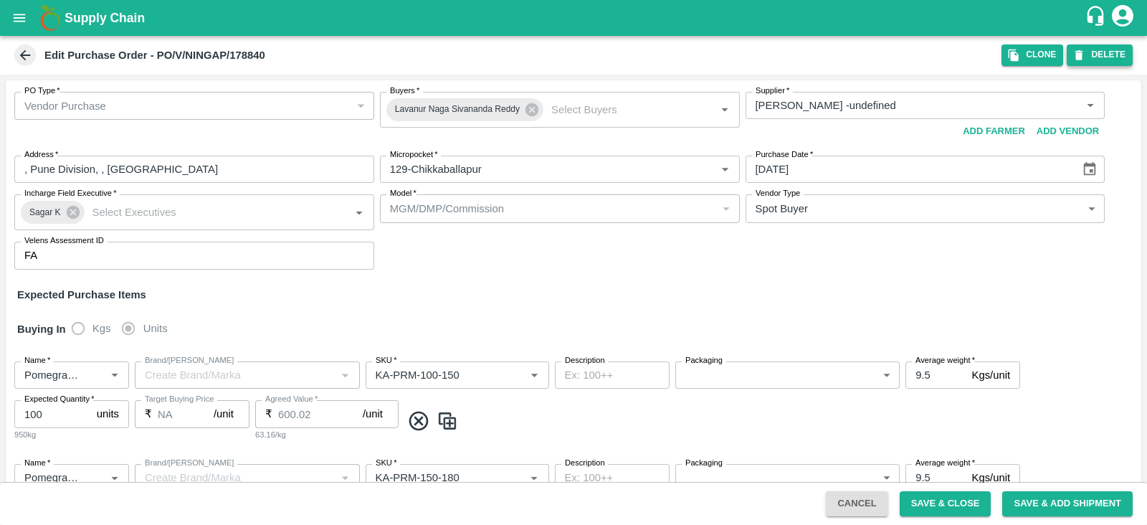
type input "Pomegranate"
type input "KA-SUPR-180++"
type input "NA"
type input "Pomegranate"
type input "KA-SUPR-100++"
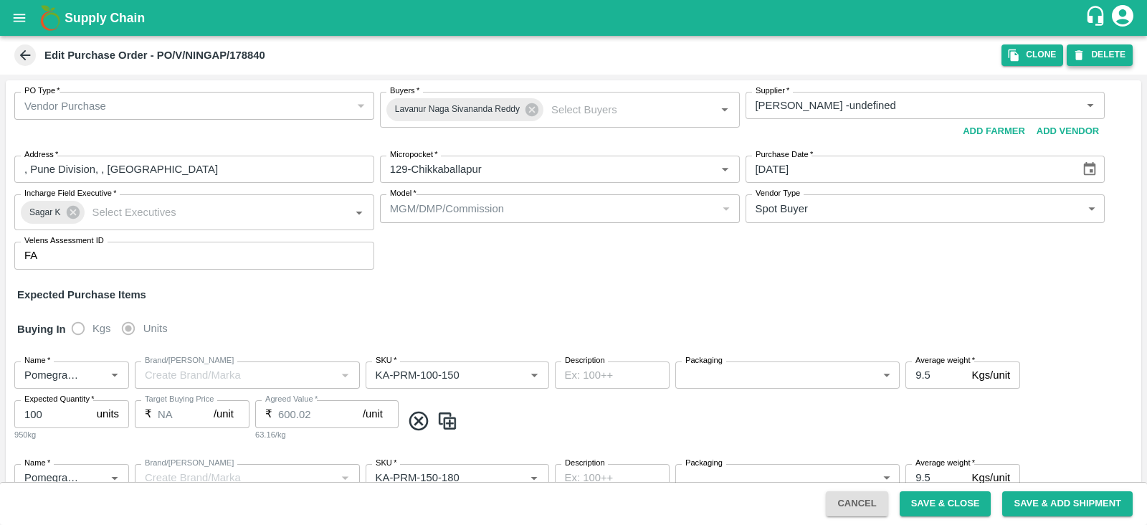
type input "NA"
type input "Pomegranate"
type input "KA-Loose A"
type input "NA"
type input "Pomegranate"
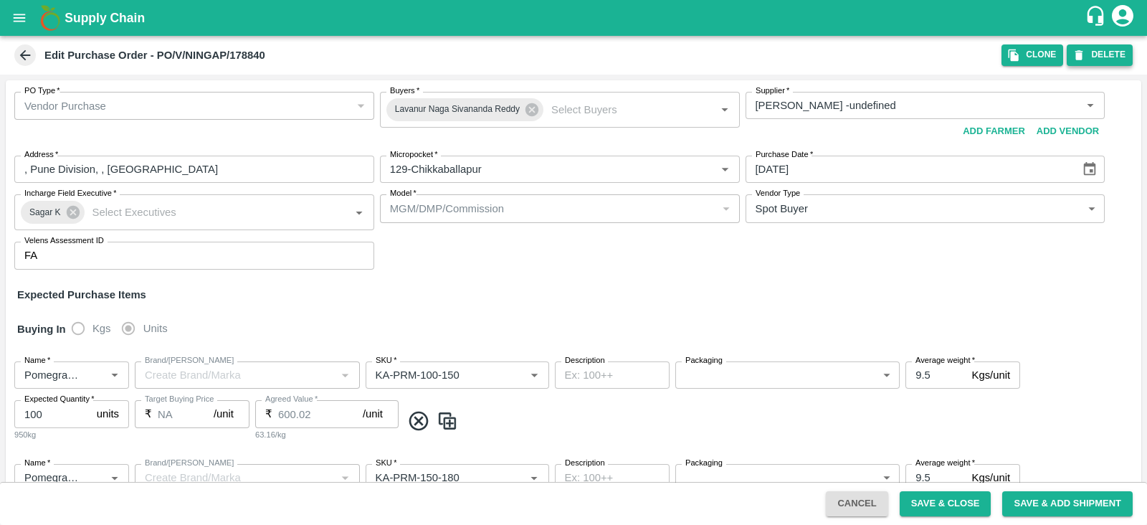
type input "KA-Green"
type input "NA"
type input "Pomegranate"
type input "KA-Loose B"
type input "NA"
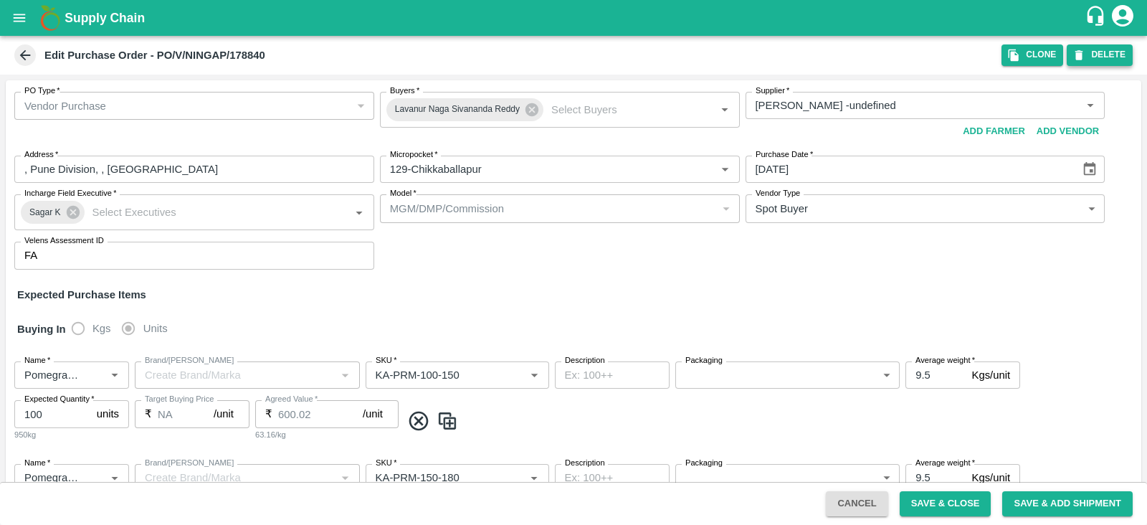
type input "Pomegranate"
type input "KA-PRM-350-400"
type input "NA"
click at [1096, 65] on button "DELETE" at bounding box center [1100, 54] width 66 height 21
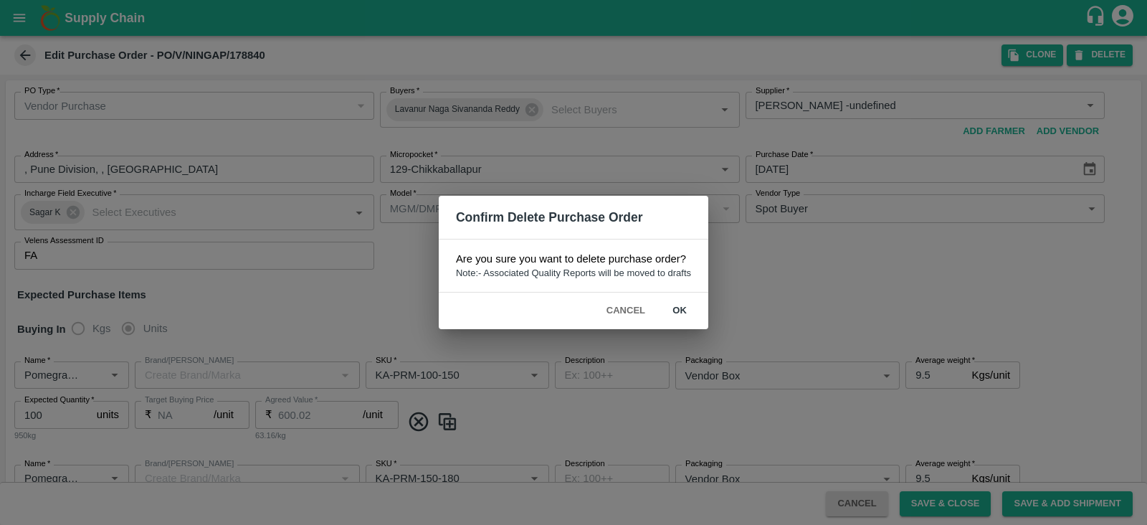
click at [684, 314] on button "ok" at bounding box center [680, 310] width 46 height 25
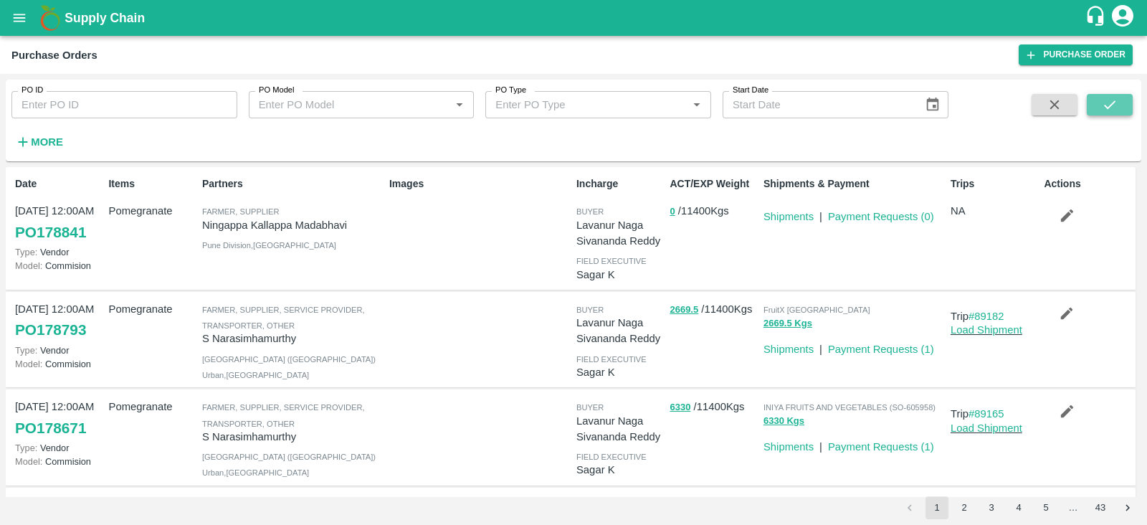
click at [1119, 105] on button "submit" at bounding box center [1110, 105] width 46 height 22
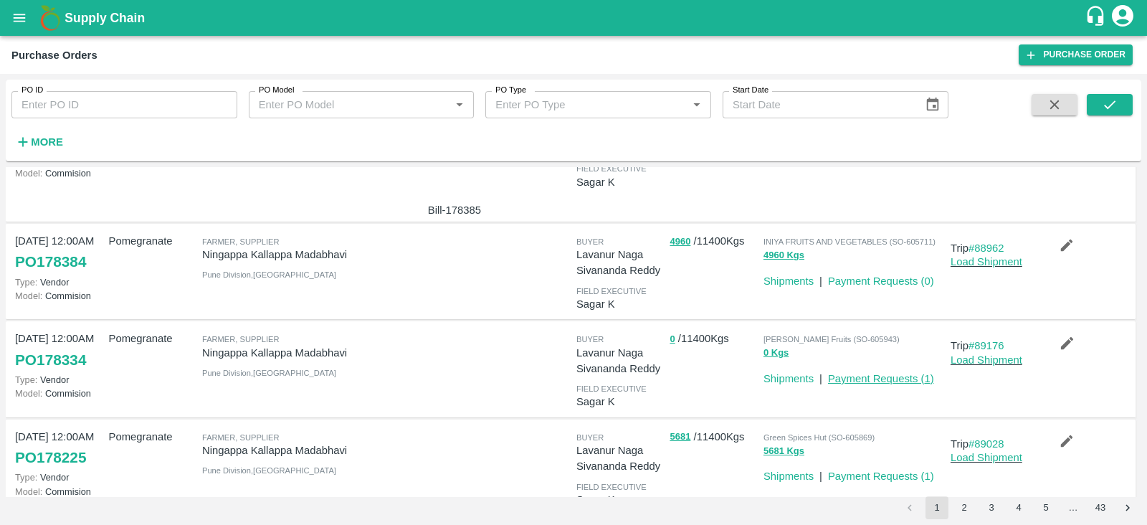
scroll to position [580, 0]
click at [1111, 100] on icon "submit" at bounding box center [1110, 105] width 16 height 16
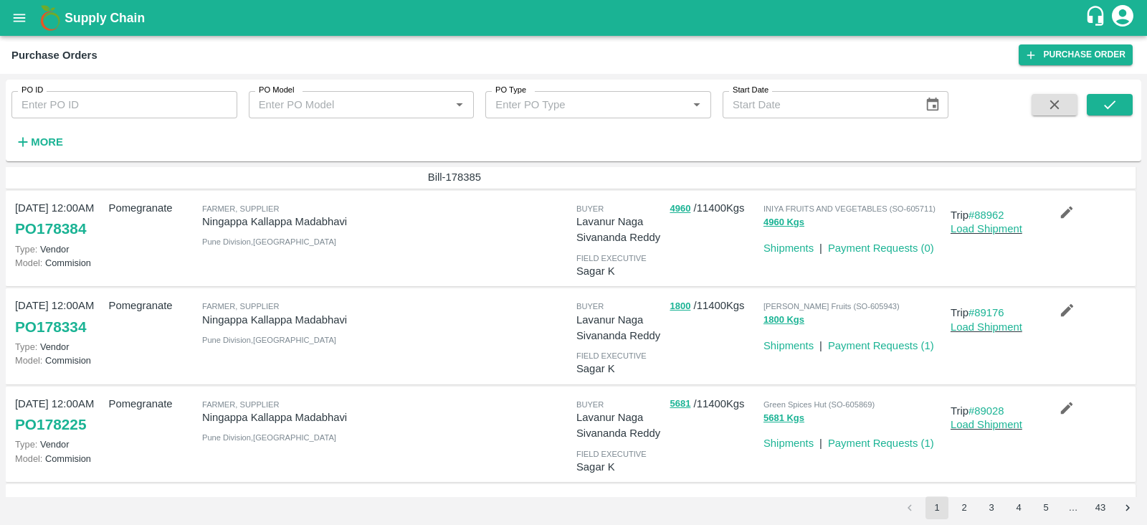
scroll to position [619, 0]
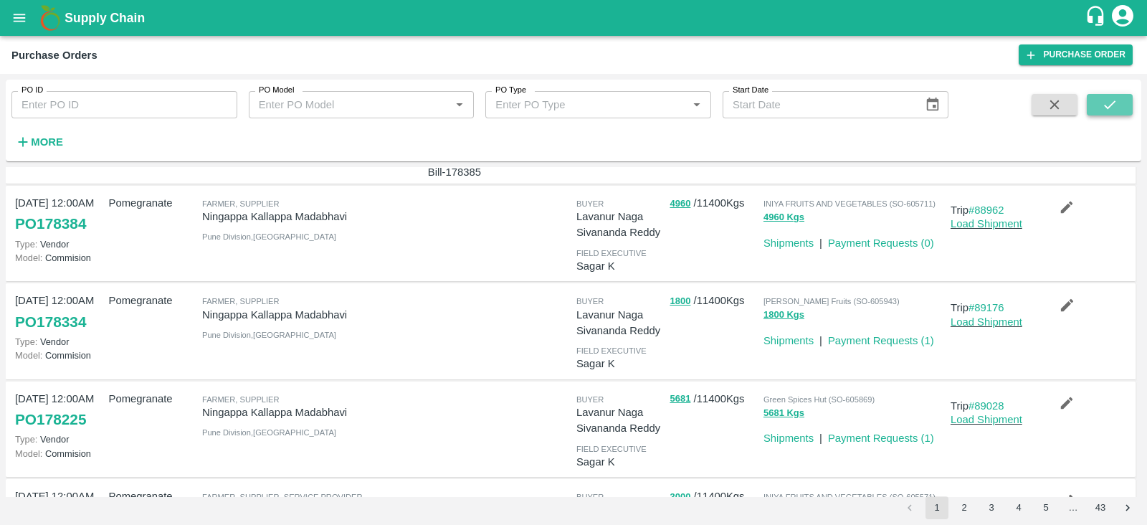
click at [1116, 104] on icon "submit" at bounding box center [1110, 105] width 16 height 16
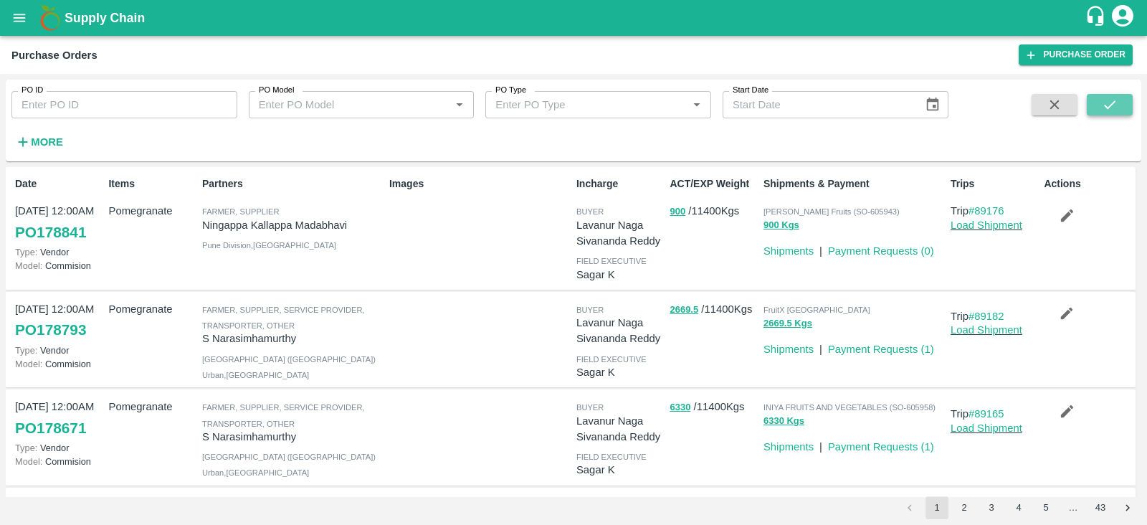
click at [1114, 95] on button "submit" at bounding box center [1110, 105] width 46 height 22
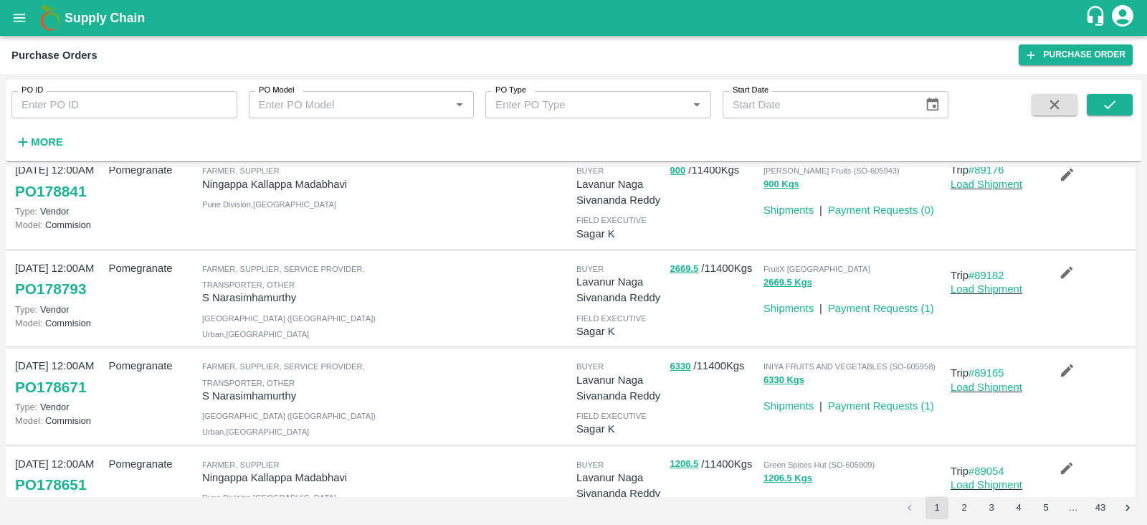
scroll to position [0, 0]
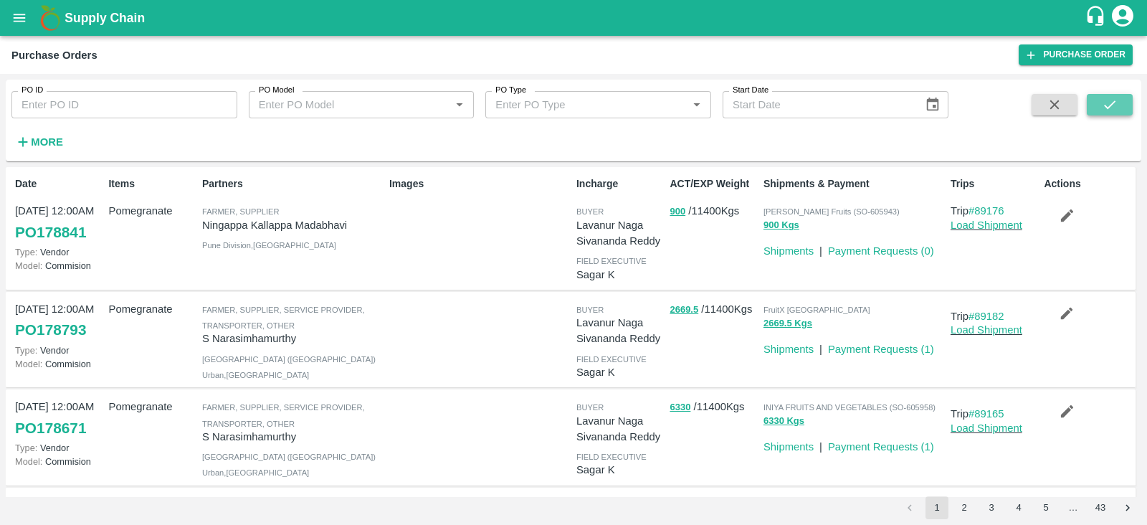
click at [1108, 103] on icon "submit" at bounding box center [1110, 105] width 16 height 16
click at [961, 511] on button "2" at bounding box center [964, 507] width 23 height 23
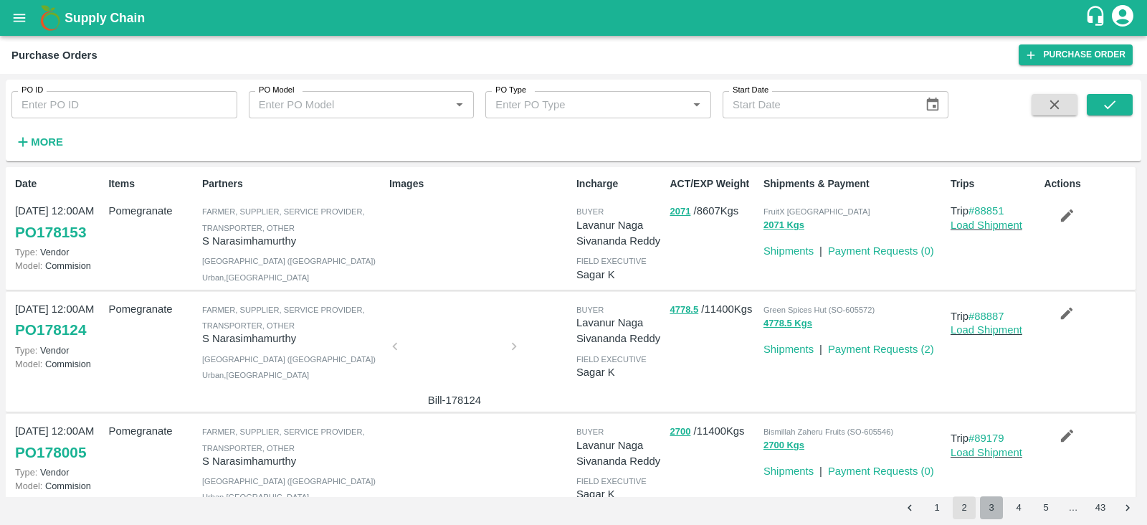
click at [985, 501] on button "3" at bounding box center [991, 507] width 23 height 23
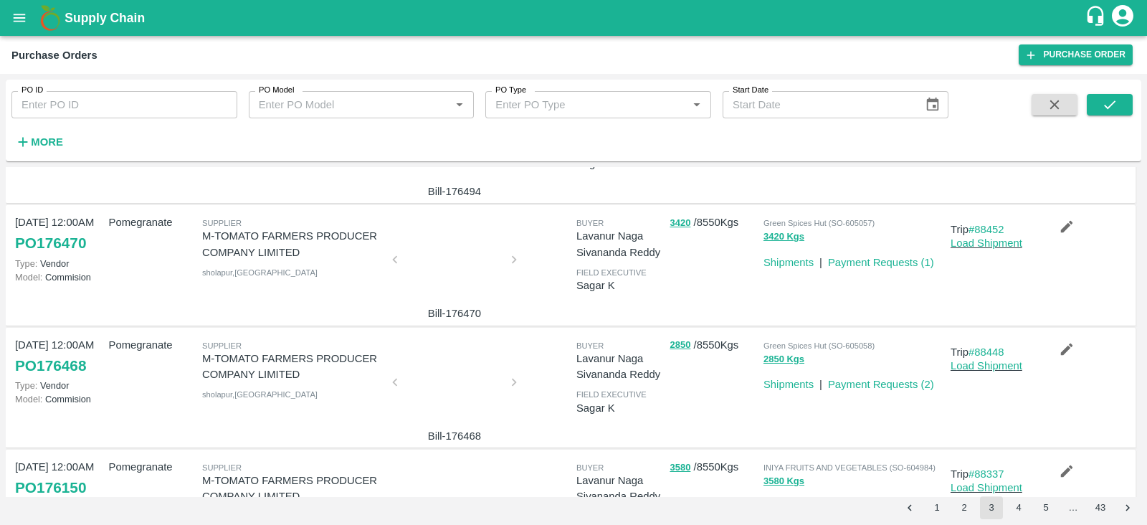
scroll to position [190, 0]
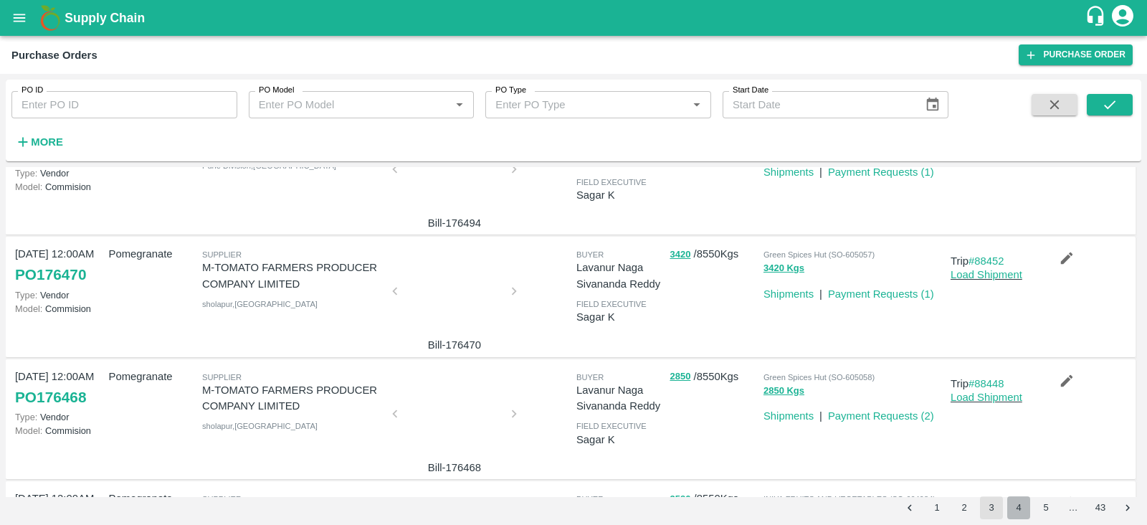
click at [1023, 512] on button "4" at bounding box center [1018, 507] width 23 height 23
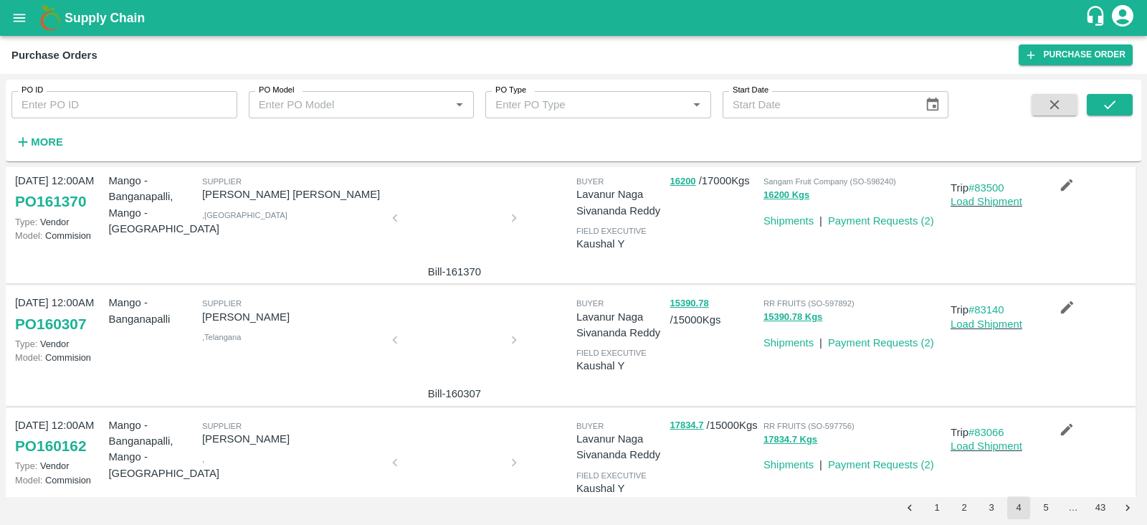
scroll to position [918, 0]
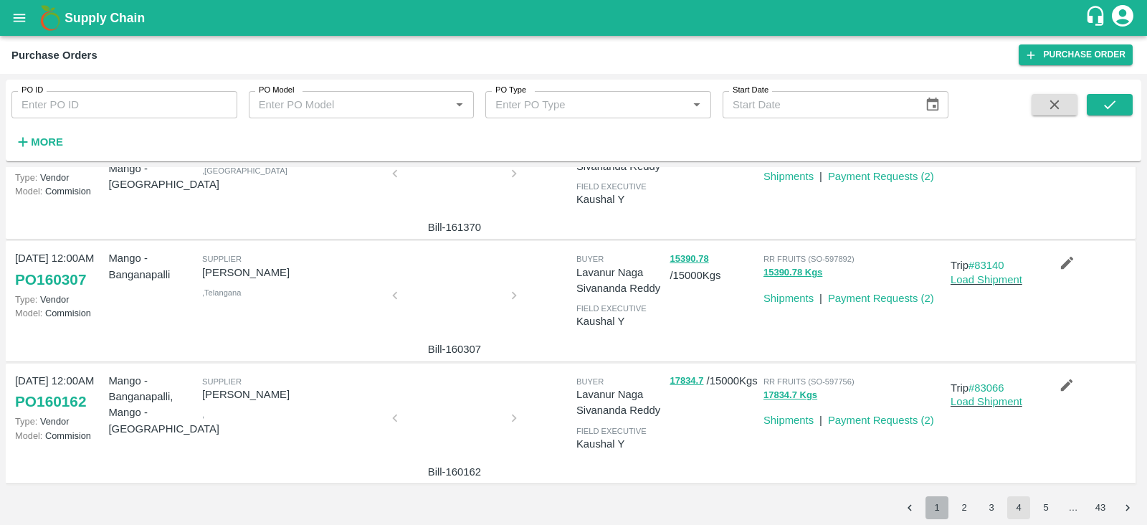
click at [944, 512] on button "1" at bounding box center [937, 507] width 23 height 23
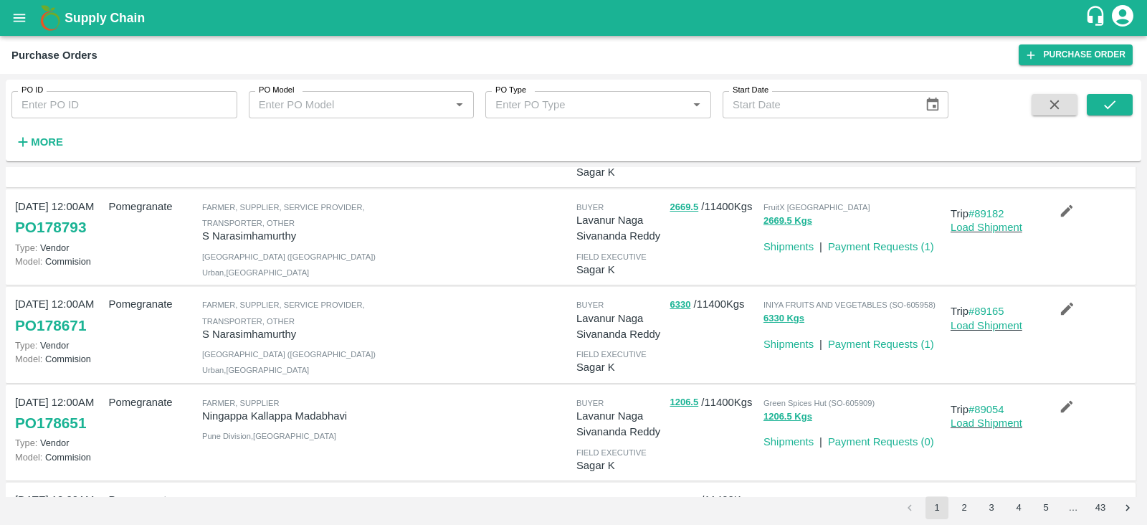
scroll to position [0, 0]
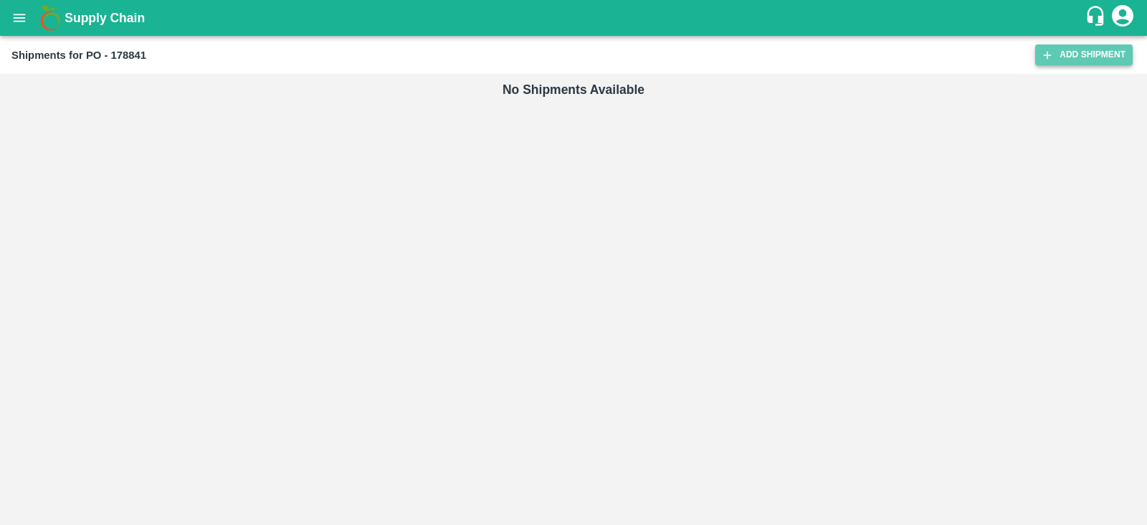
click at [1065, 51] on link "Add Shipment" at bounding box center [1084, 54] width 98 height 21
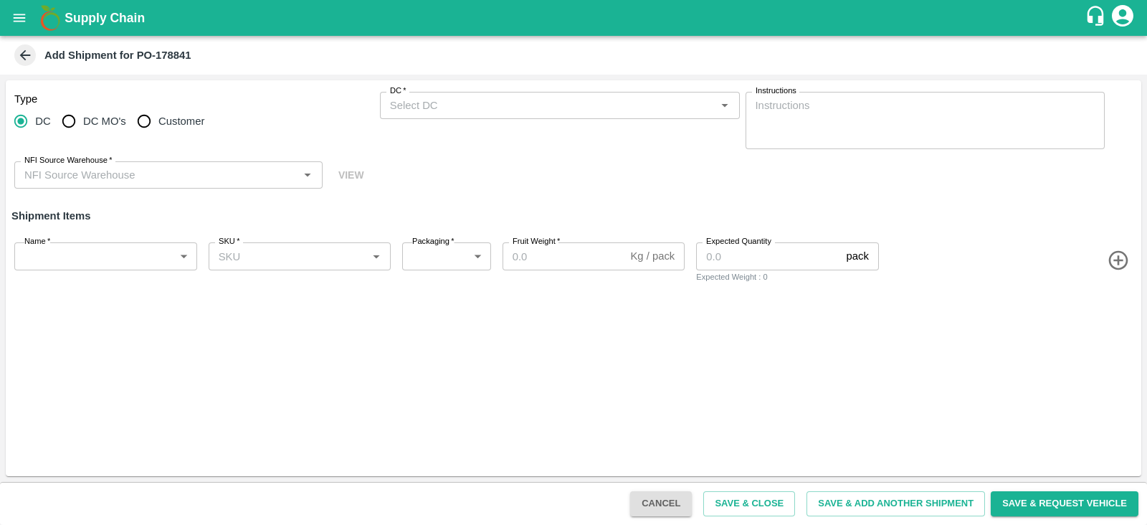
click at [177, 115] on span "Customer" at bounding box center [181, 121] width 46 height 16
click at [158, 115] on input "Customer" at bounding box center [144, 121] width 29 height 29
radio input "true"
click at [464, 116] on div "Customer (Material Orders)   *" at bounding box center [560, 105] width 360 height 27
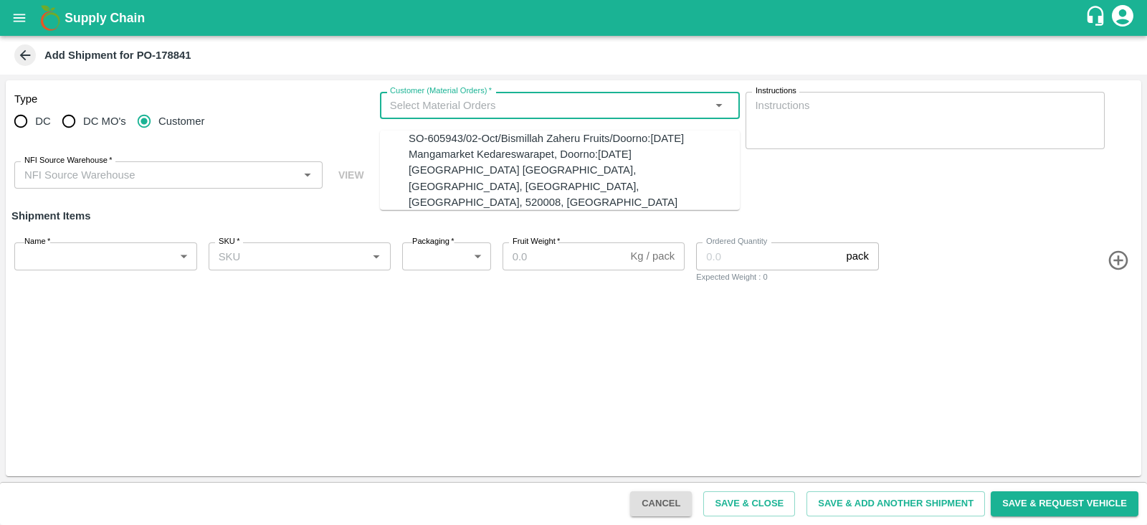
click at [477, 136] on div "SO-605943/02-Oct/Bismillah Zaheru Fruits/Doorno:18-1-55 Mangamarket Kedareswara…" at bounding box center [574, 170] width 331 height 80
type input "SO-605943/02-Oct/Bismillah Zaheru Fruits/Doorno:18-1-55 Mangamarket Kedareswara…"
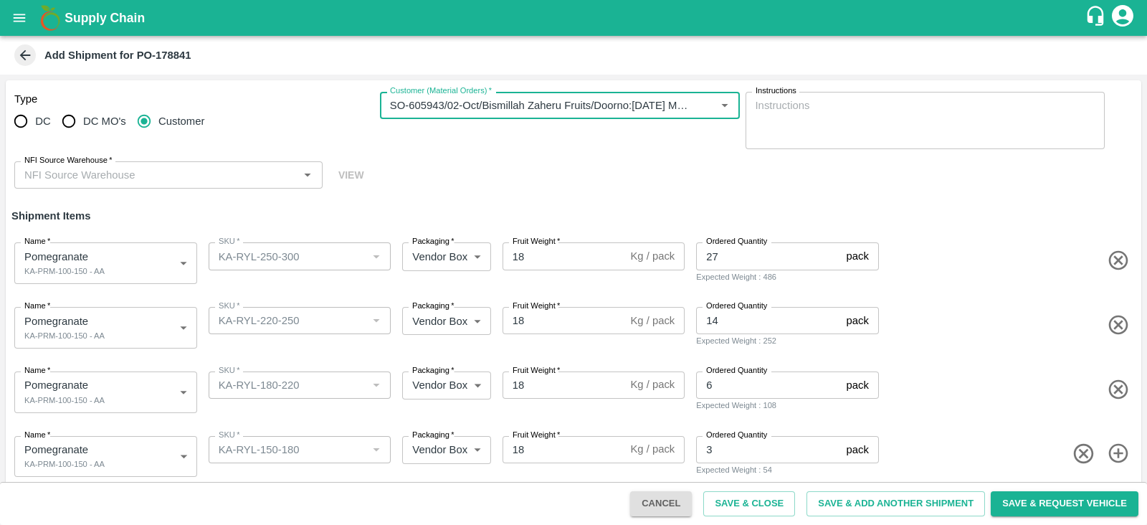
click at [219, 161] on div "NFI Source Warehouse   *" at bounding box center [168, 174] width 308 height 27
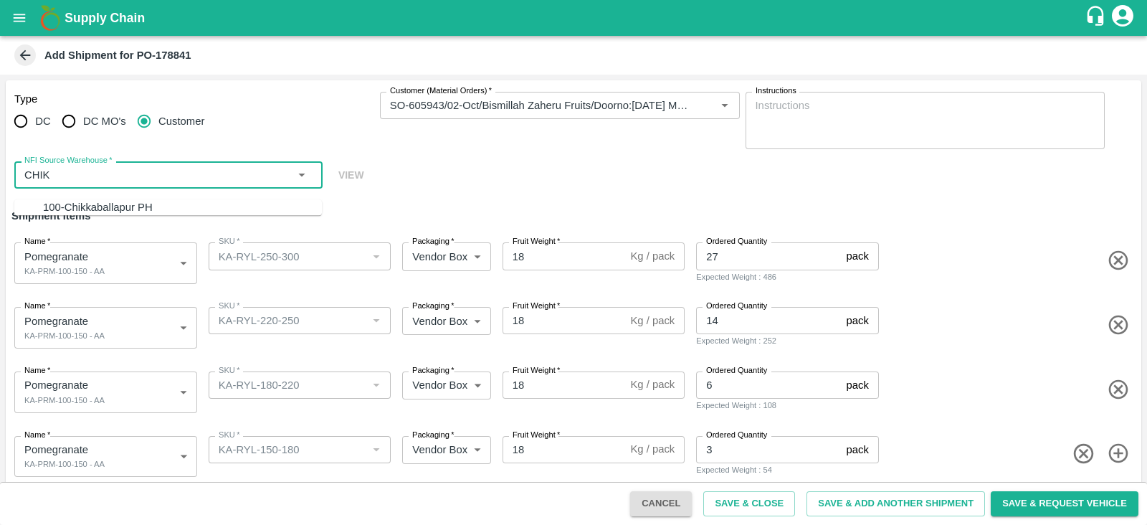
click at [105, 206] on div "100-Chikkaballapur PH" at bounding box center [98, 207] width 110 height 16
type input "100-Chikkaballapur PH"
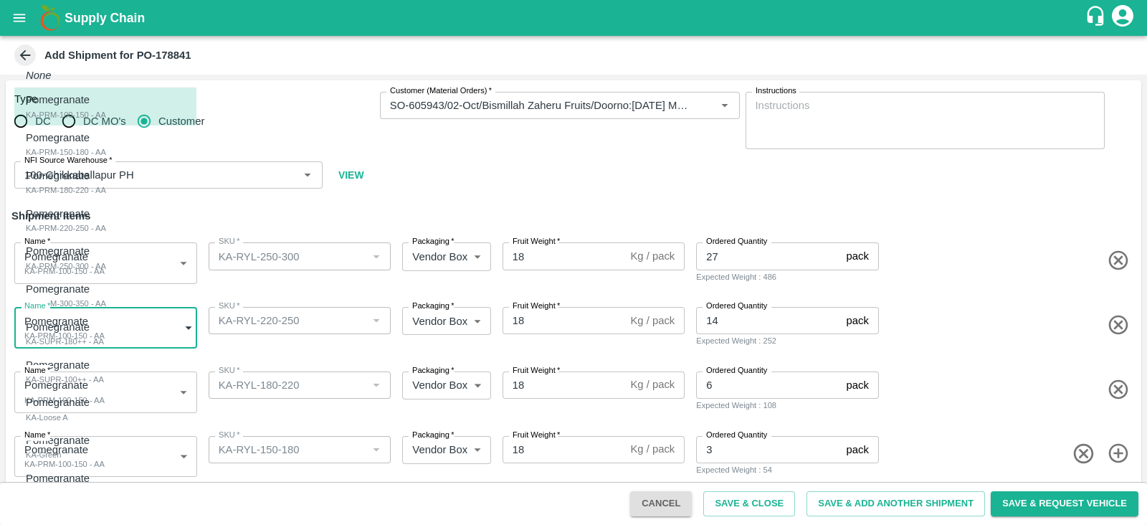
click at [140, 318] on body "Supply Chain Add Shipment for PO-178841 Type DC DC MO's Customer Customer (Mate…" at bounding box center [573, 262] width 1147 height 525
click at [104, 234] on li "Pomegranate KA-PRM-220-250 - AA" at bounding box center [105, 220] width 182 height 38
type input "2084125"
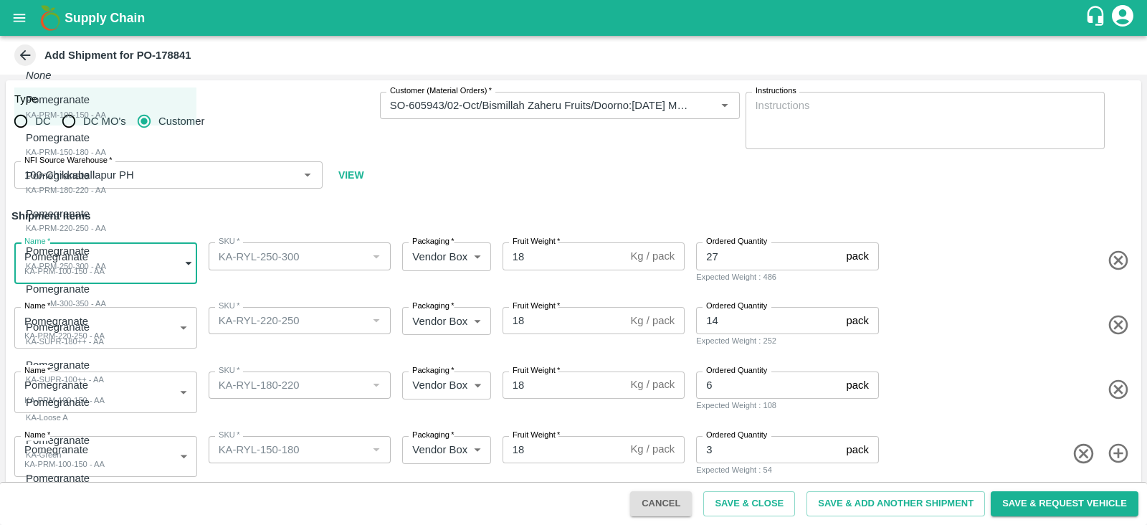
click at [113, 267] on body "Supply Chain Add Shipment for PO-178841 Type DC DC MO's Customer Customer (Mate…" at bounding box center [573, 262] width 1147 height 525
click at [102, 264] on div "KA-PRM-250-300 - AA" at bounding box center [66, 266] width 80 height 13
type input "2084126"
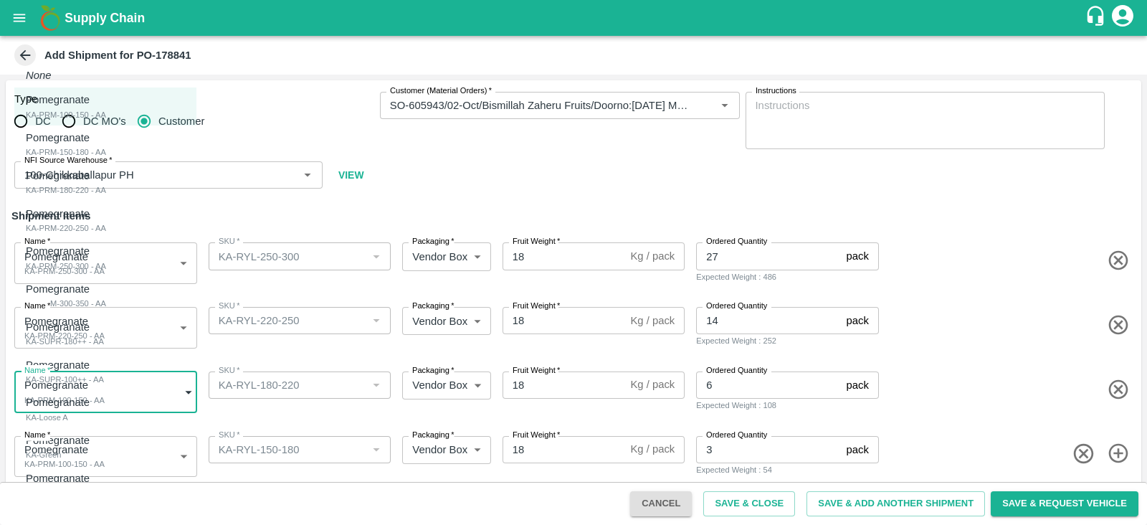
click at [110, 397] on body "Supply Chain Add Shipment for PO-178841 Type DC DC MO's Customer Customer (Mate…" at bounding box center [573, 262] width 1147 height 525
click at [101, 191] on div "KA-PRM-180-220 - AA" at bounding box center [66, 190] width 80 height 13
type input "2084124"
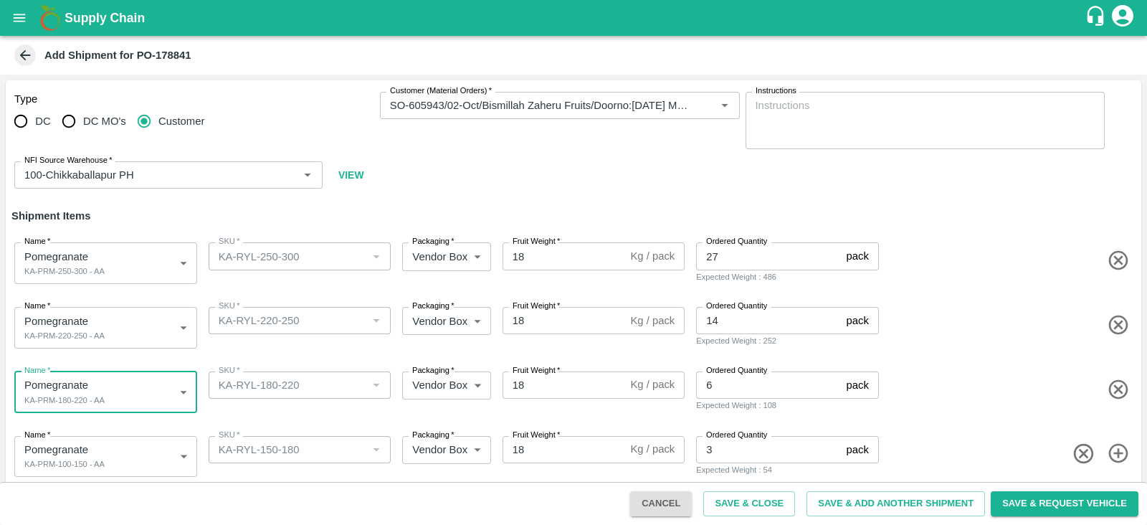
scroll to position [11, 0]
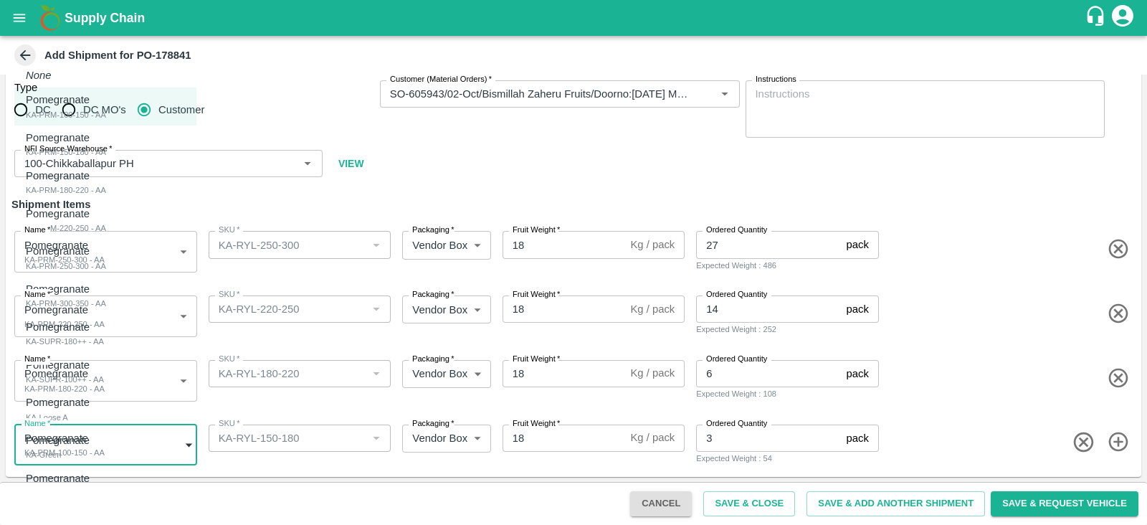
click at [141, 440] on body "Supply Chain Add Shipment for PO-178841 Type DC DC MO's Customer Customer (Mate…" at bounding box center [573, 262] width 1147 height 525
click at [106, 156] on div "Pomegranate KA-PRM-150-180 - AA" at bounding box center [66, 144] width 80 height 29
type input "2084123"
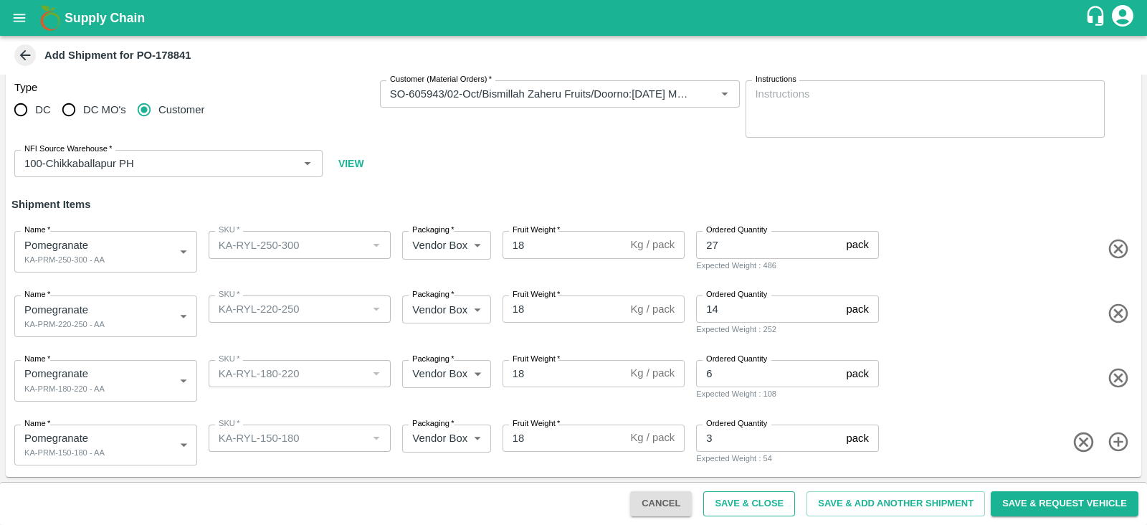
click at [733, 497] on button "Save & Close" at bounding box center [749, 503] width 92 height 25
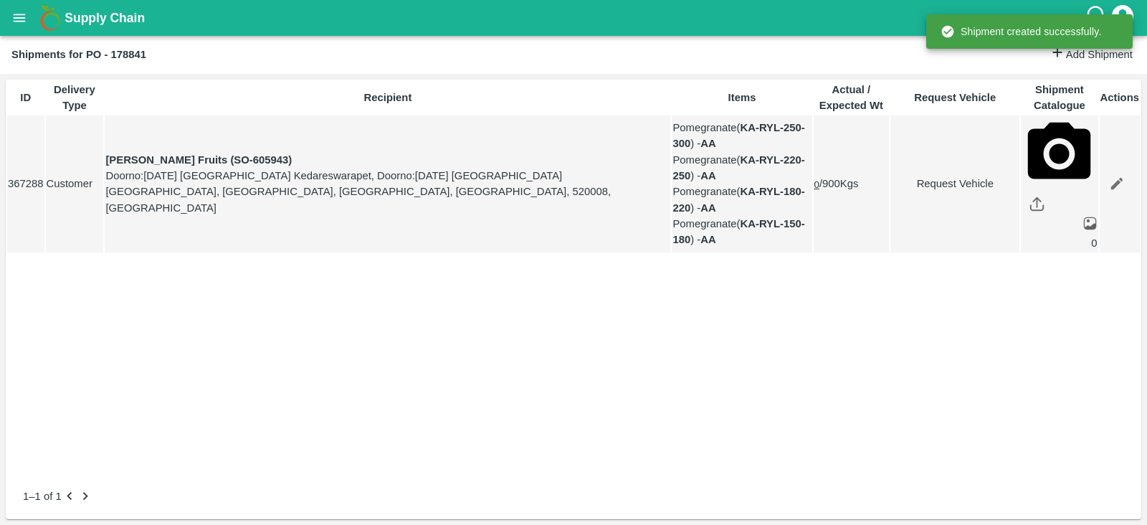
click at [934, 188] on link "Request Vehicle" at bounding box center [955, 184] width 128 height 16
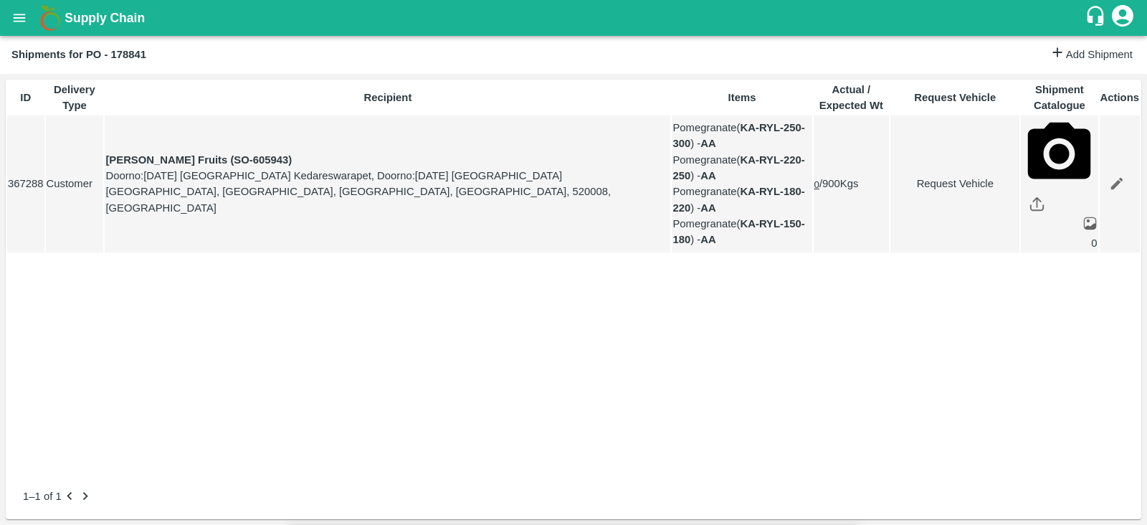
type input "30/09/2025 09:36 PM"
type input "DD/MM/YYYY hh:mm aa"
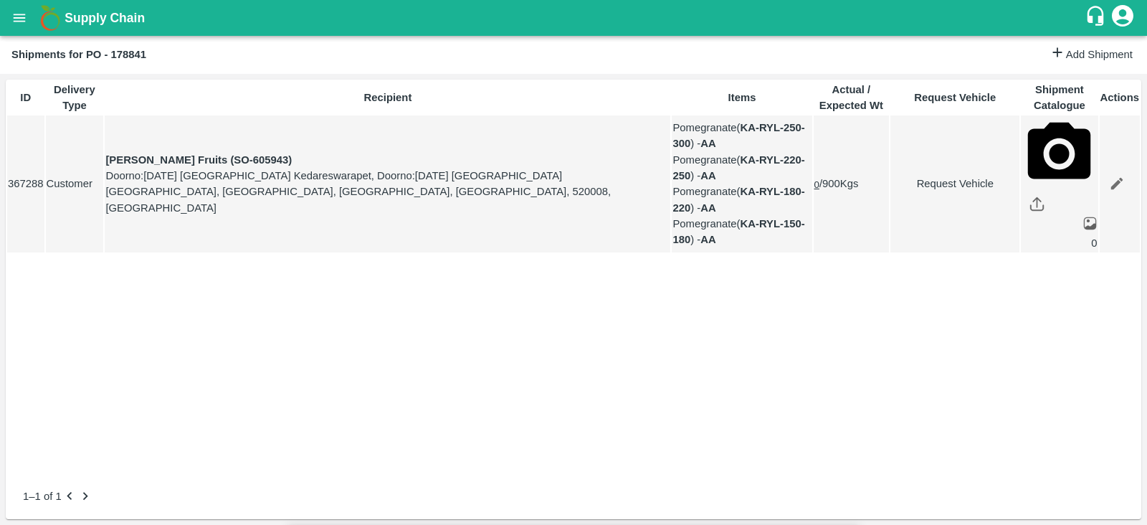
type input "25/09/2025 01:00 PM"
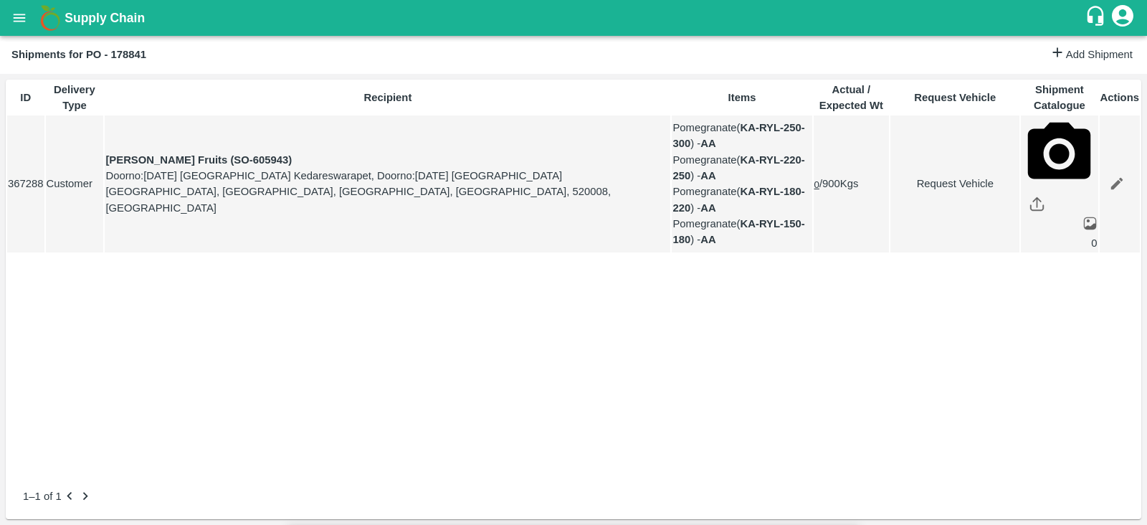
type input "27/09/2025 04:36 AM"
click at [760, 95] on body "Supply Chain Shipments for PO - 178841 Add Shipment ID Delivery Type Recipient …" at bounding box center [573, 262] width 1147 height 525
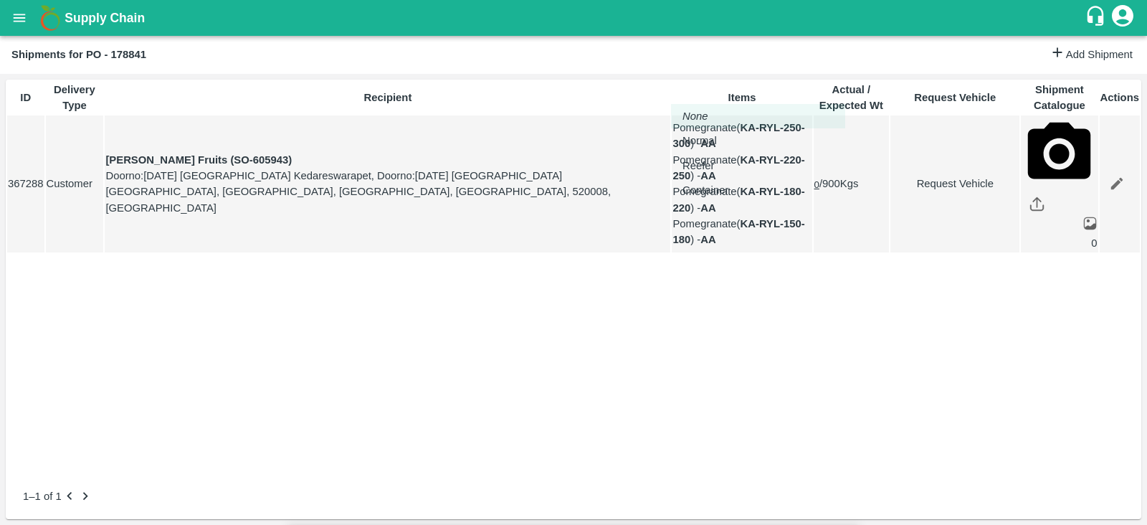
click at [724, 138] on div "Normal" at bounding box center [704, 141] width 42 height 16
type input "1"
click at [932, 191] on link "Request Vehicle" at bounding box center [955, 184] width 128 height 16
type input "1"
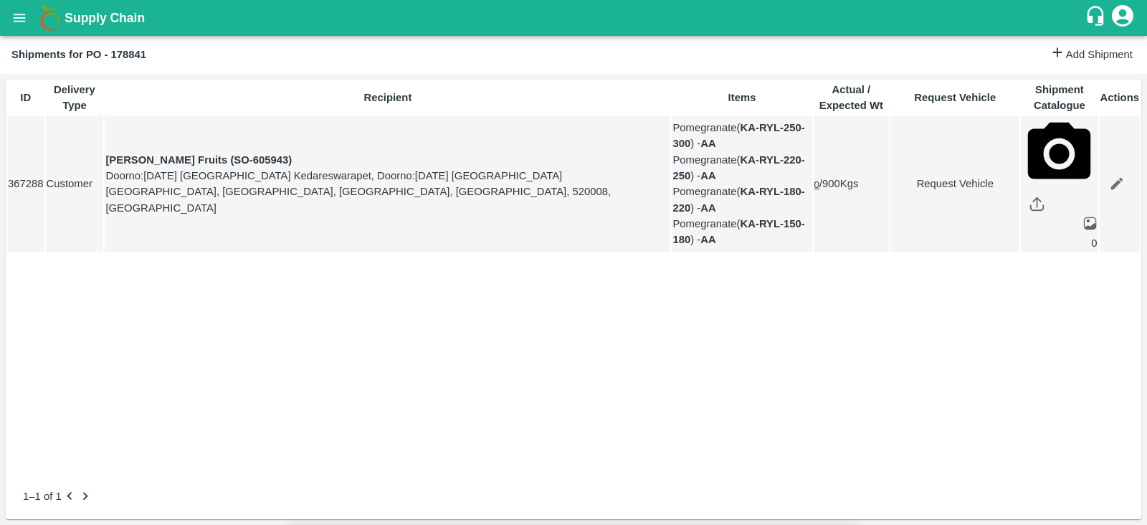
type input "25/09/2025 01:00 PM"
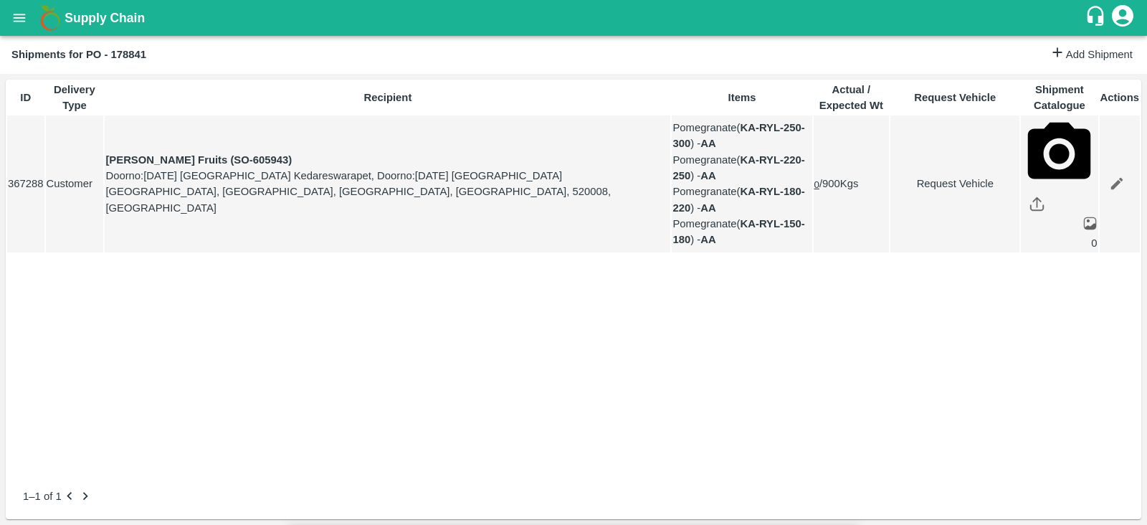
type input "27/09/2025 04:36 AM"
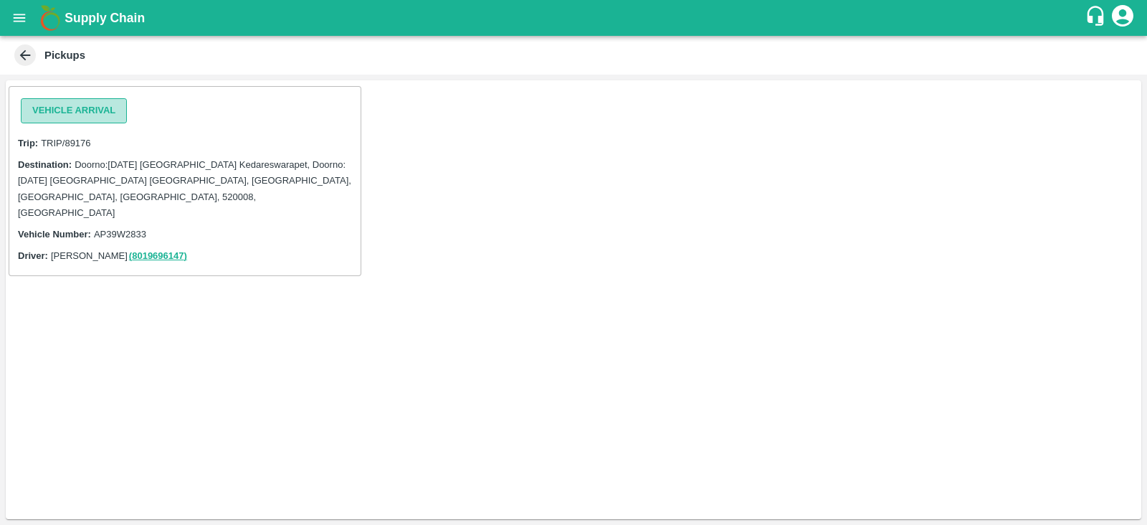
click at [90, 112] on button "Vehicle Arrival" at bounding box center [74, 110] width 106 height 25
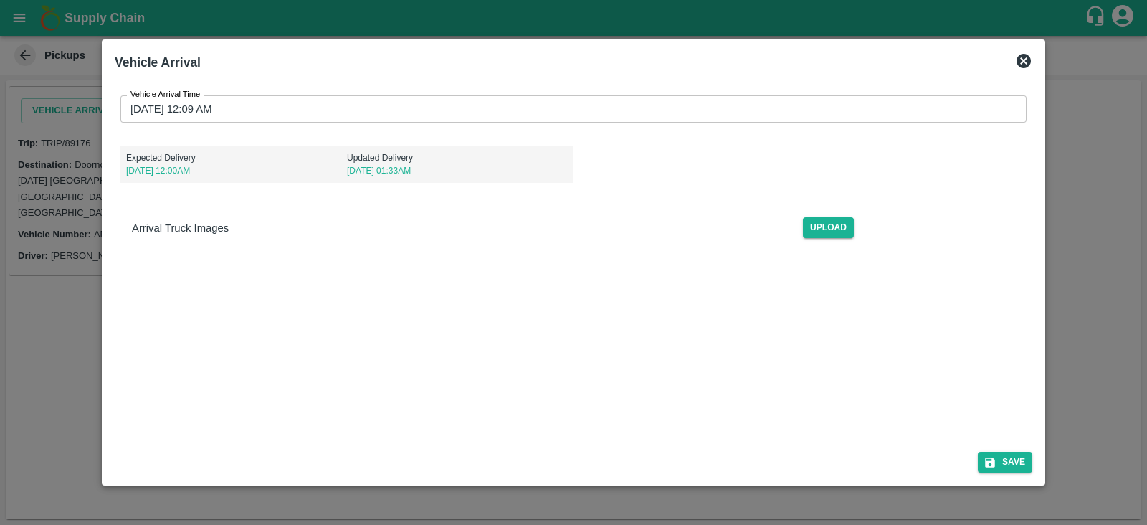
click at [191, 99] on label "Vehicle Arrival Time" at bounding box center [165, 94] width 70 height 11
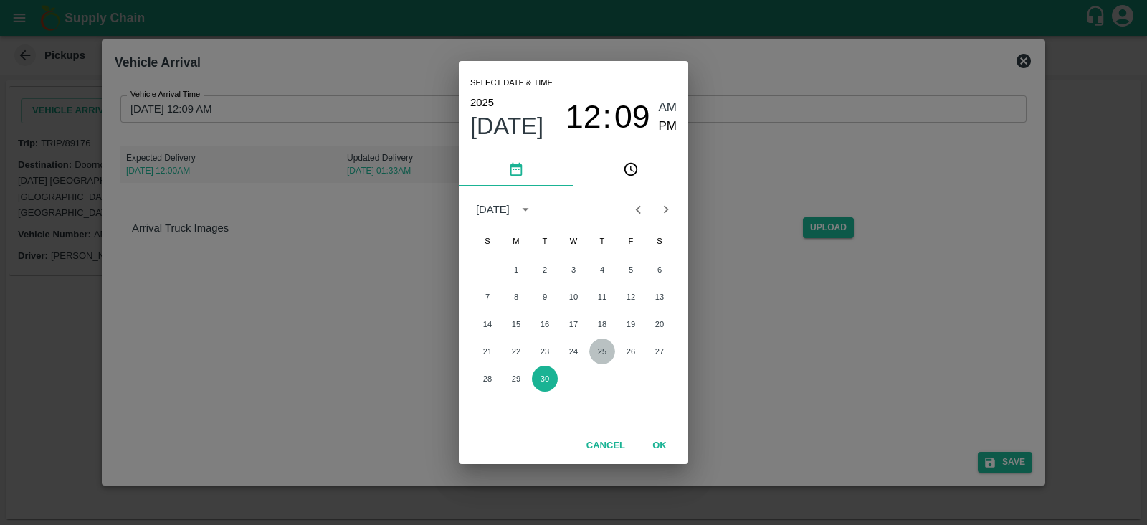
click at [596, 353] on button "25" at bounding box center [602, 351] width 26 height 26
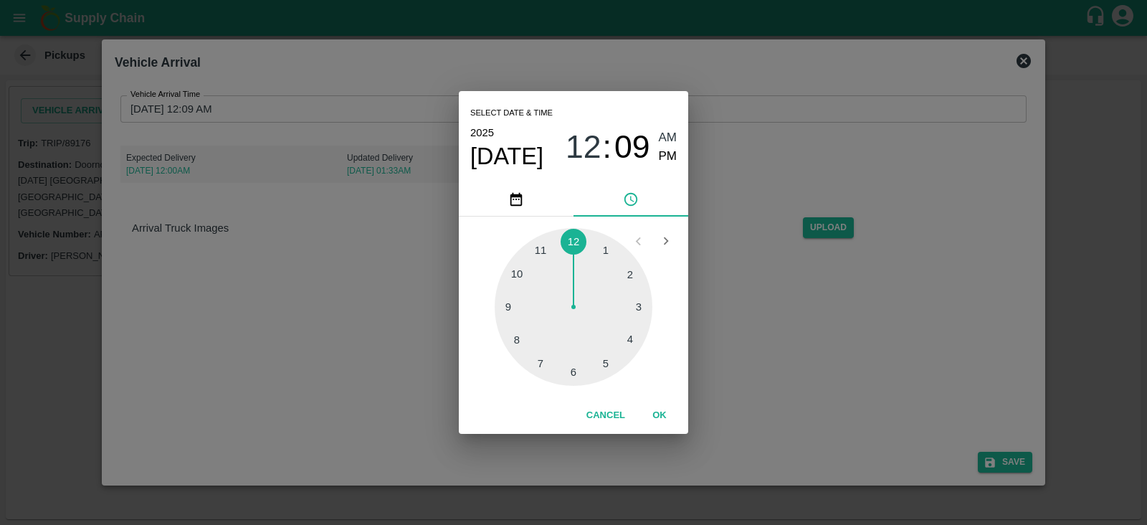
click at [611, 252] on div at bounding box center [574, 307] width 158 height 158
click at [675, 160] on span "PM" at bounding box center [668, 156] width 19 height 19
type input "25/09/2025 01:09 PM"
click at [669, 419] on button "OK" at bounding box center [660, 415] width 46 height 25
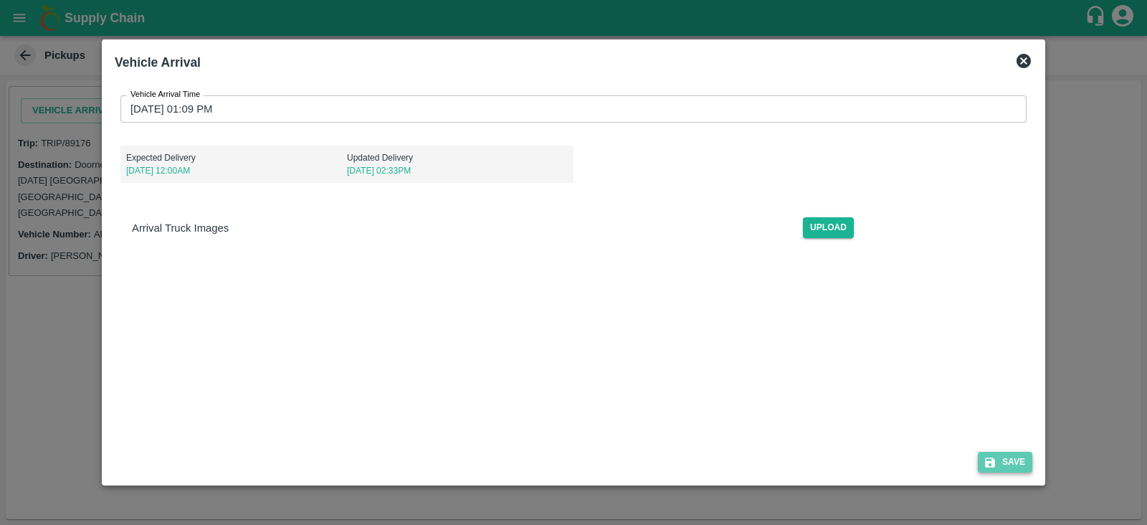
click at [1003, 460] on button "Save" at bounding box center [1005, 462] width 54 height 21
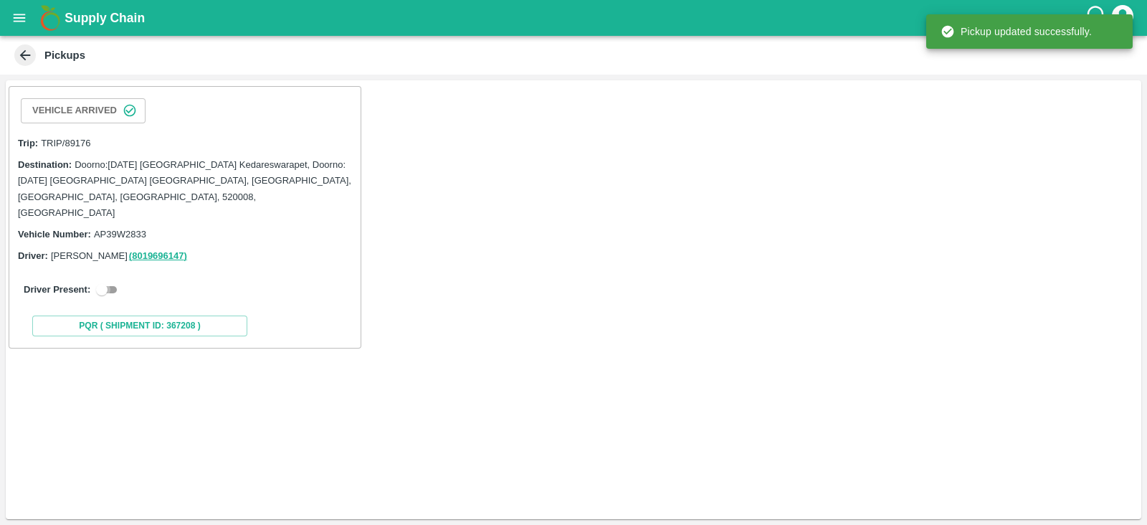
click at [104, 281] on input "checkbox" at bounding box center [102, 289] width 52 height 17
checkbox input "true"
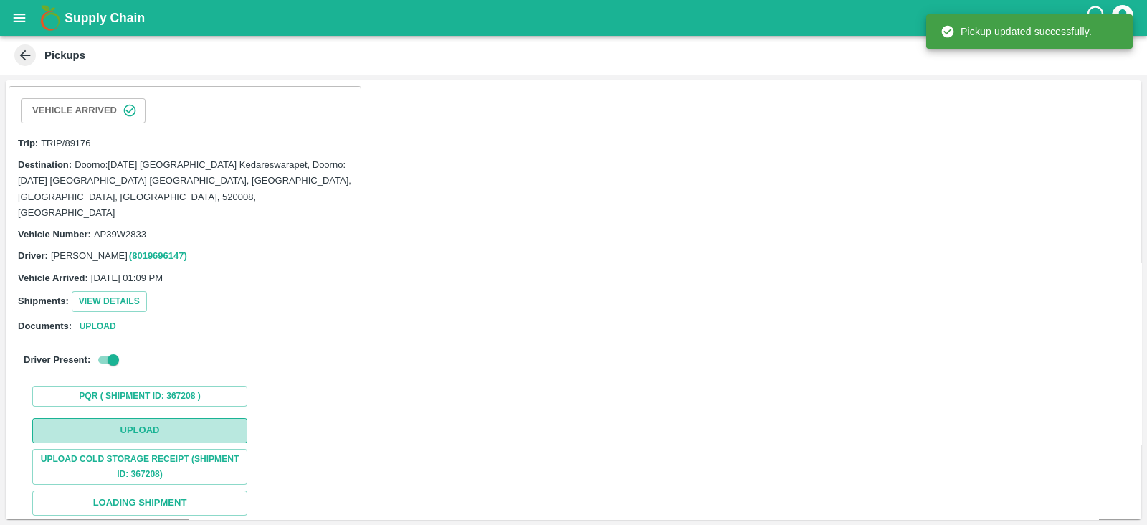
click at [190, 418] on button "Upload" at bounding box center [139, 430] width 215 height 25
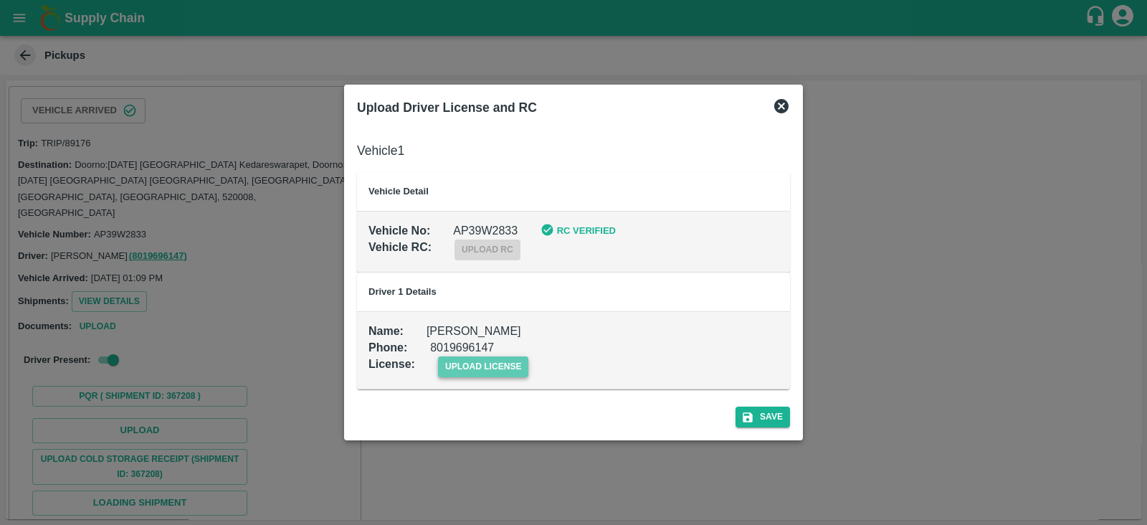
click at [467, 366] on span "upload license" at bounding box center [483, 366] width 91 height 21
click at [0, 0] on input "upload license" at bounding box center [0, 0] width 0 height 0
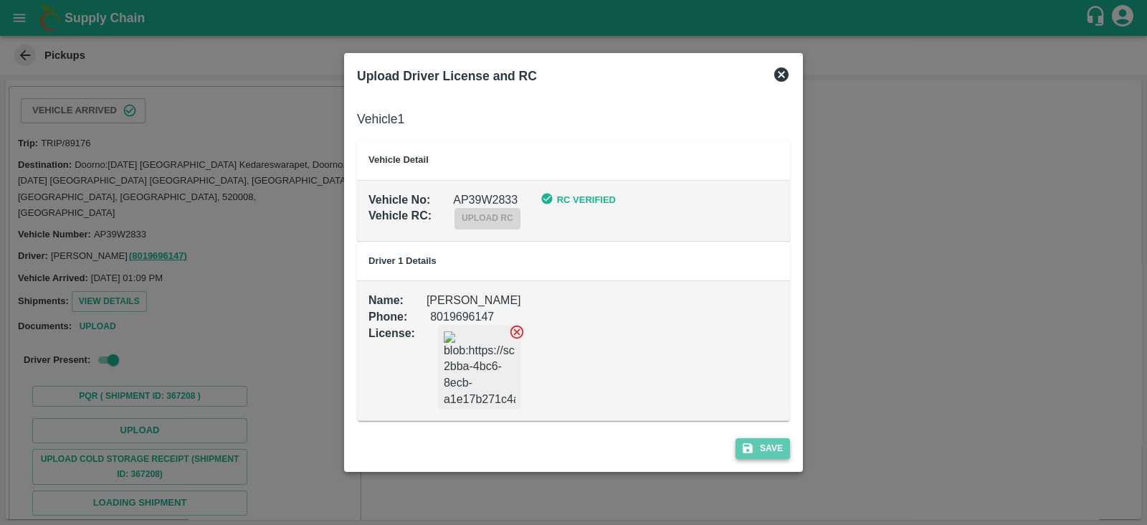
click at [770, 450] on button "Save" at bounding box center [763, 448] width 54 height 21
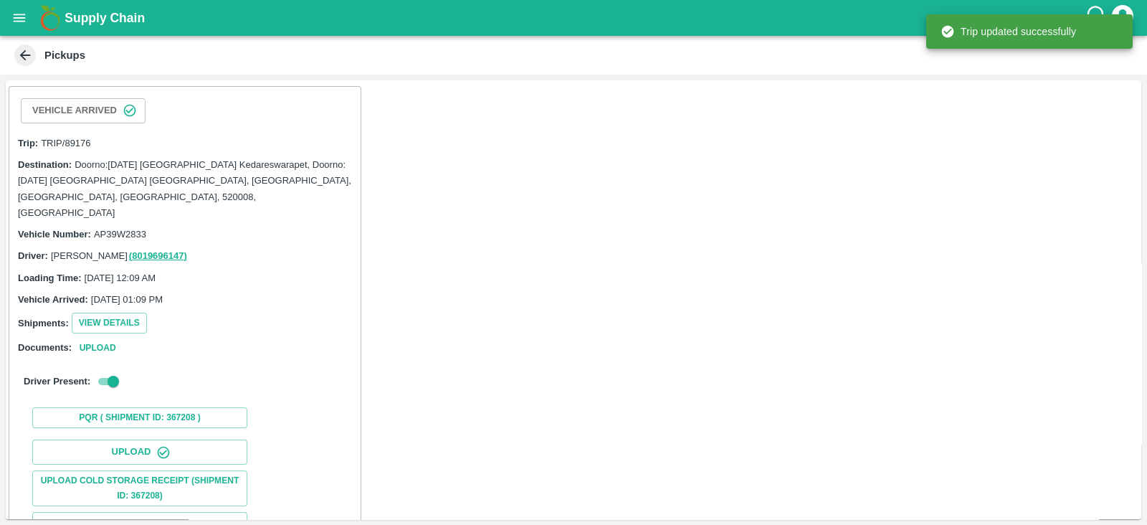
scroll to position [118, 0]
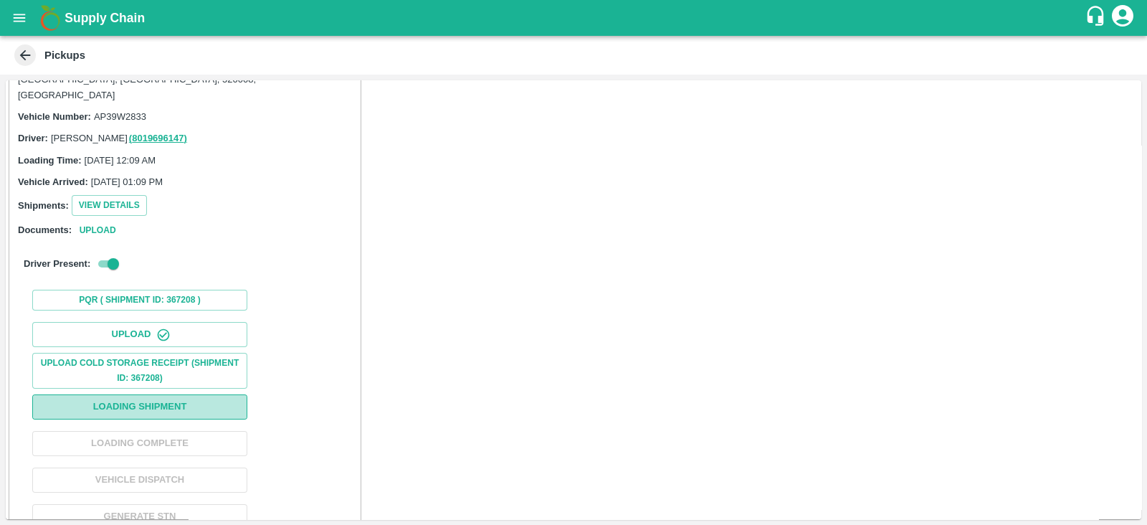
click at [197, 394] on button "Loading Shipment" at bounding box center [139, 406] width 215 height 25
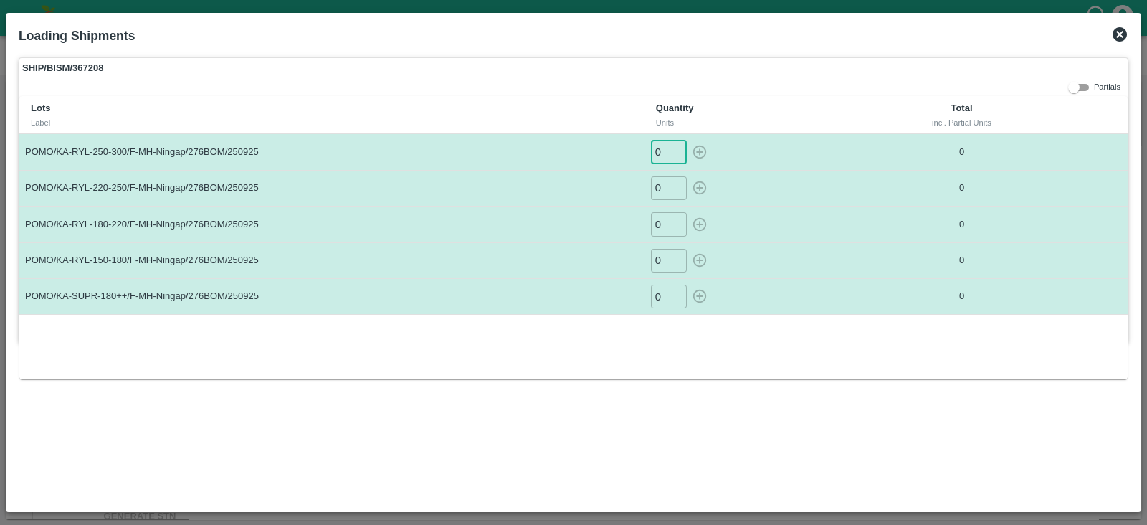
click at [668, 149] on input "0" at bounding box center [669, 152] width 36 height 24
click at [667, 256] on input "0" at bounding box center [669, 261] width 36 height 24
type input "35"
click at [667, 303] on input "0" at bounding box center [669, 297] width 36 height 24
type input "4"
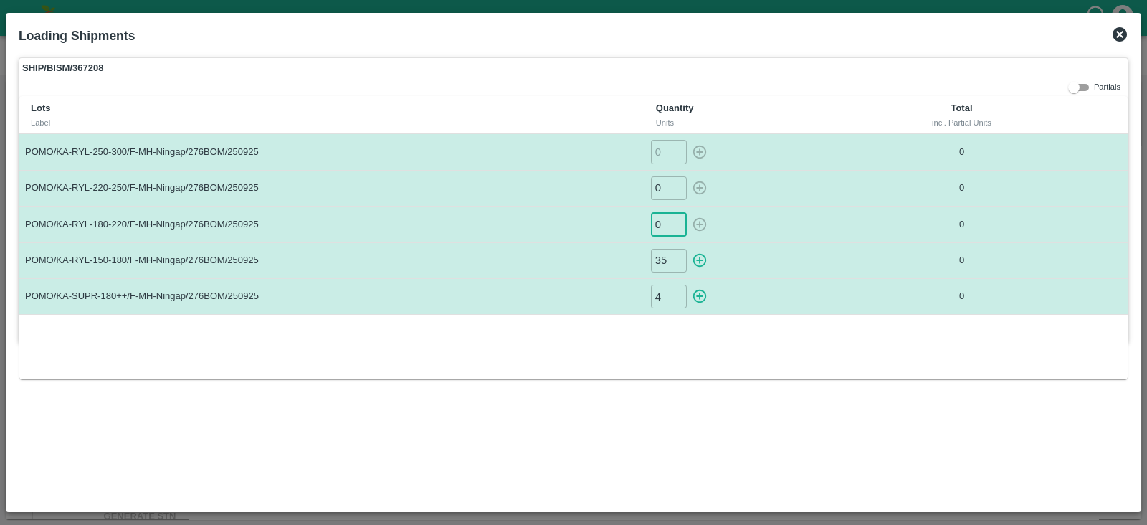
click at [665, 231] on input "0" at bounding box center [669, 224] width 36 height 24
type input "33"
click at [661, 191] on input "0" at bounding box center [669, 188] width 36 height 24
type input "22"
click at [665, 147] on input "number" at bounding box center [669, 152] width 36 height 24
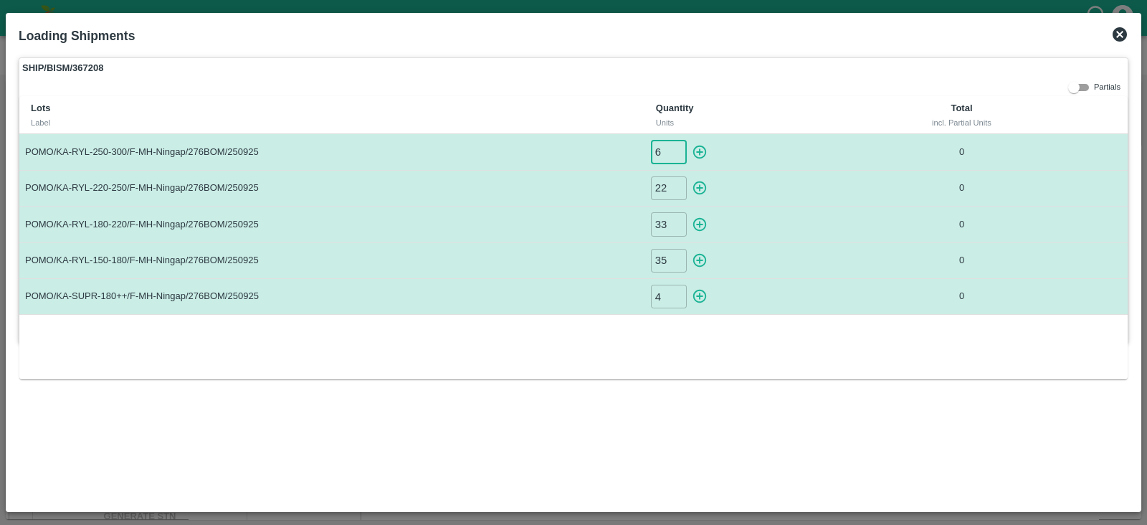
click at [699, 151] on icon "button" at bounding box center [700, 153] width 14 height 14
type input "0"
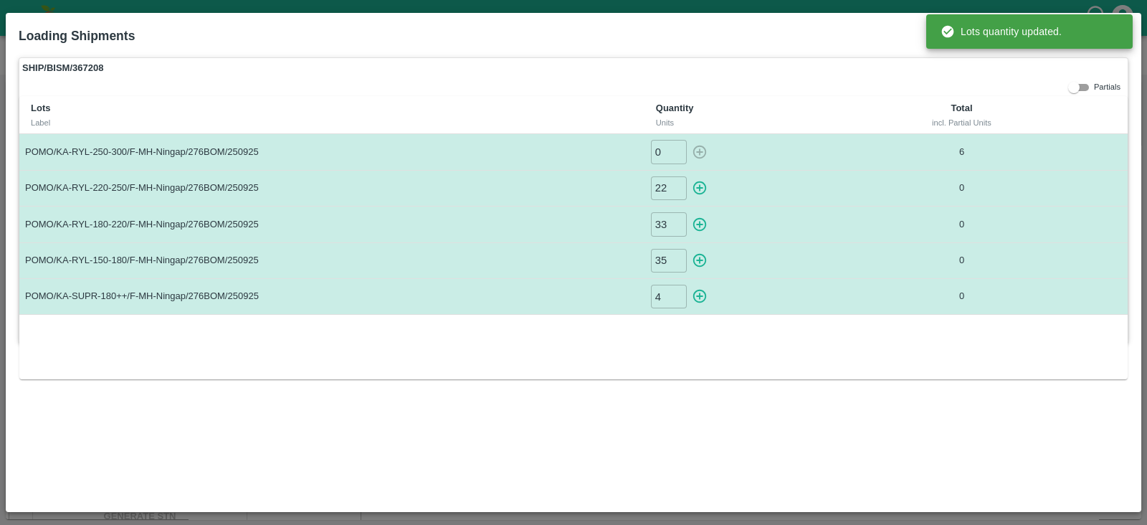
click at [695, 197] on button "button" at bounding box center [699, 188] width 23 height 24
type input "0"
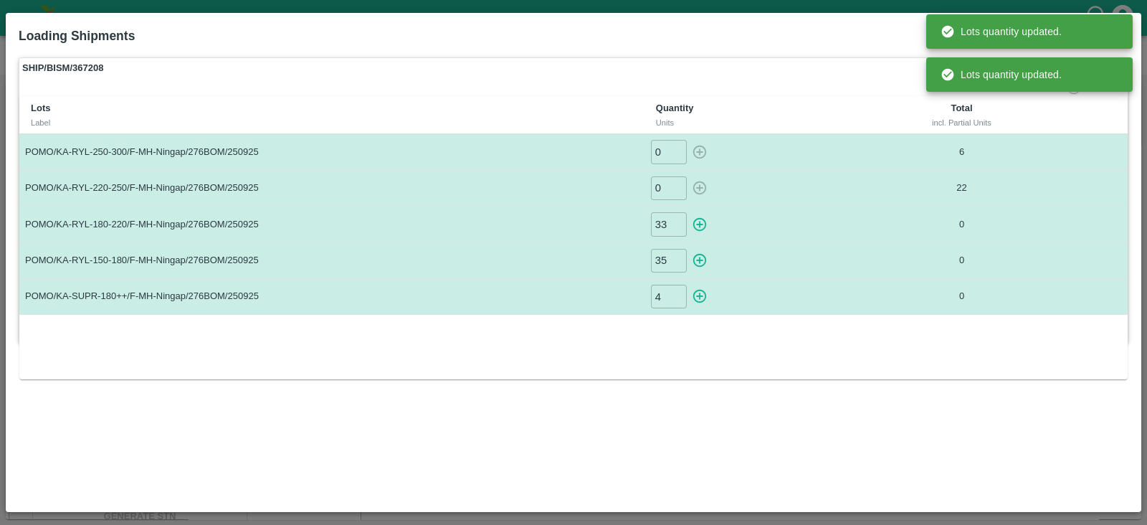
click at [698, 221] on icon "button" at bounding box center [700, 225] width 16 height 16
type input "0"
click at [695, 249] on button "button" at bounding box center [699, 261] width 23 height 24
type input "0"
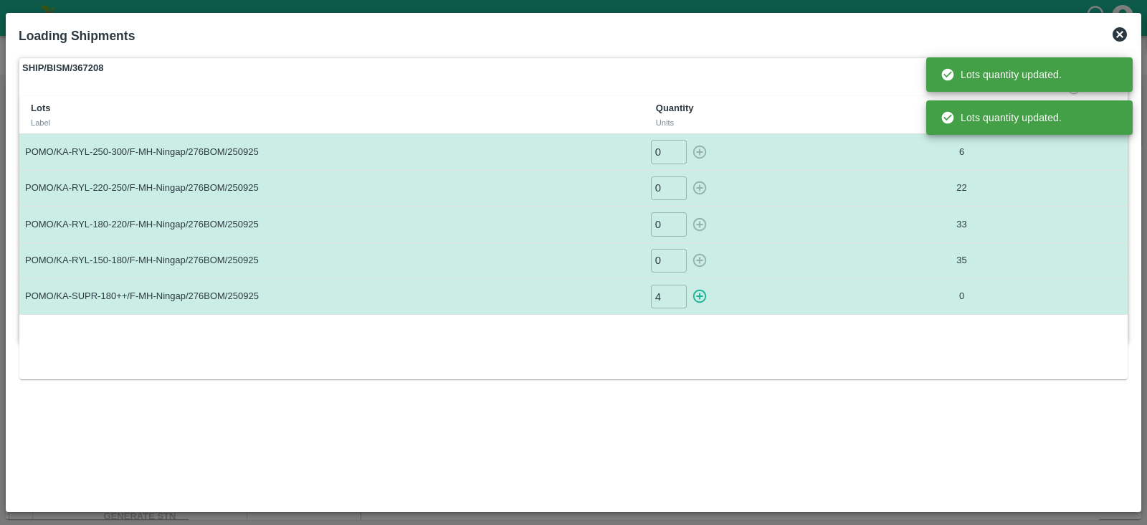
click at [698, 290] on icon "button" at bounding box center [700, 297] width 14 height 14
type input "0"
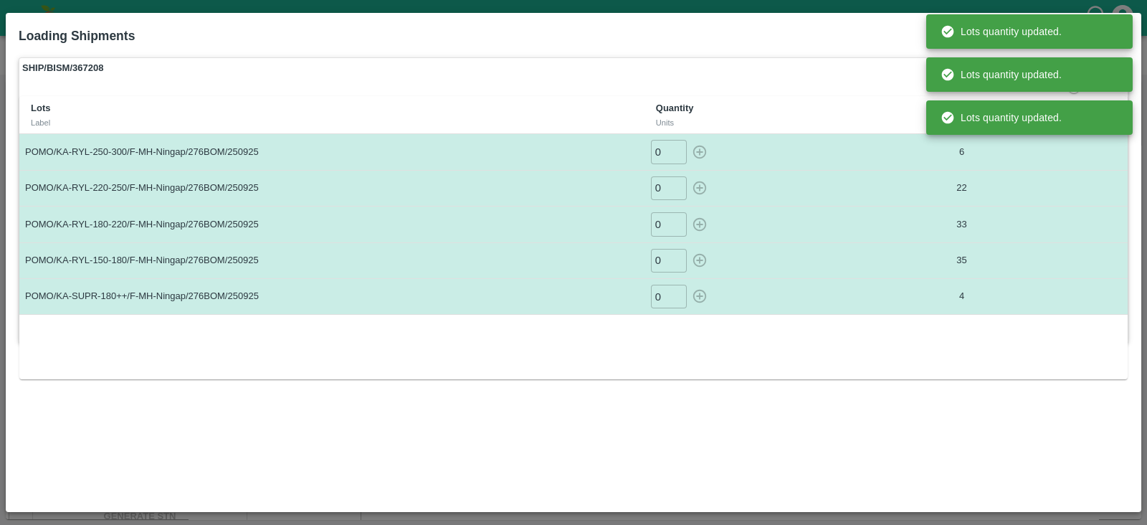
click at [822, 77] on label "SHIP/BISM/367208" at bounding box center [573, 68] width 1108 height 20
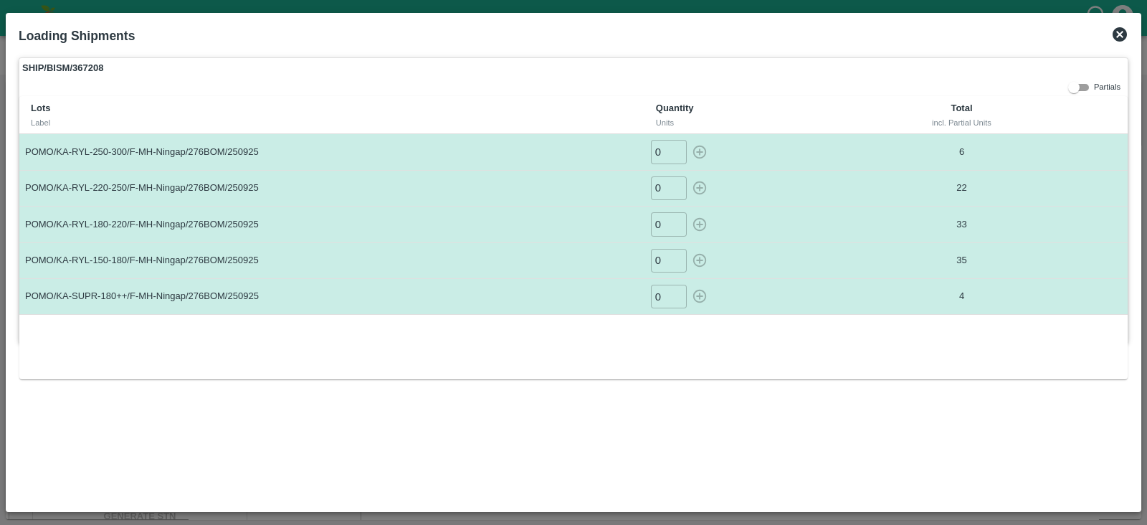
click at [1120, 27] on icon at bounding box center [1119, 34] width 17 height 17
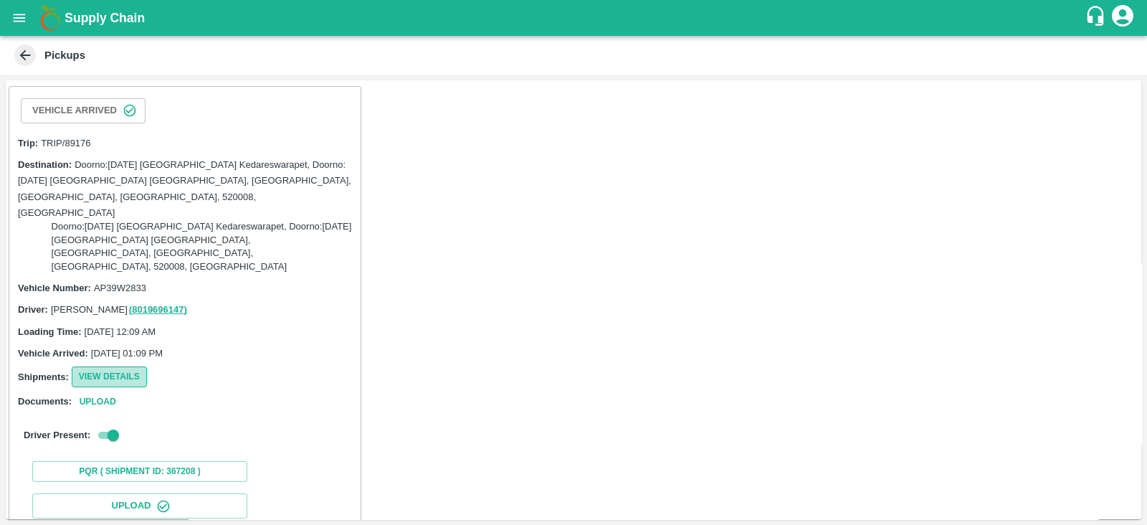
click at [140, 366] on button "View Details" at bounding box center [109, 376] width 75 height 21
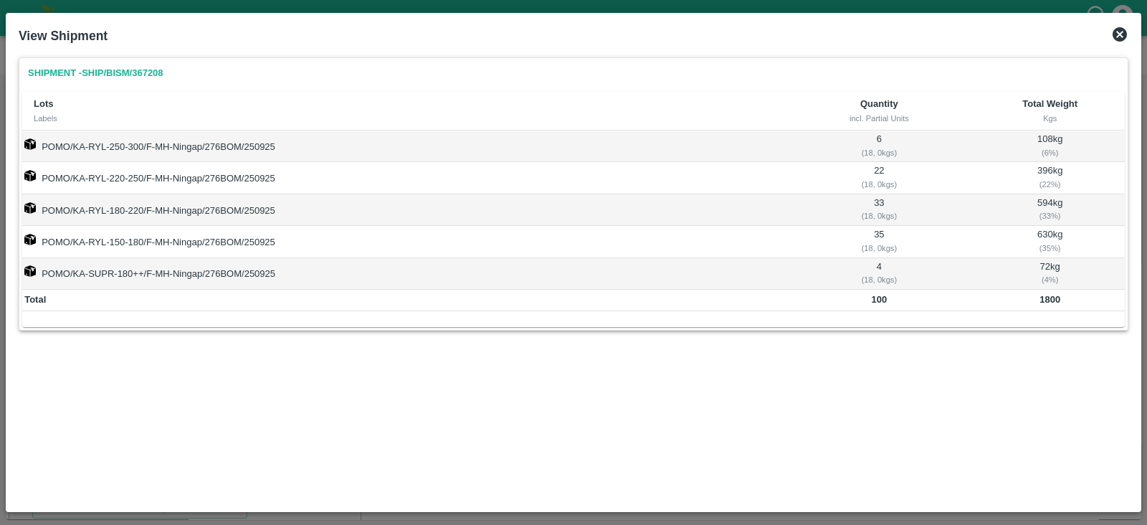
click at [1119, 31] on icon at bounding box center [1120, 34] width 14 height 14
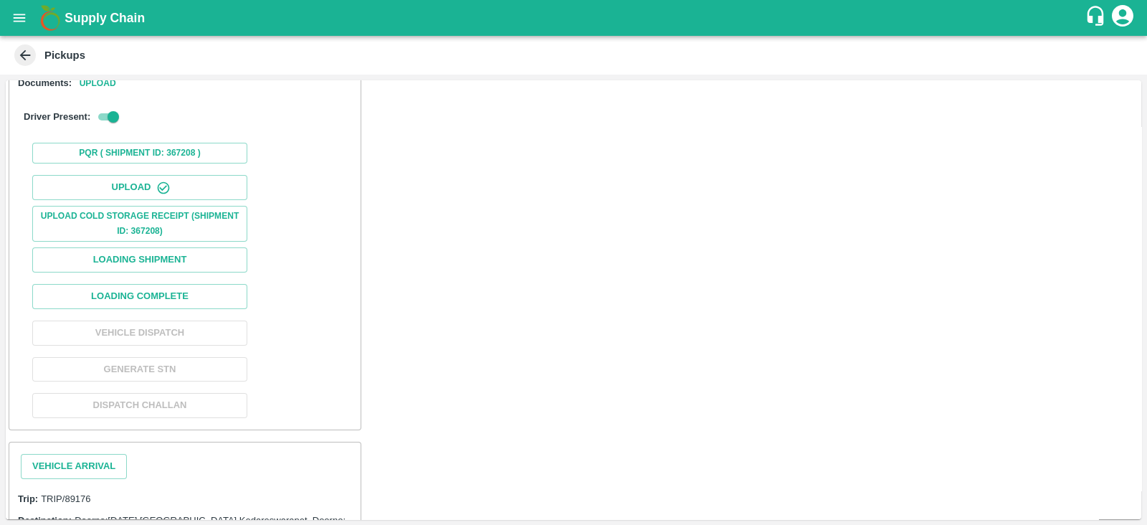
scroll to position [324, 0]
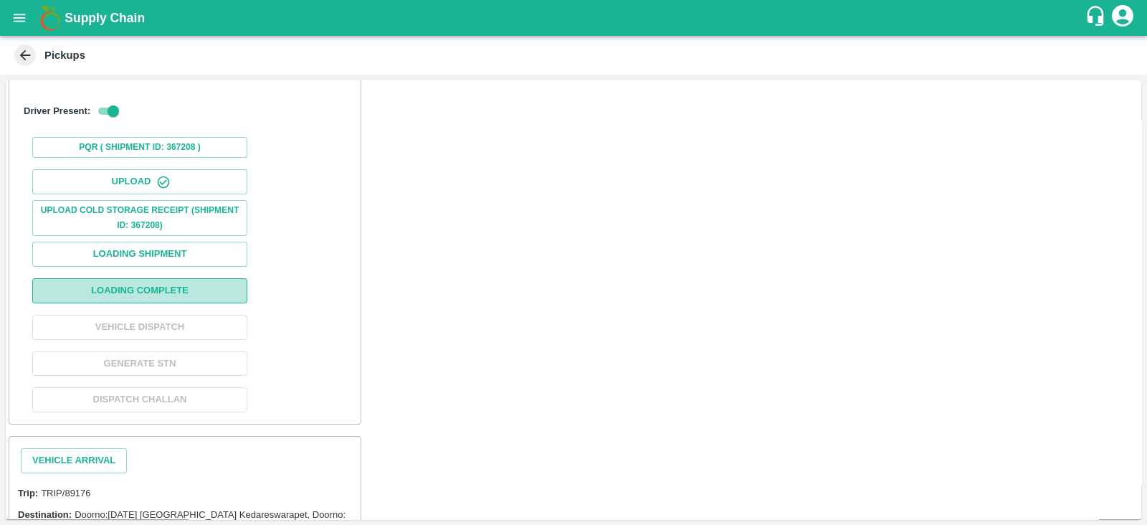
click at [232, 278] on button "Loading Complete" at bounding box center [139, 290] width 215 height 25
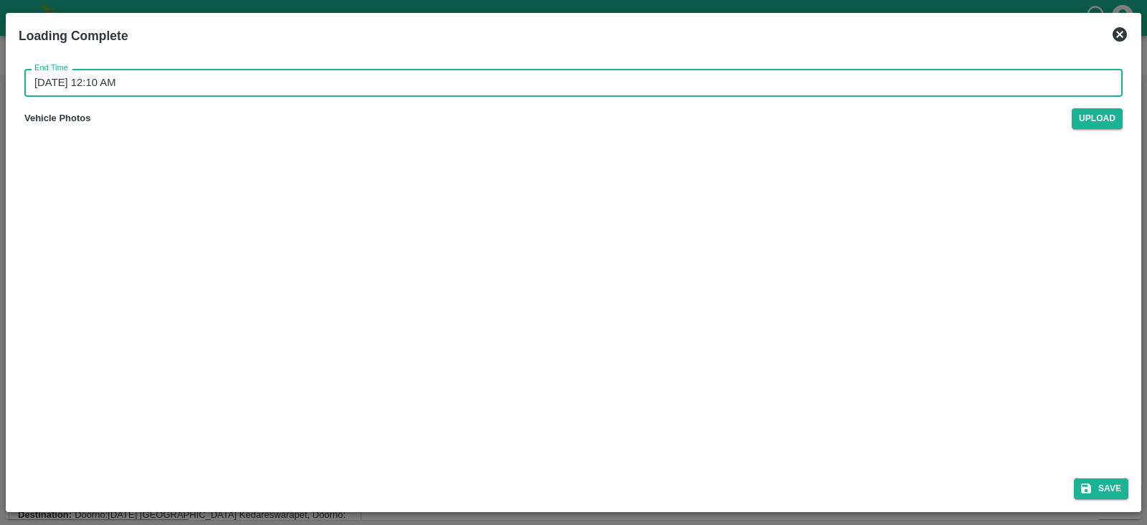
click at [123, 80] on input "30/09/2025 12:10 AM" at bounding box center [568, 82] width 1088 height 27
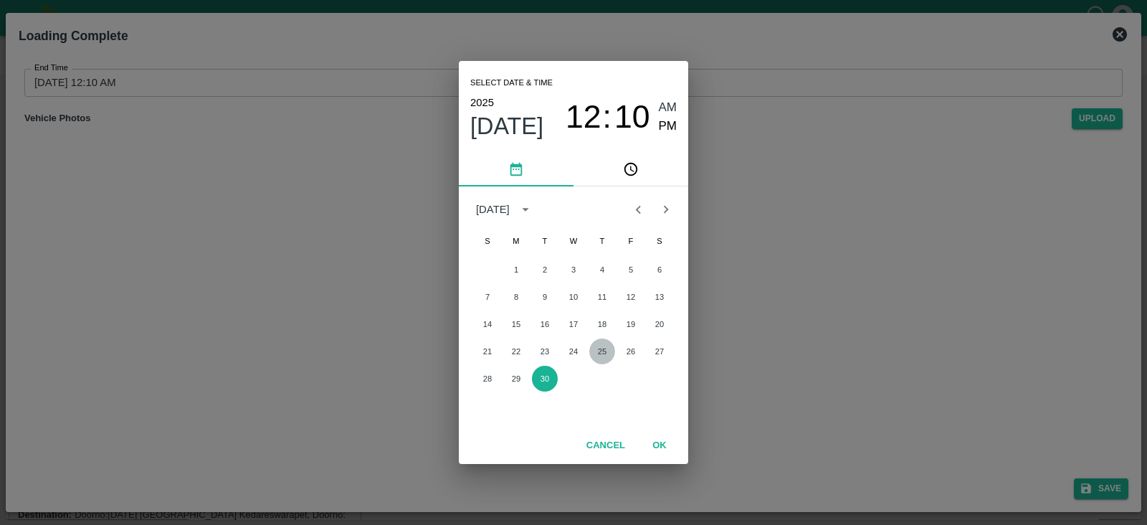
click at [597, 348] on button "25" at bounding box center [602, 351] width 26 height 26
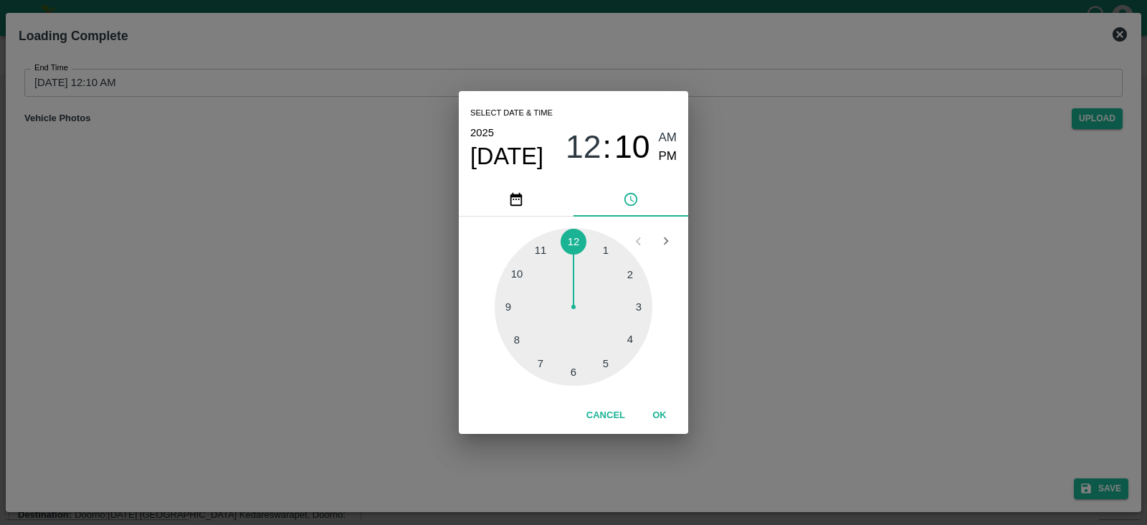
click at [609, 361] on div at bounding box center [574, 307] width 158 height 158
click at [670, 152] on span "PM" at bounding box center [668, 156] width 19 height 19
click at [660, 413] on button "OK" at bounding box center [660, 415] width 46 height 25
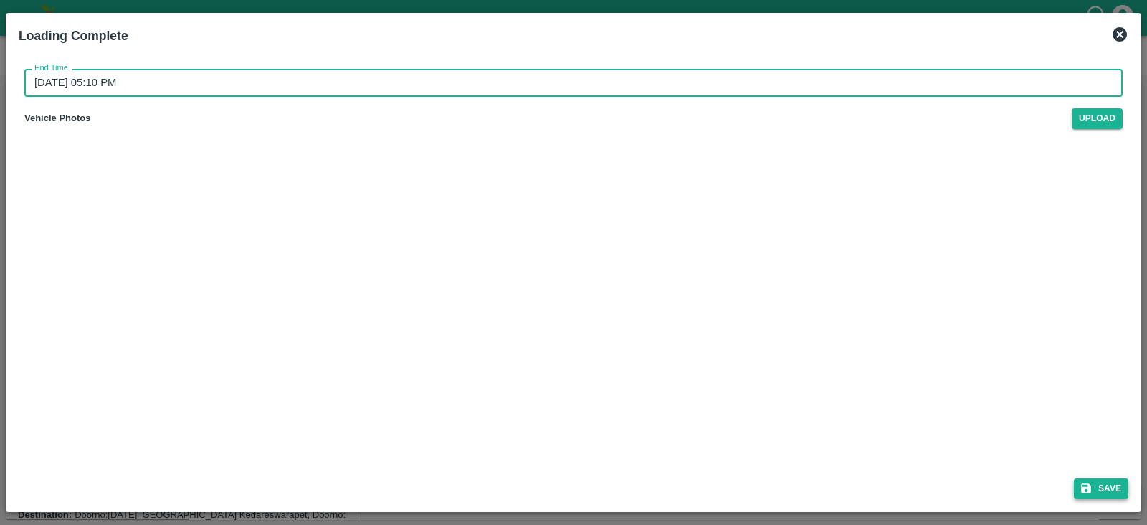
click at [1100, 482] on button "Save" at bounding box center [1101, 488] width 54 height 21
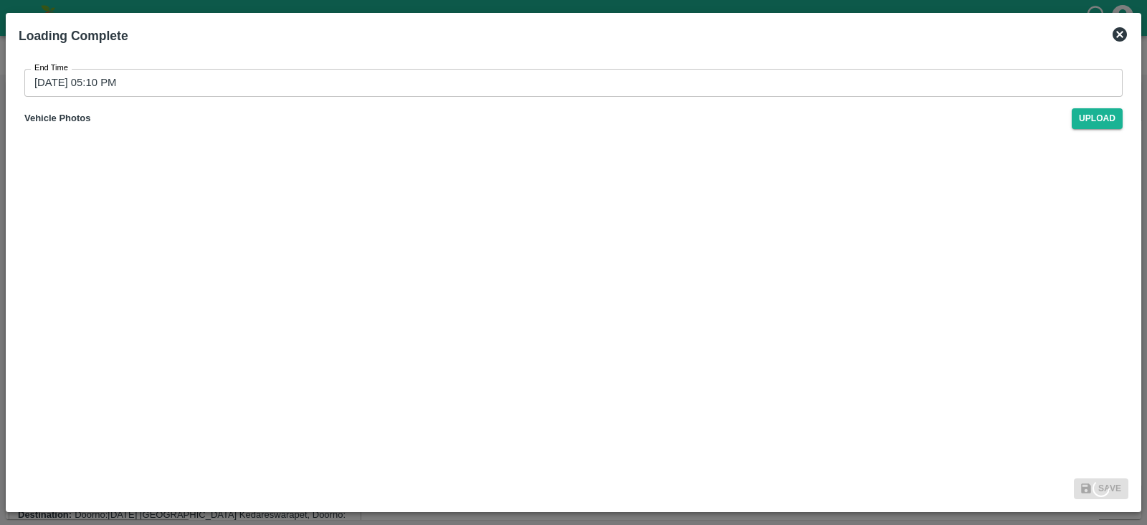
type input "30/09/2025 12:11 AM"
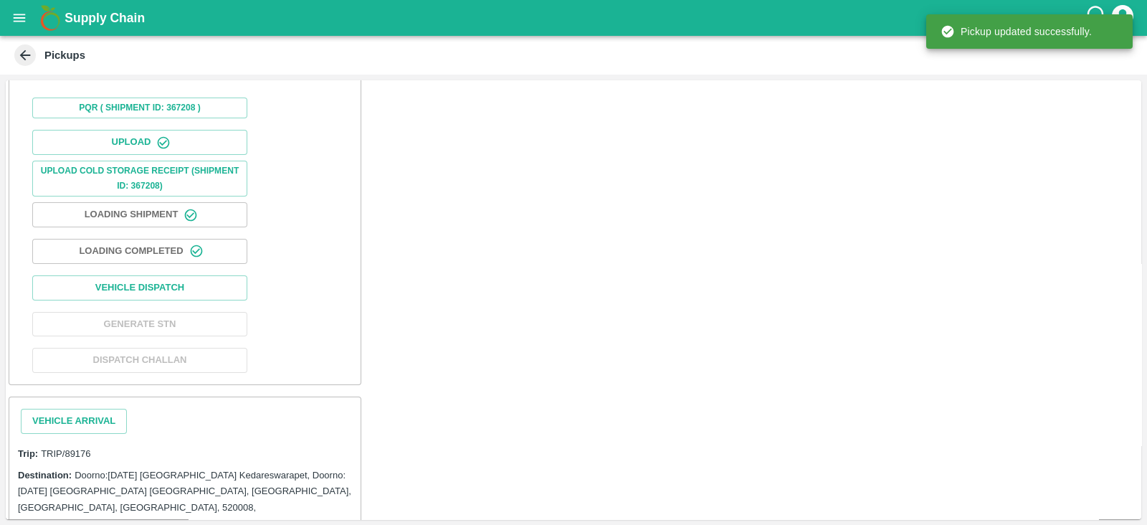
scroll to position [429, 0]
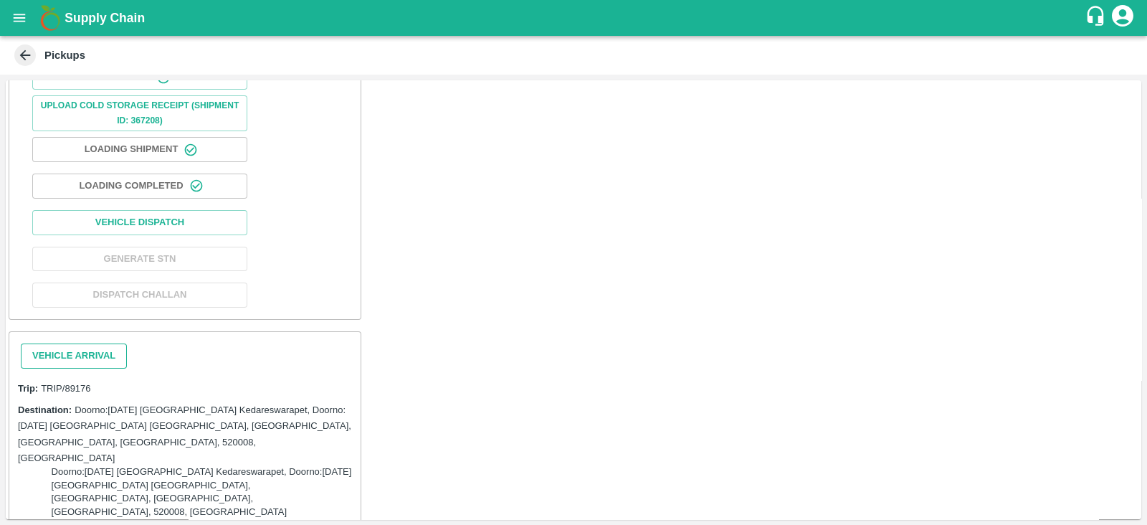
click at [115, 343] on button "Vehicle Arrival" at bounding box center [74, 355] width 106 height 25
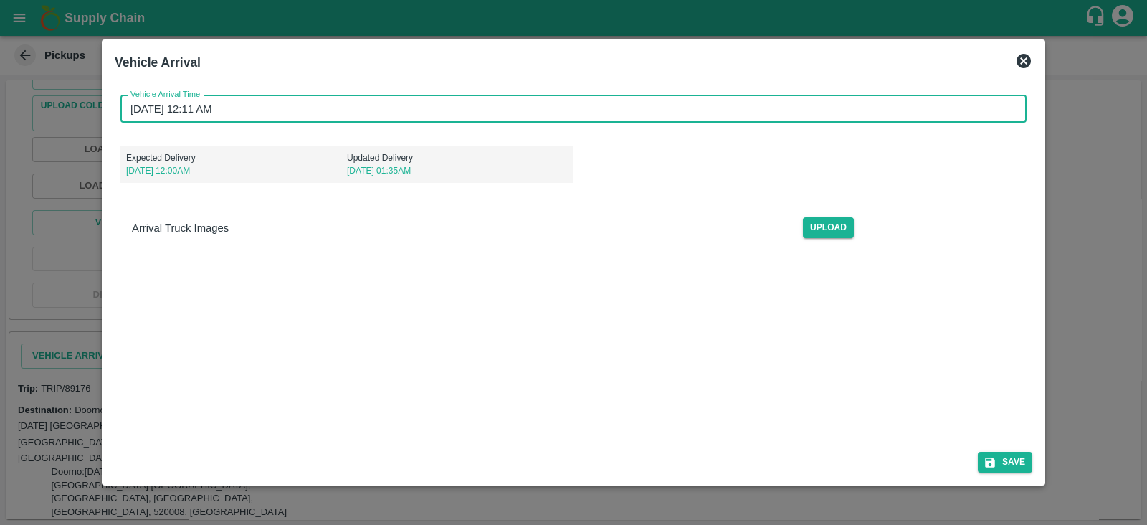
click at [194, 105] on input "30/09/2025 12:11 AM" at bounding box center [568, 108] width 896 height 27
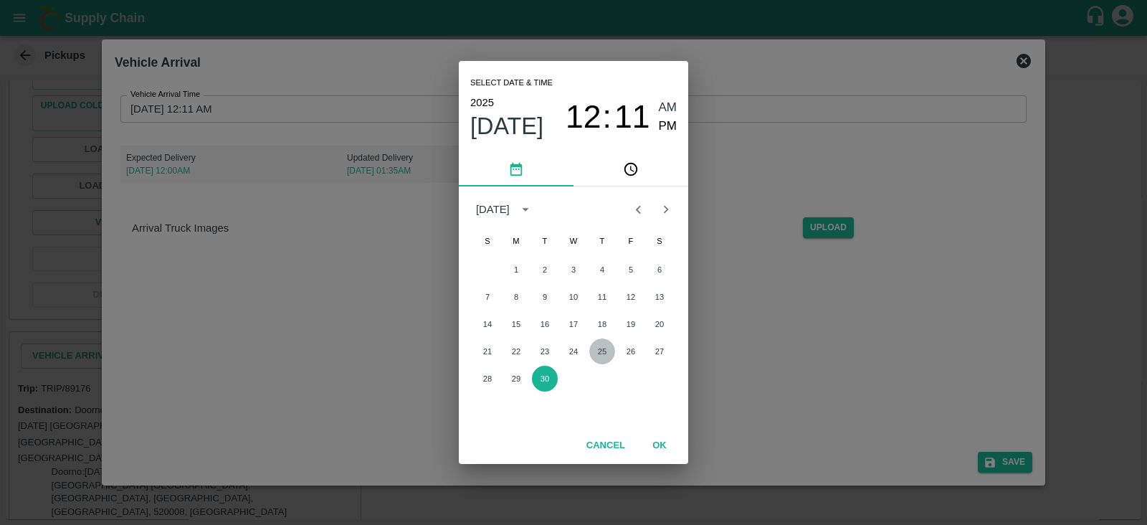
click at [607, 348] on button "25" at bounding box center [602, 351] width 26 height 26
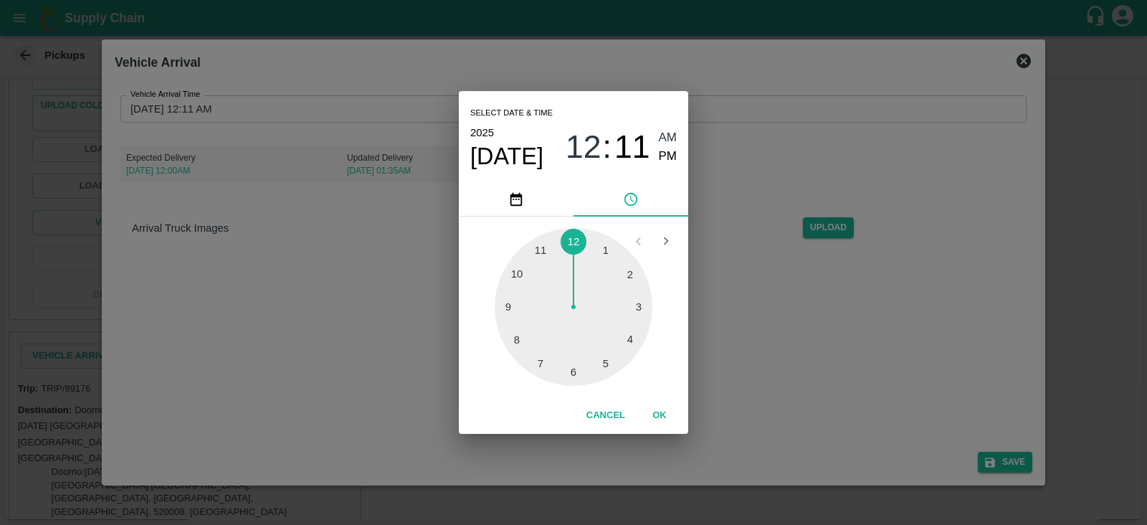
click at [607, 249] on div at bounding box center [574, 307] width 158 height 158
click at [667, 159] on span "PM" at bounding box center [668, 156] width 19 height 19
type input "25/09/2025 01:11 PM"
click at [660, 412] on button "OK" at bounding box center [660, 415] width 46 height 25
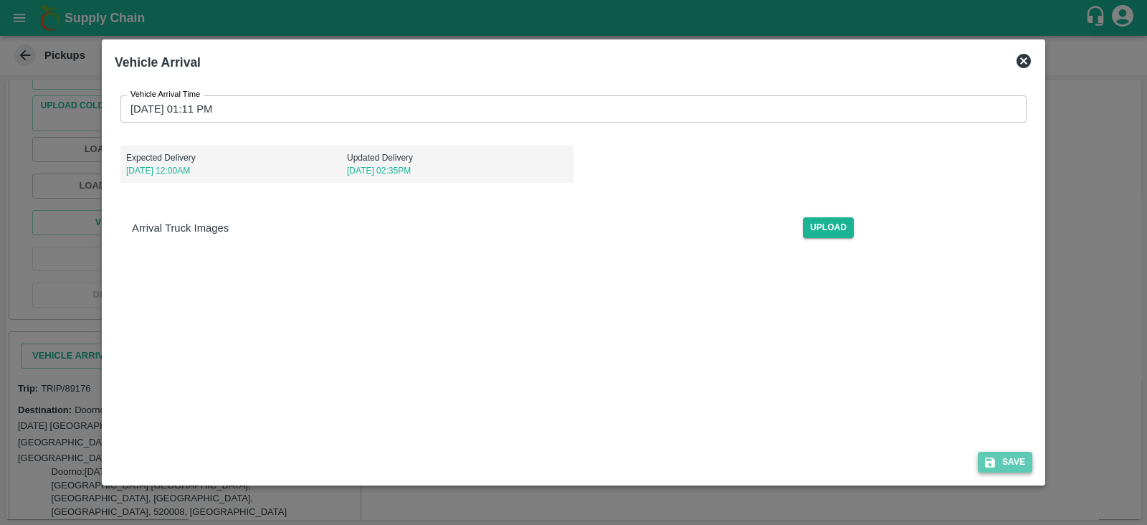
click at [994, 462] on icon "submit" at bounding box center [990, 462] width 10 height 10
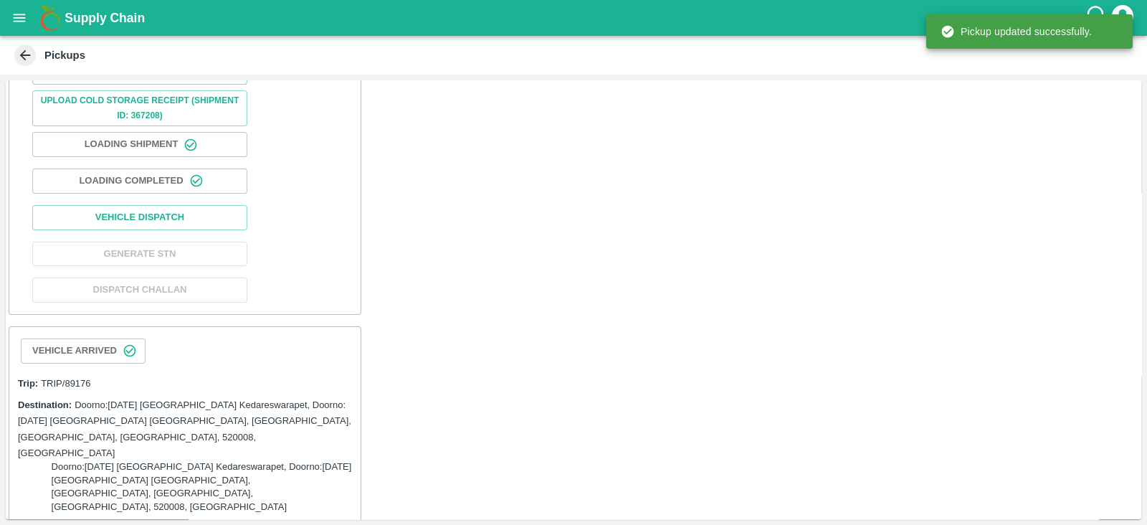
scroll to position [501, 0]
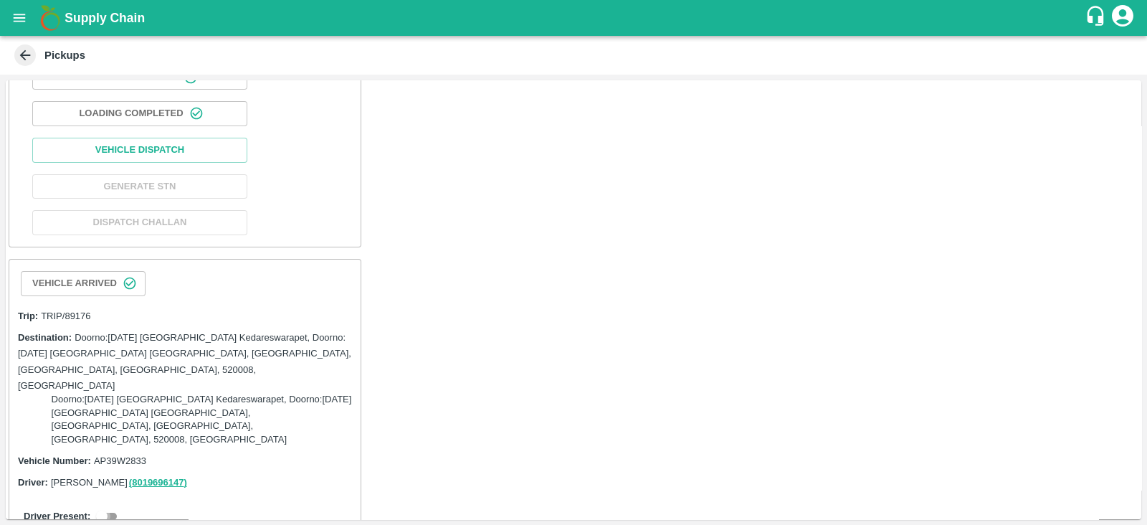
click at [115, 508] on input "checkbox" at bounding box center [102, 516] width 52 height 17
checkbox input "true"
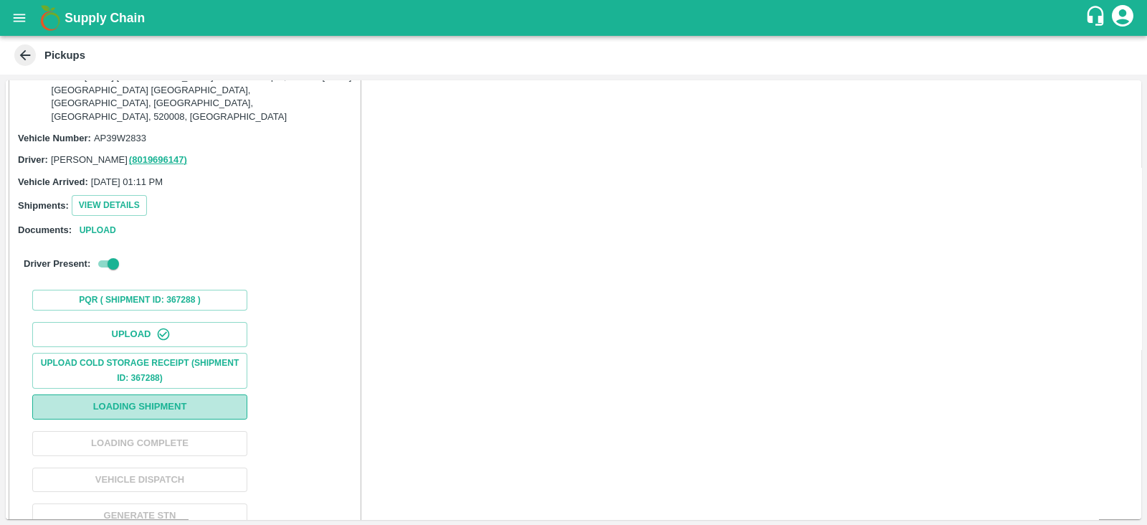
click at [194, 394] on button "Loading Shipment" at bounding box center [139, 406] width 215 height 25
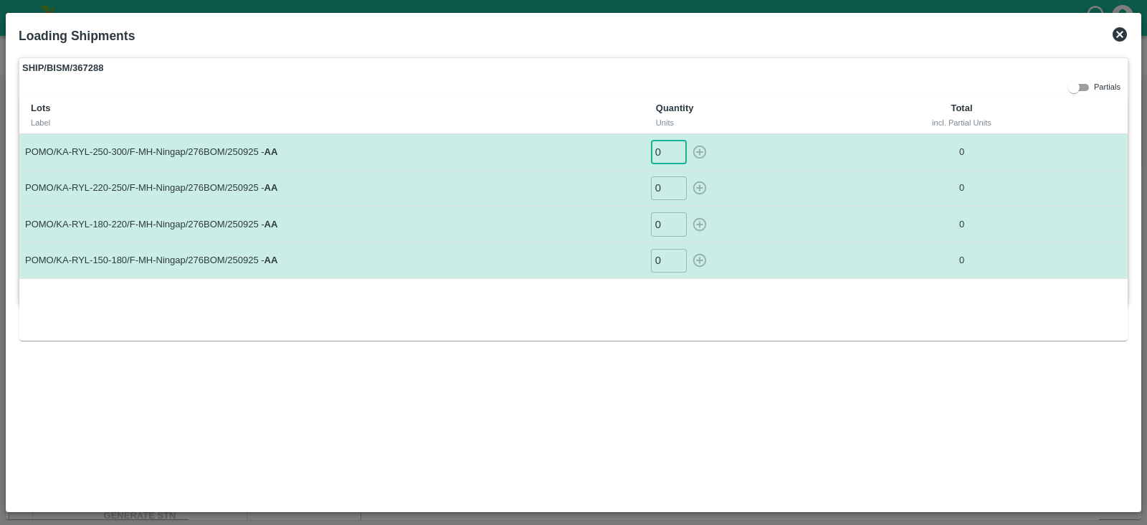
click at [660, 147] on input "0" at bounding box center [669, 152] width 36 height 24
type input "27"
type input "14"
type input "6"
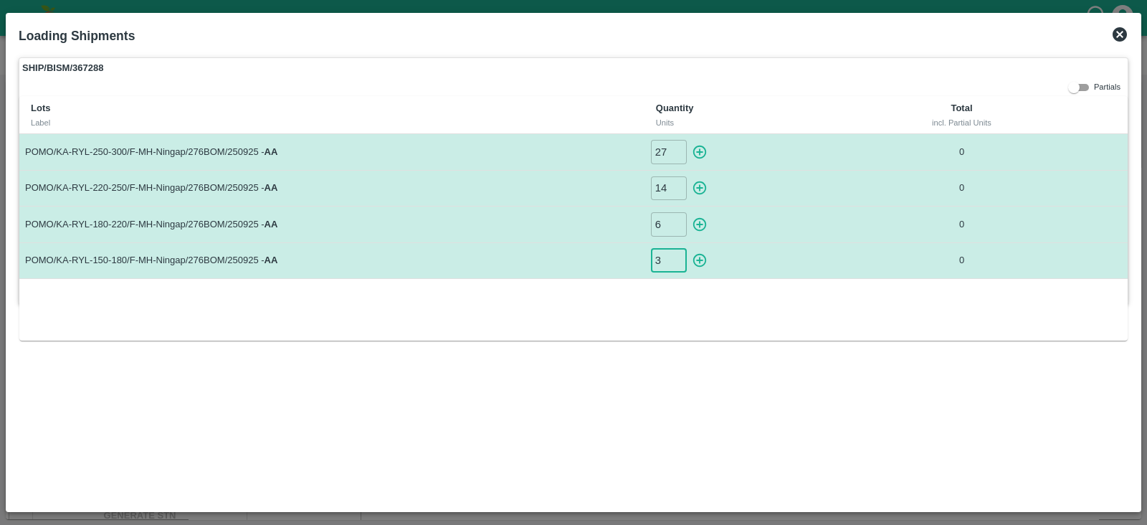
type input "3"
click at [705, 152] on icon "button" at bounding box center [700, 152] width 16 height 16
type input "0"
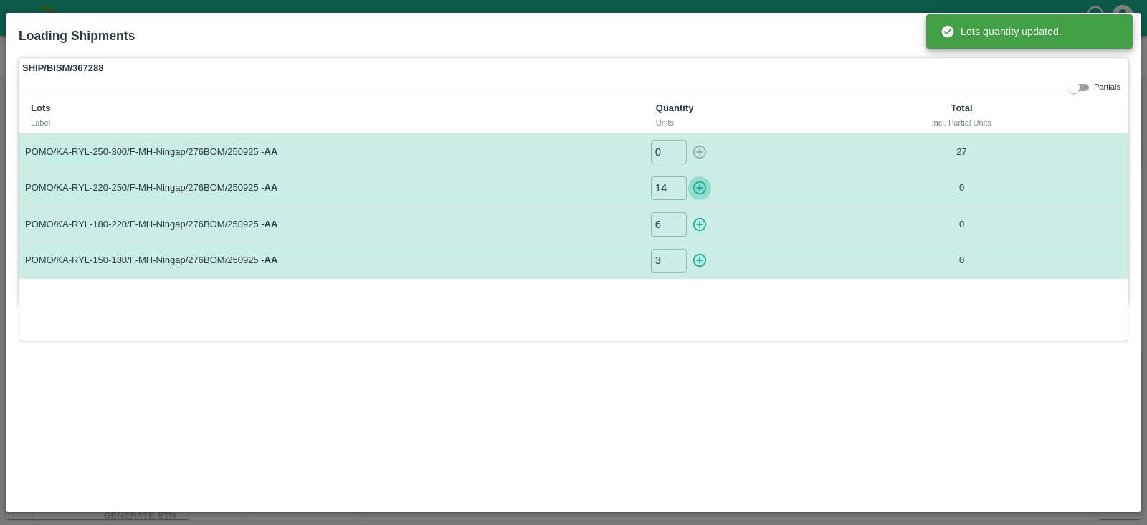
click at [703, 182] on icon "button" at bounding box center [700, 188] width 14 height 14
type input "0"
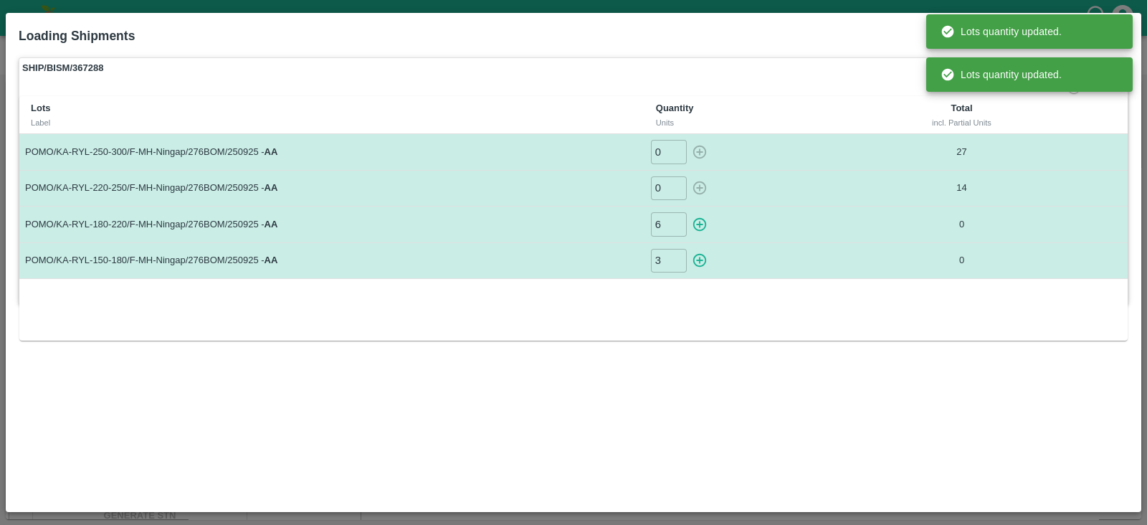
click at [703, 222] on icon "button" at bounding box center [700, 225] width 16 height 16
type input "0"
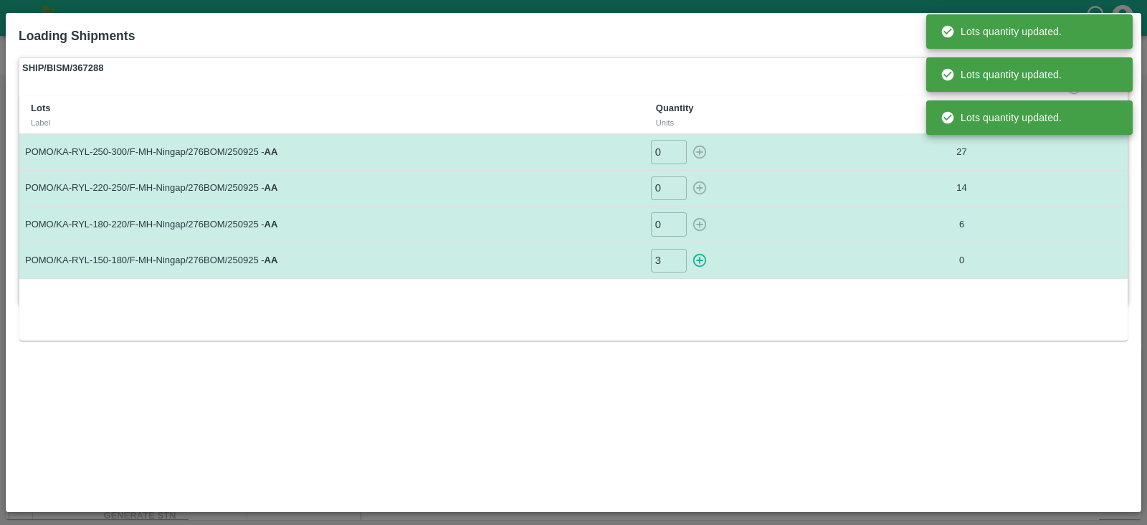
click at [708, 269] on div "3 ​" at bounding box center [754, 261] width 209 height 24
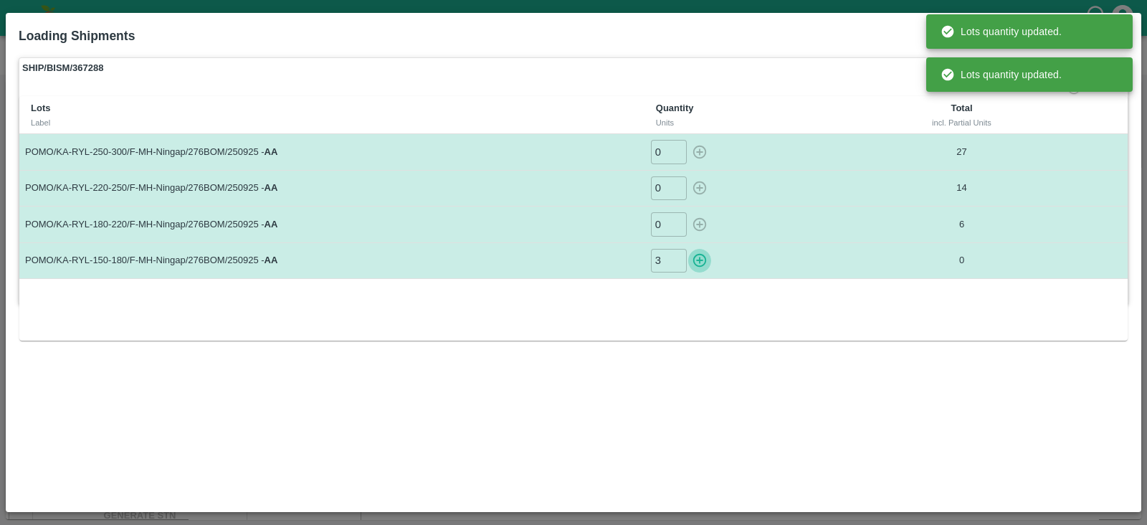
click at [702, 259] on icon "button" at bounding box center [700, 260] width 16 height 16
type input "0"
click at [806, 70] on label "SHIP/BISM/367288" at bounding box center [573, 68] width 1108 height 20
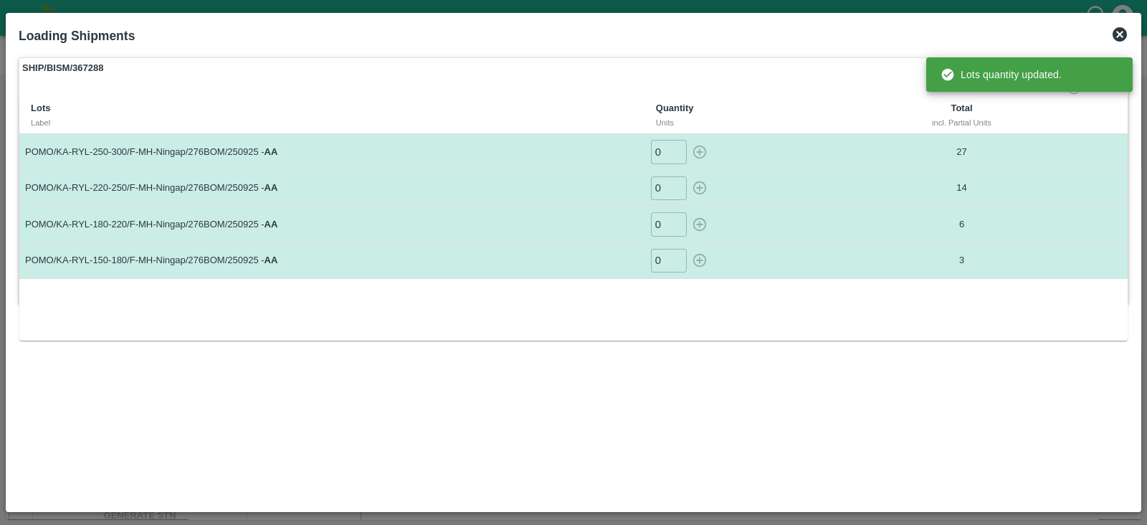
click at [806, 70] on label "SHIP/BISM/367288" at bounding box center [573, 68] width 1108 height 20
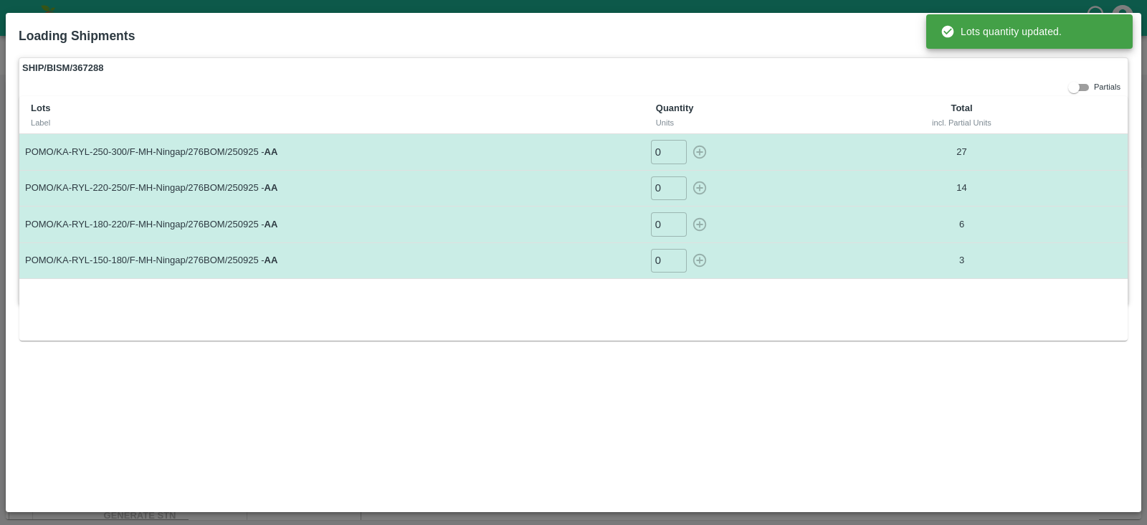
click at [806, 70] on label "SHIP/BISM/367288" at bounding box center [573, 68] width 1108 height 20
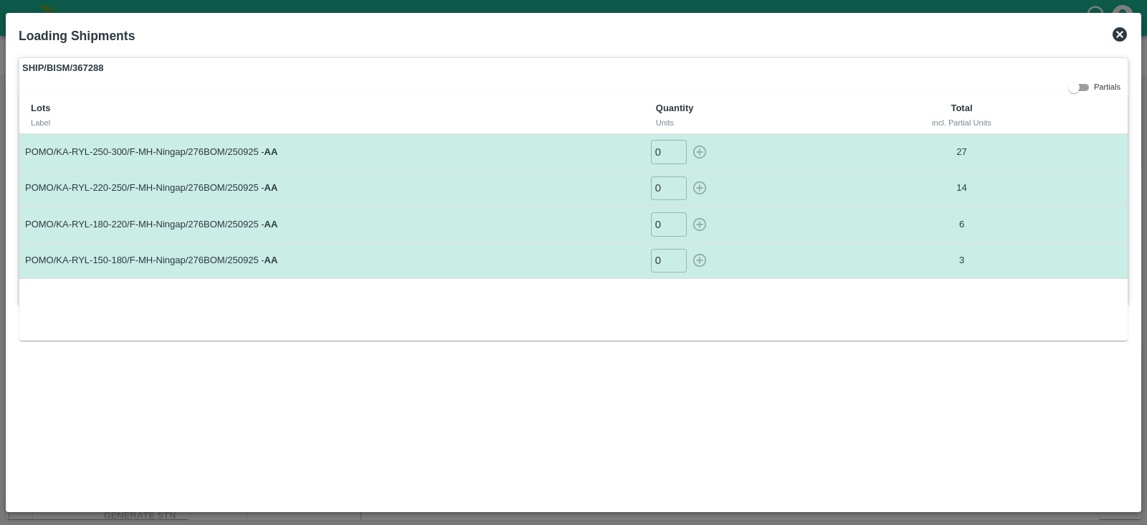
click at [1121, 36] on icon at bounding box center [1119, 34] width 17 height 17
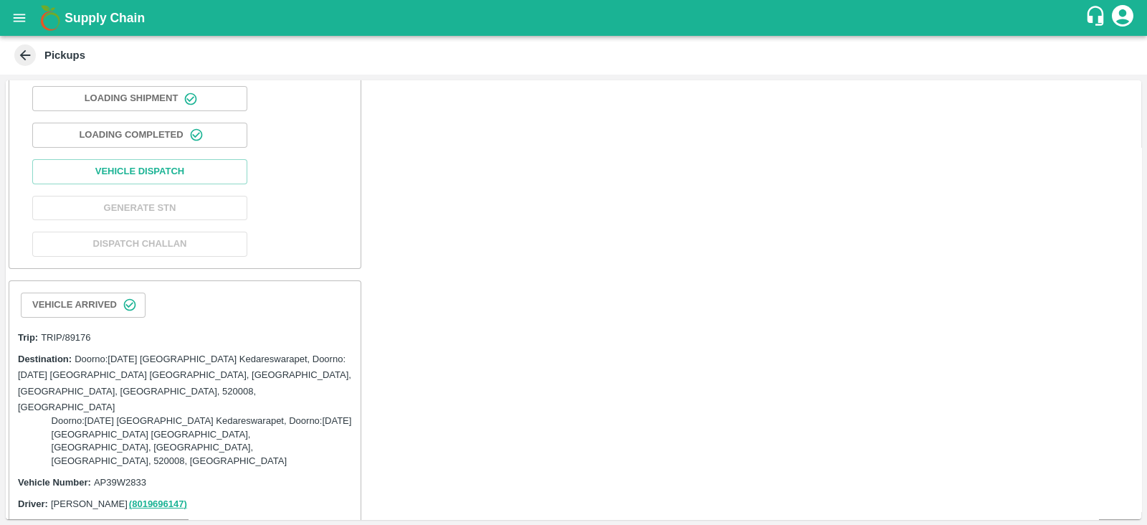
scroll to position [480, 0]
click at [190, 158] on button "Vehicle Dispatch" at bounding box center [139, 170] width 215 height 25
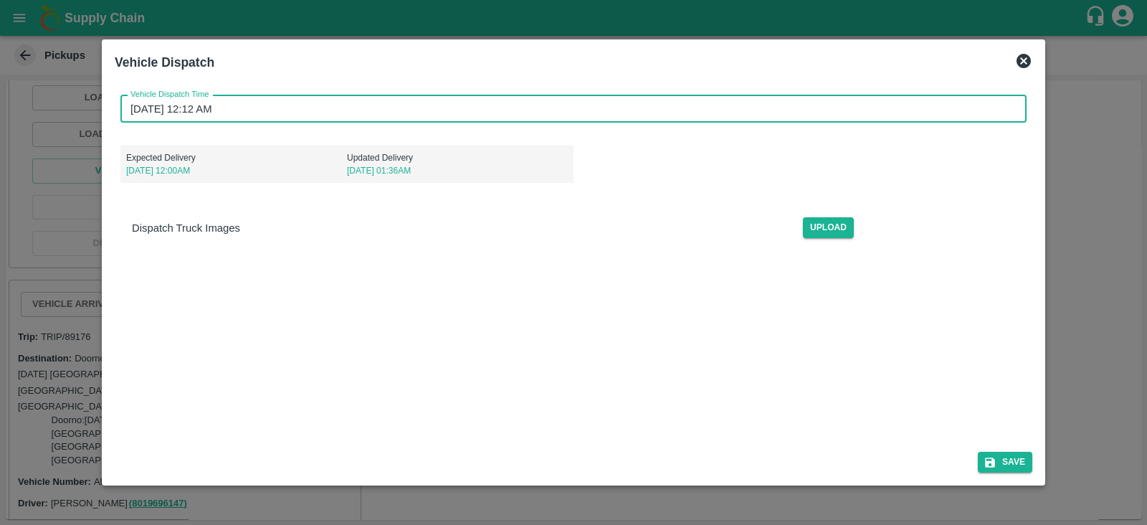
click at [184, 116] on input "30/09/2025 12:12 AM" at bounding box center [568, 108] width 896 height 27
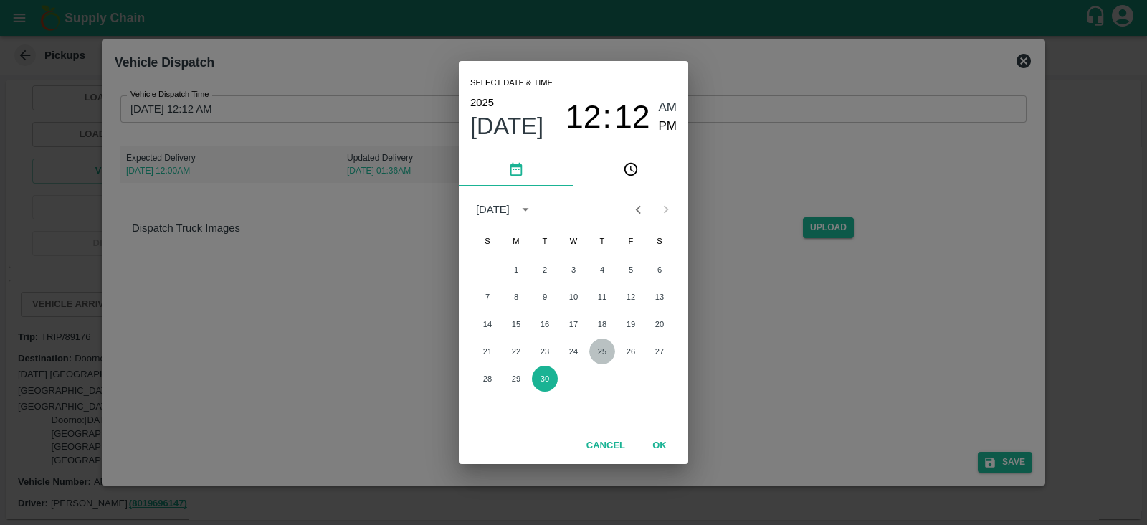
click at [604, 349] on button "25" at bounding box center [602, 351] width 26 height 26
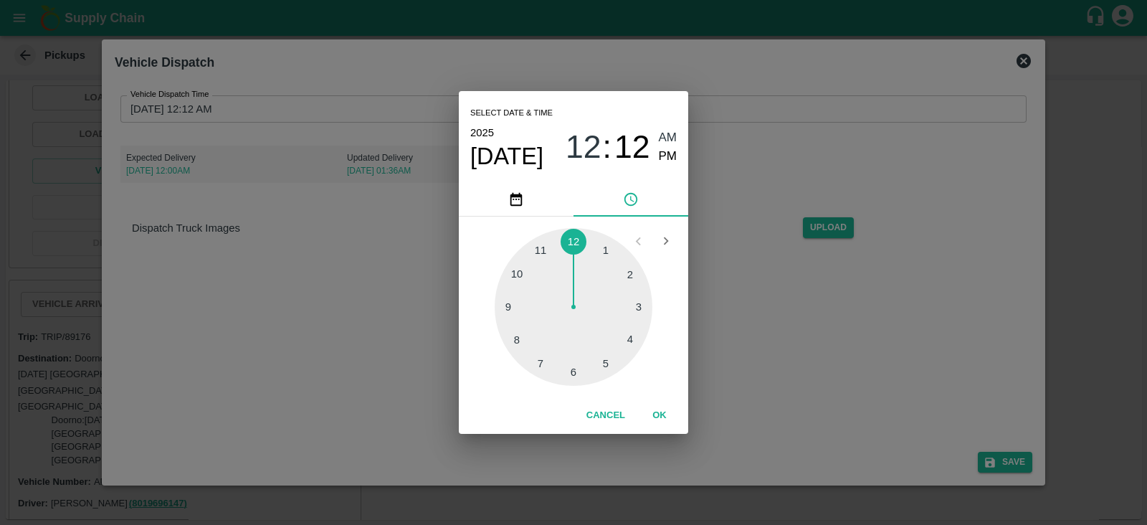
click at [574, 371] on div at bounding box center [574, 307] width 158 height 158
click at [666, 157] on span "PM" at bounding box center [668, 156] width 19 height 19
type input "25/09/2025 06:12 PM"
click at [659, 422] on button "OK" at bounding box center [660, 415] width 46 height 25
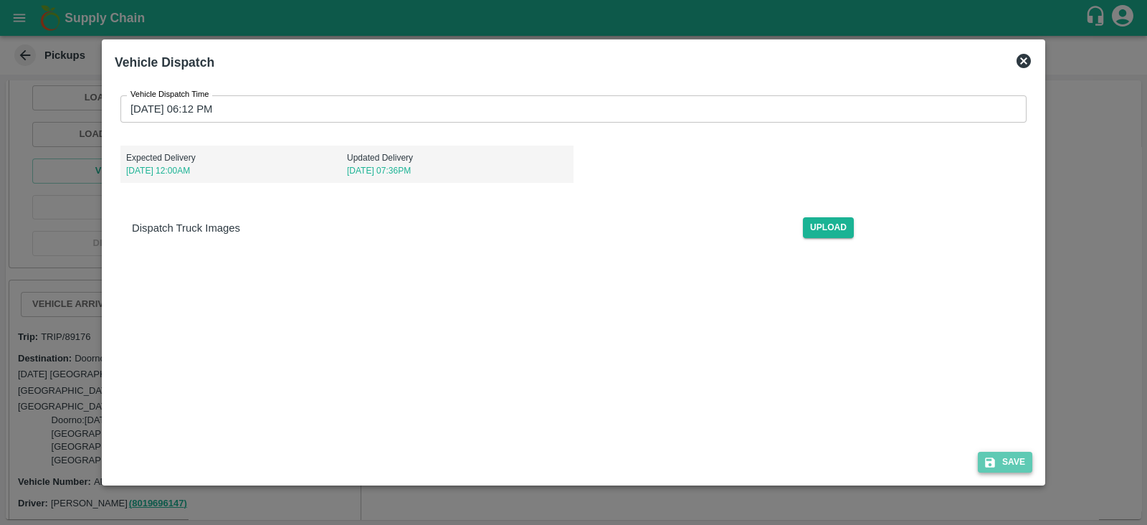
click at [990, 465] on icon "submit" at bounding box center [990, 462] width 10 height 10
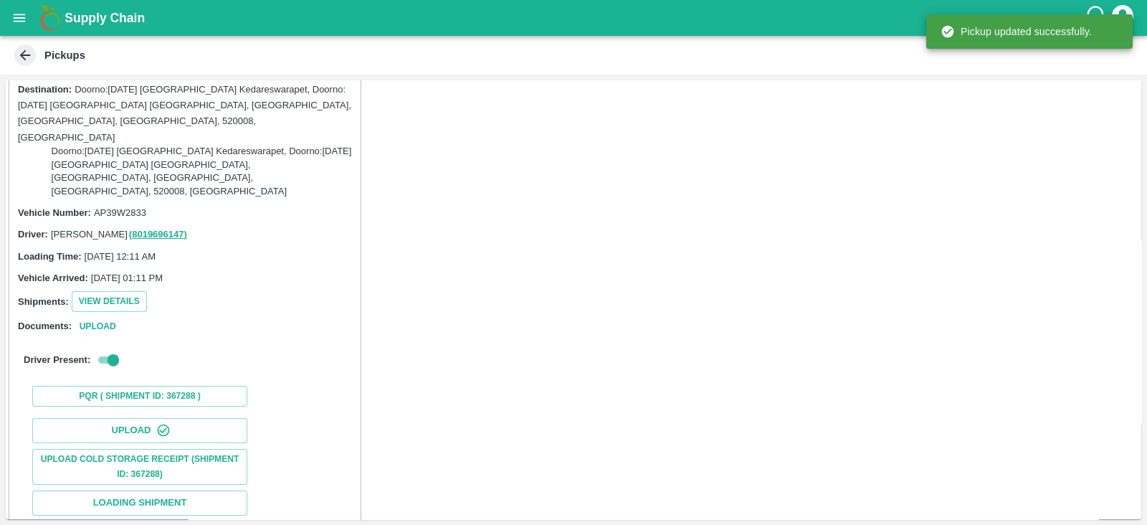
scroll to position [756, 0]
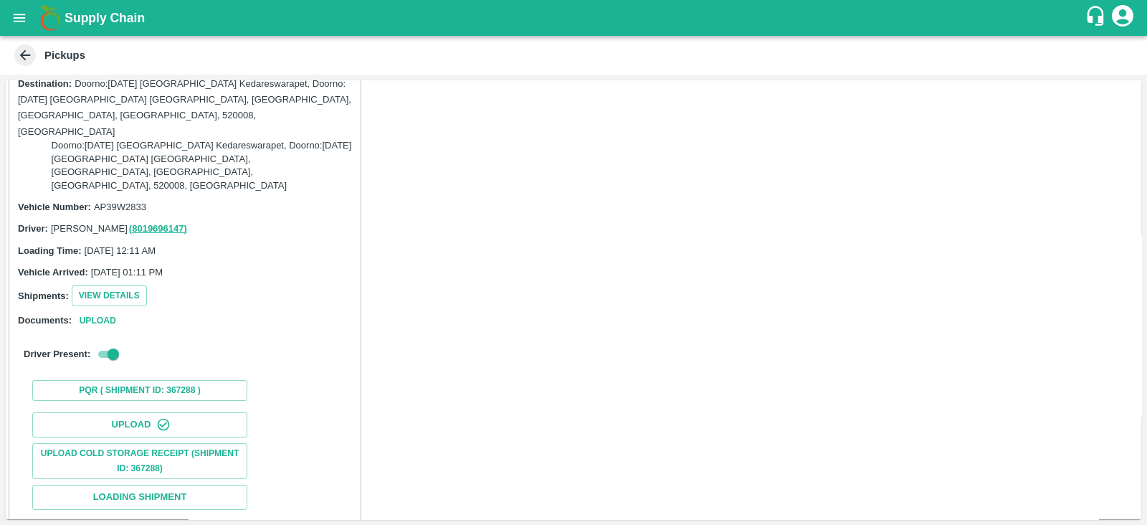
click at [211, 521] on button "Loading Complete" at bounding box center [139, 533] width 215 height 25
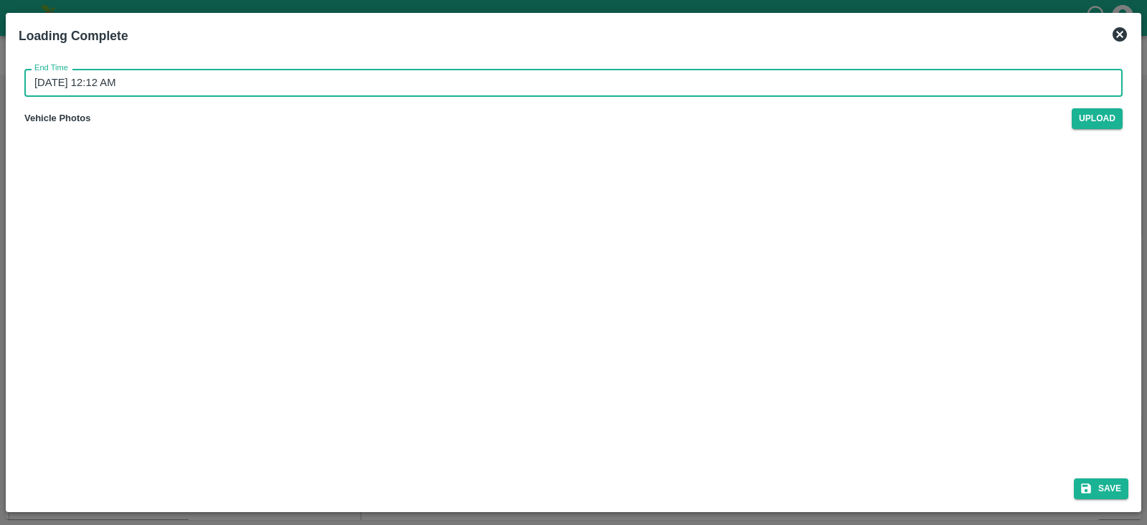
click at [103, 80] on input "30/09/2025 12:12 AM" at bounding box center [568, 82] width 1088 height 27
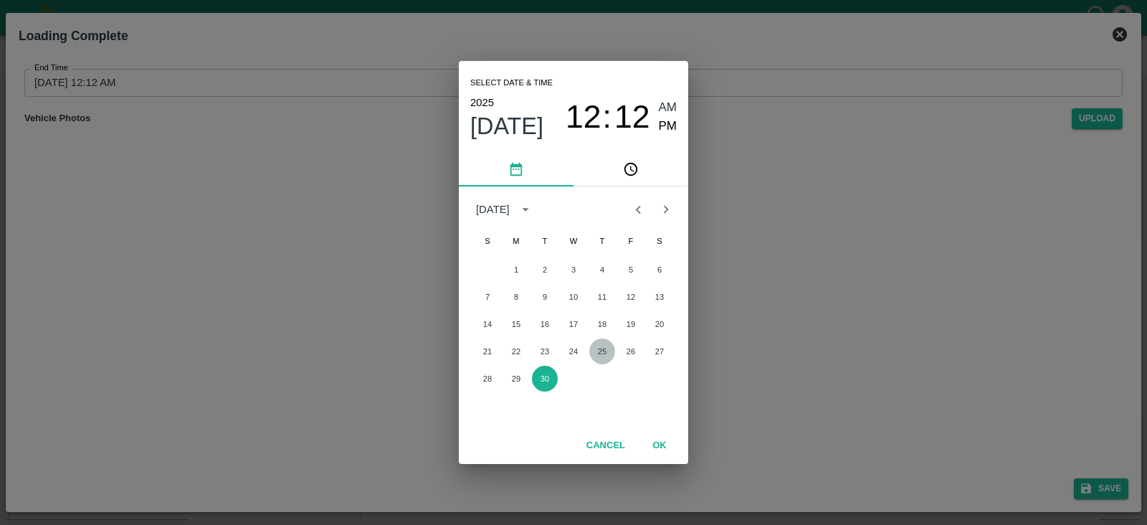
click at [607, 350] on button "25" at bounding box center [602, 351] width 26 height 26
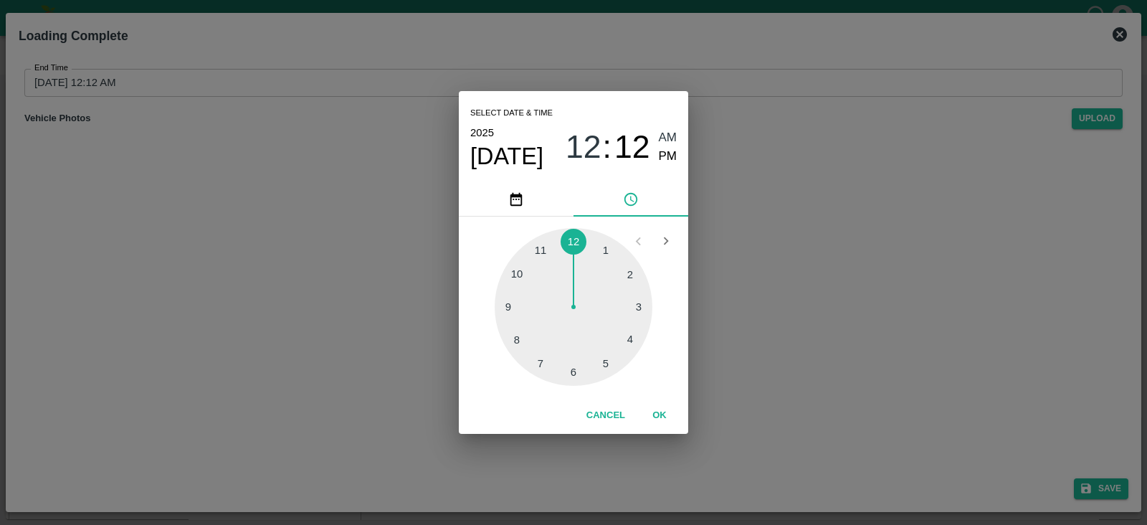
click at [607, 358] on div at bounding box center [574, 307] width 158 height 158
click at [669, 152] on span "PM" at bounding box center [668, 156] width 19 height 19
click at [662, 413] on button "OK" at bounding box center [660, 415] width 46 height 25
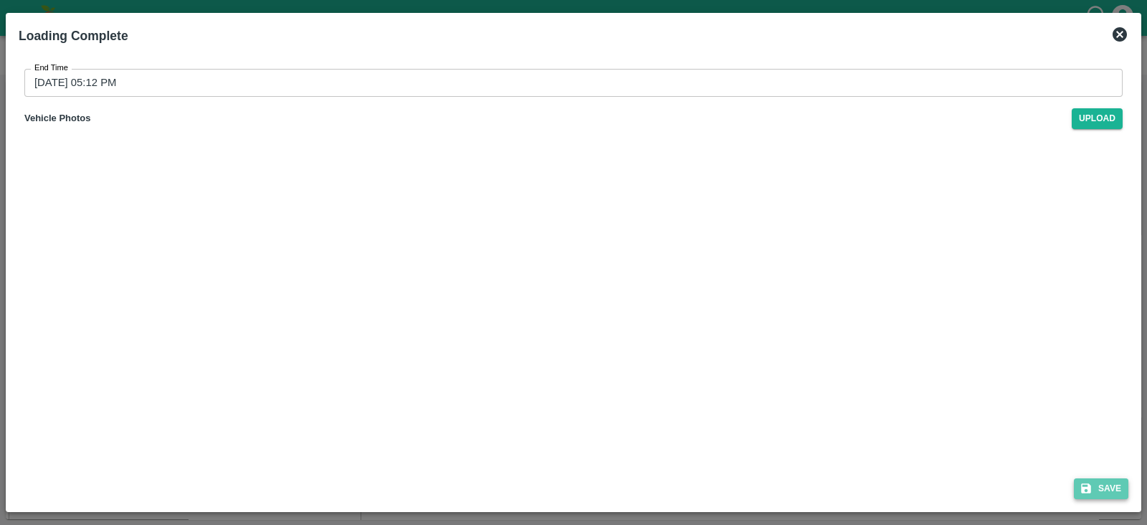
click at [1098, 493] on button "Save" at bounding box center [1101, 488] width 54 height 21
type input "30/09/2025 12:12 AM"
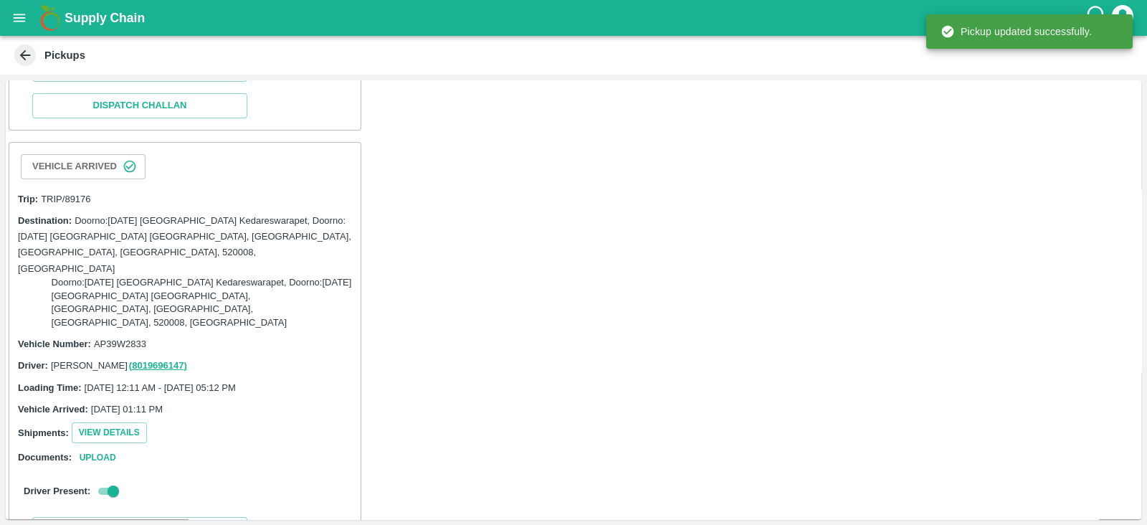
scroll to position [847, 0]
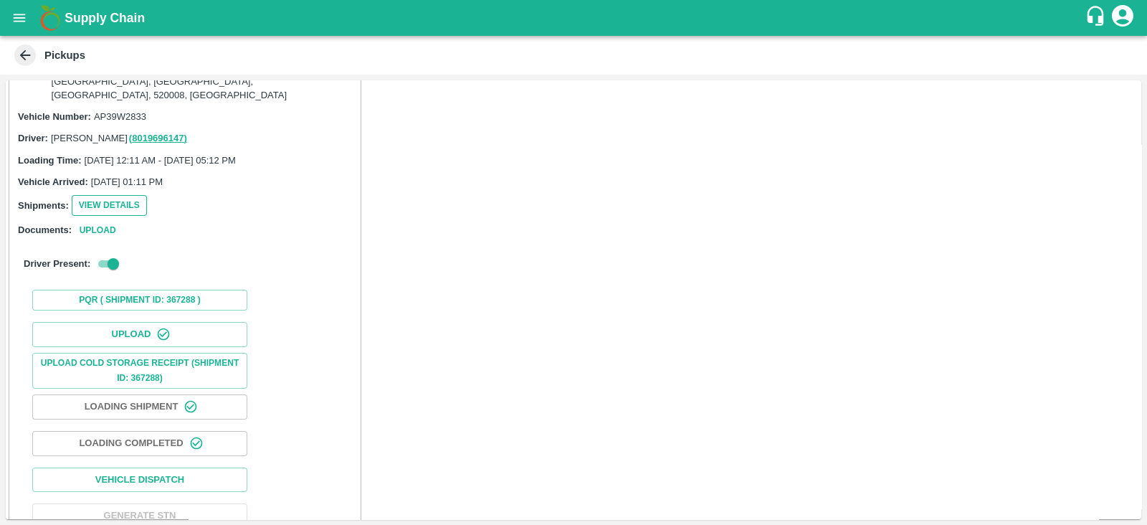
click at [135, 195] on button "View Details" at bounding box center [109, 205] width 75 height 21
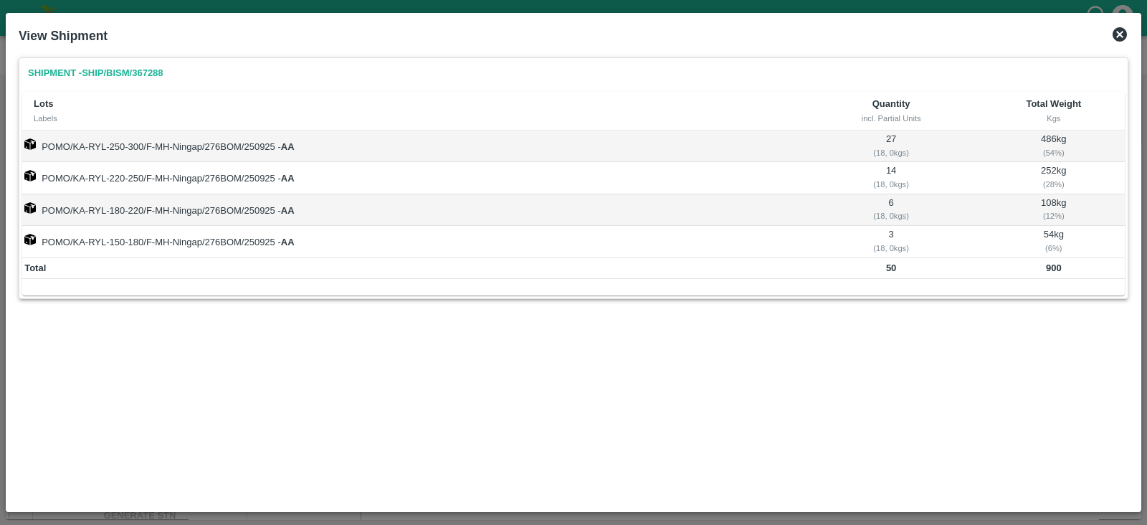
click at [1118, 38] on icon at bounding box center [1120, 34] width 14 height 14
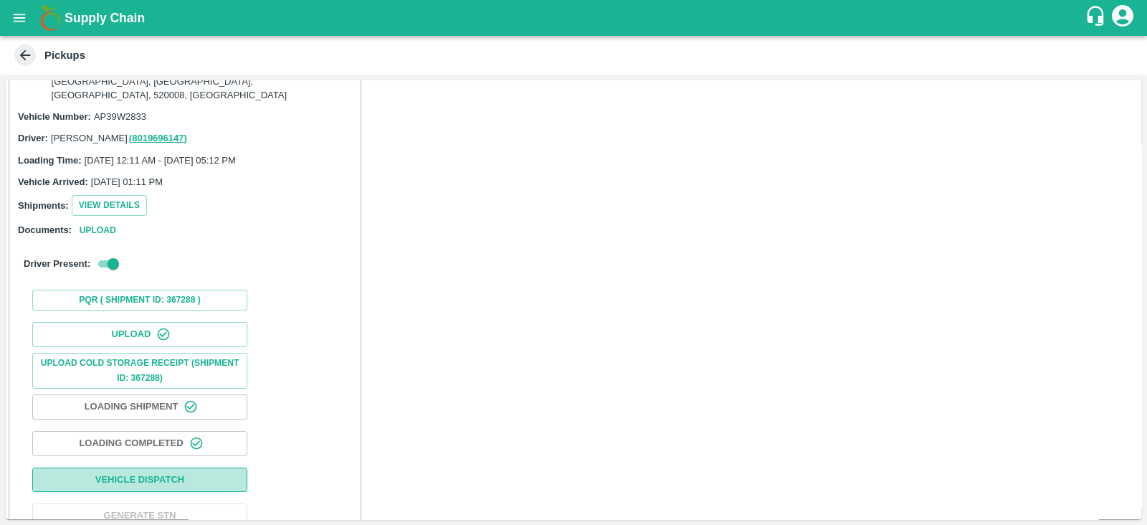
click at [217, 467] on button "Vehicle Dispatch" at bounding box center [139, 479] width 215 height 25
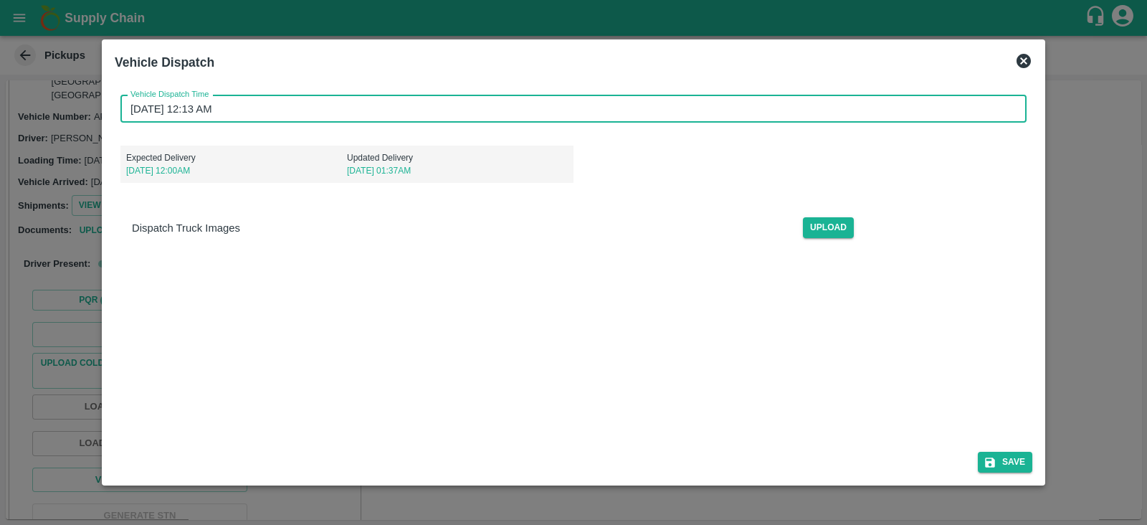
click at [188, 107] on input "30/09/2025 12:13 AM" at bounding box center [568, 108] width 896 height 27
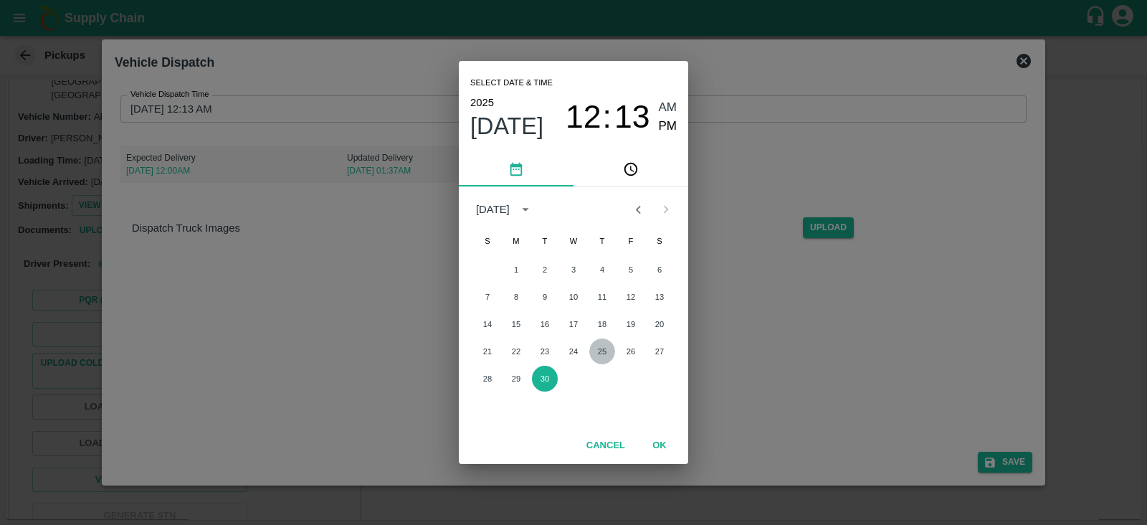
click at [597, 350] on button "25" at bounding box center [602, 351] width 26 height 26
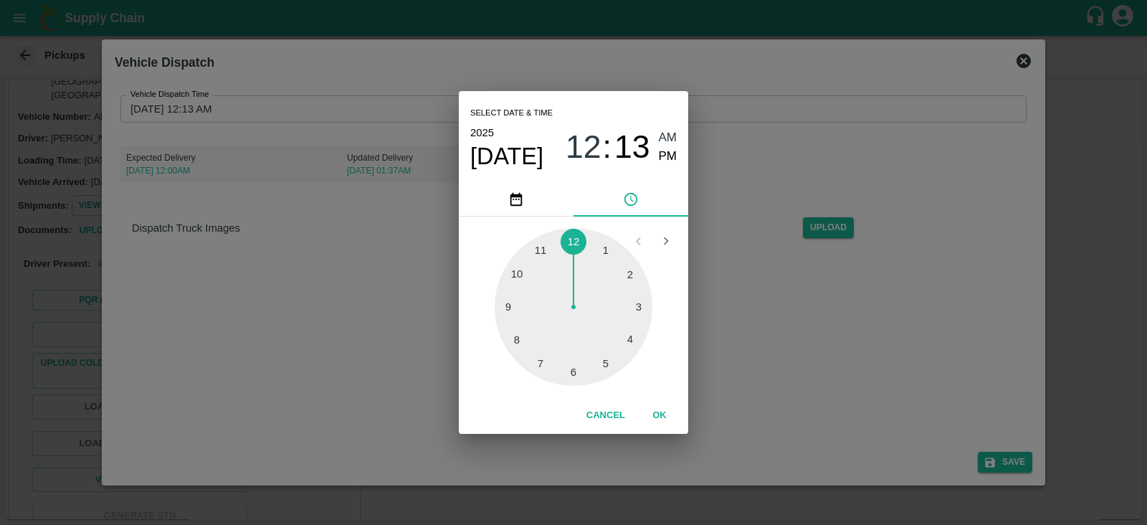
click at [577, 375] on div at bounding box center [574, 307] width 158 height 158
click at [668, 162] on span "PM" at bounding box center [668, 156] width 19 height 19
type input "25/09/2025 06:13 PM"
click at [660, 418] on button "OK" at bounding box center [660, 415] width 46 height 25
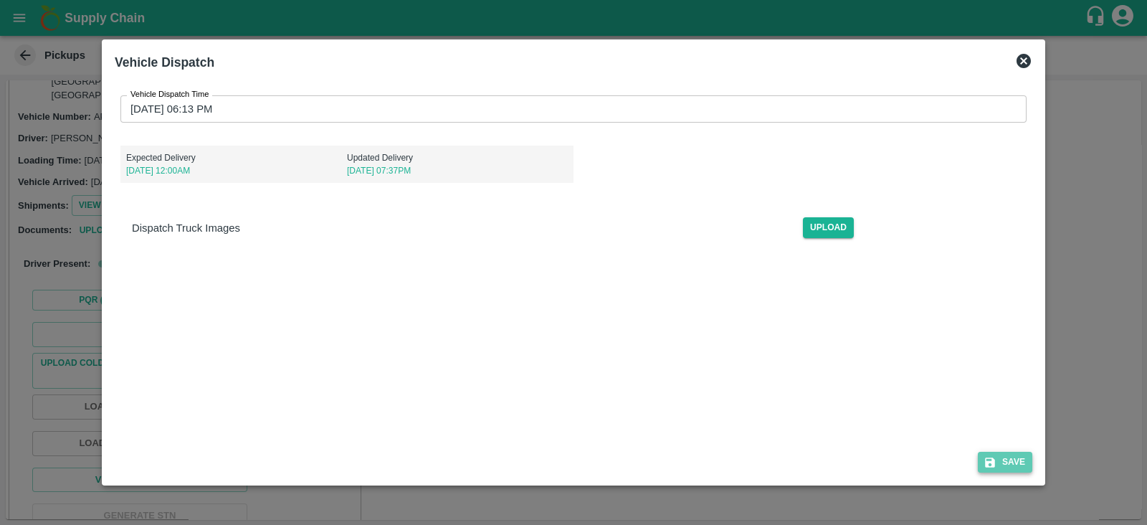
click at [1020, 459] on button "Save" at bounding box center [1005, 462] width 54 height 21
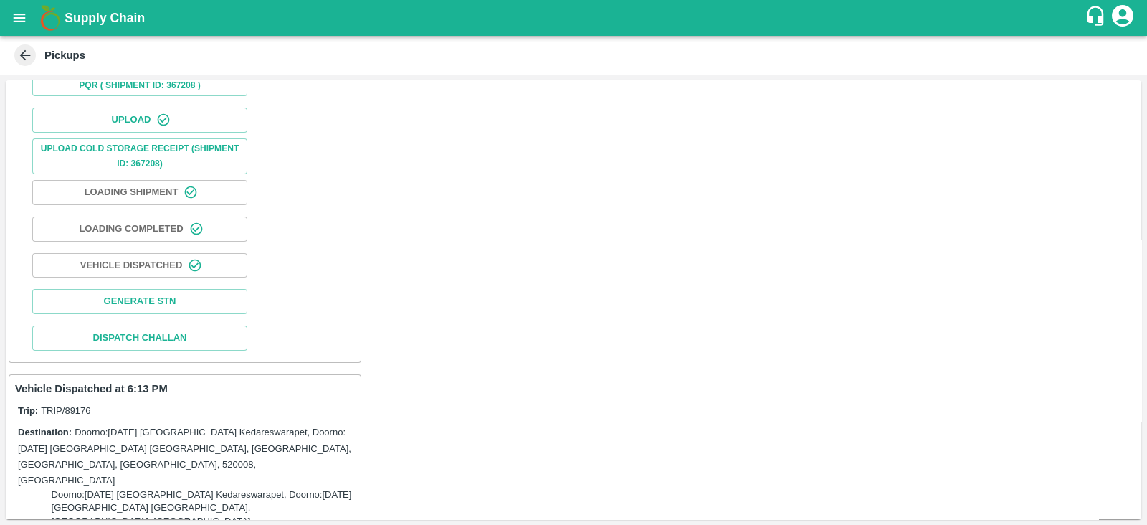
scroll to position [386, 0]
